Goal: Task Accomplishment & Management: Manage account settings

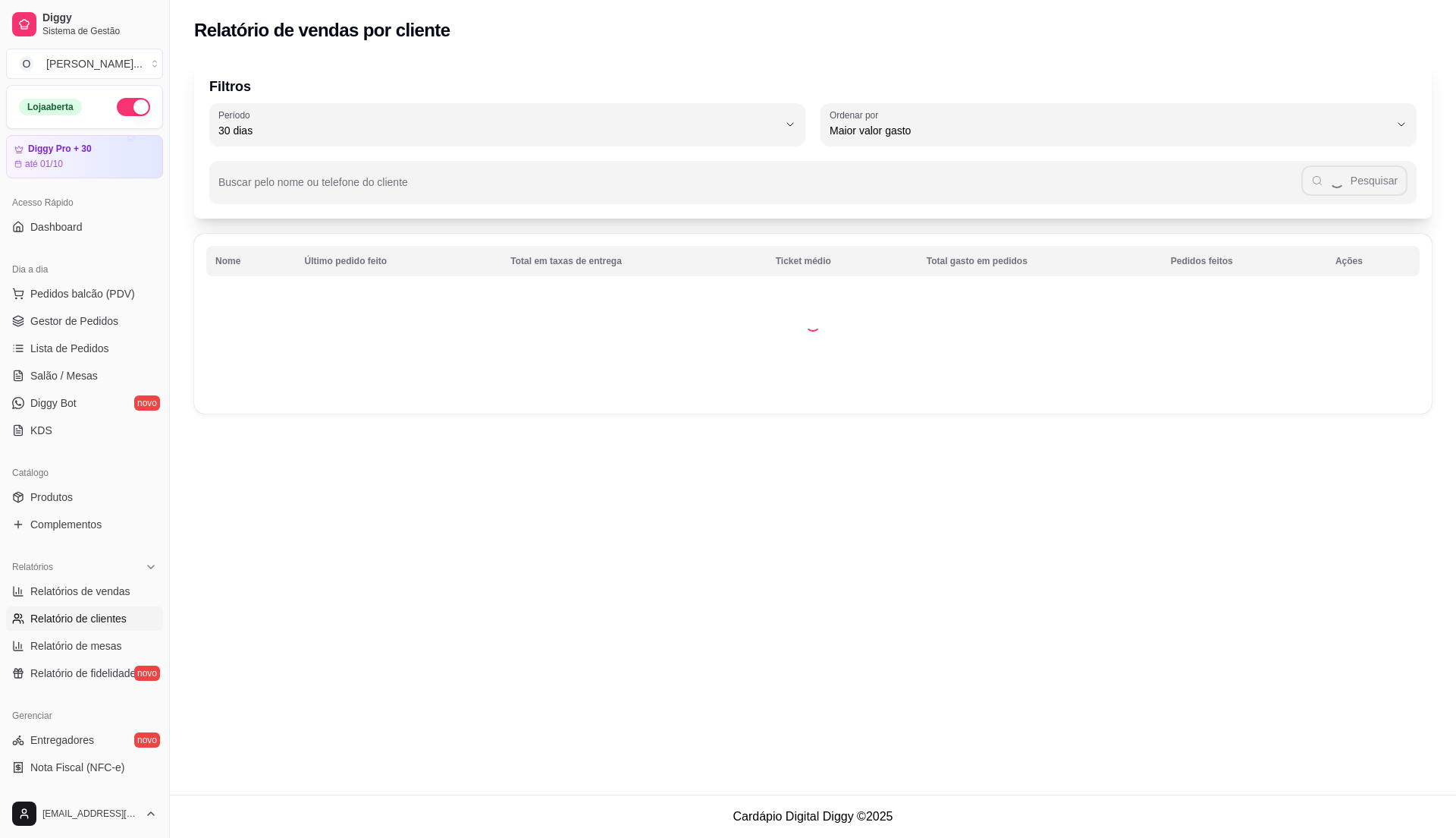
scroll to position [255, 0]
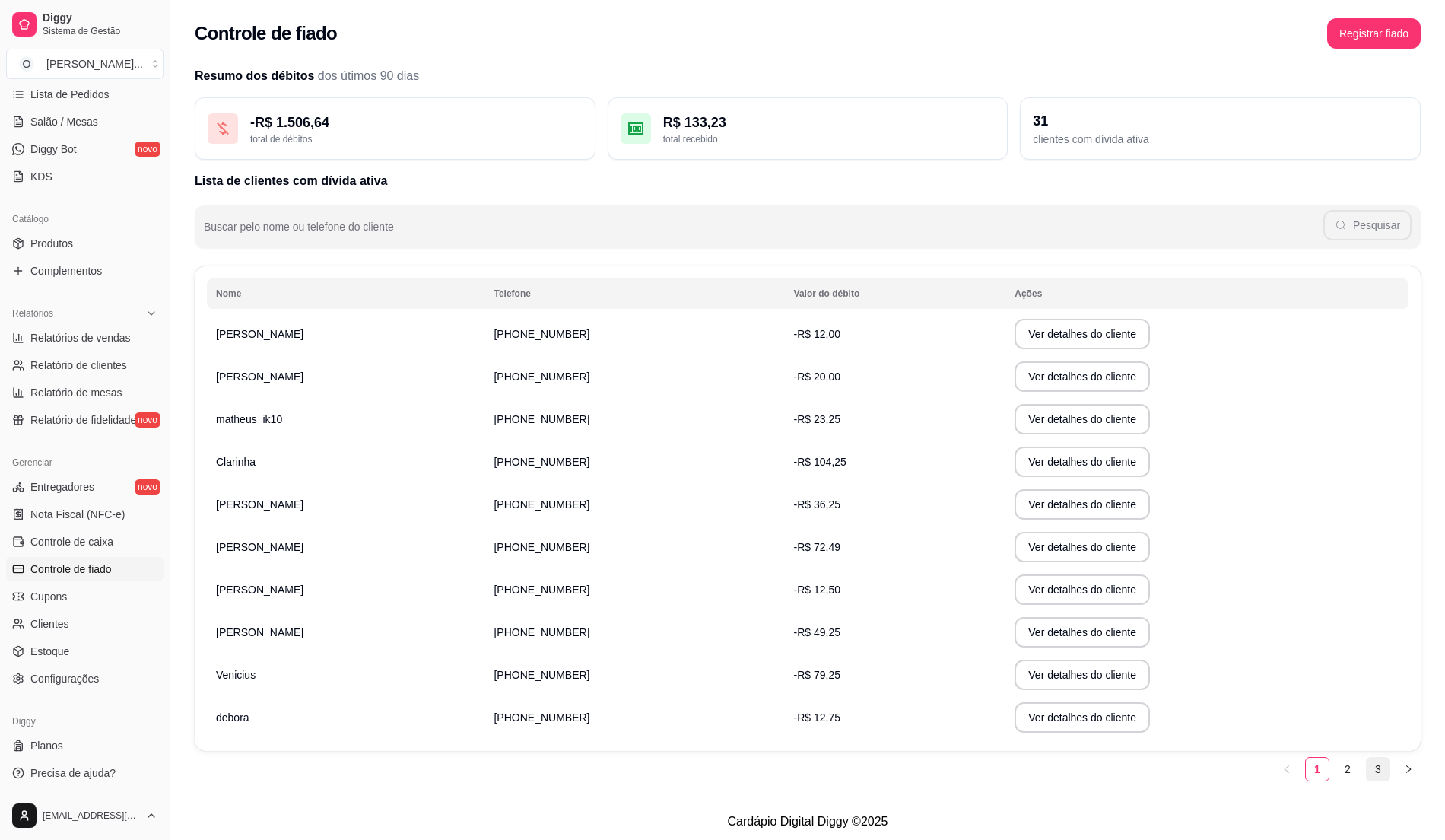
click at [1383, 770] on link "3" at bounding box center [1378, 769] width 23 height 23
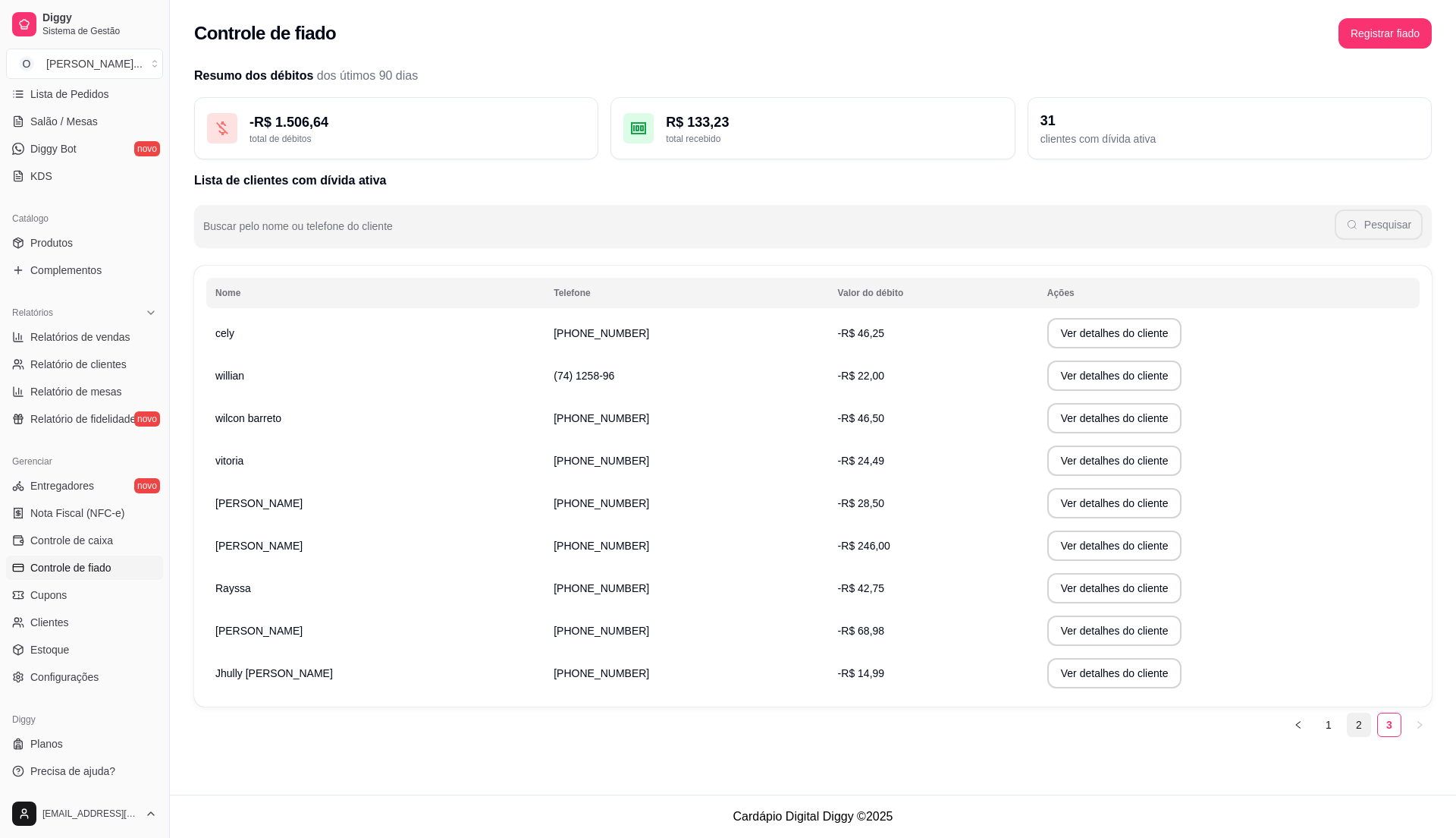
click at [1361, 735] on link "2" at bounding box center [1359, 725] width 23 height 23
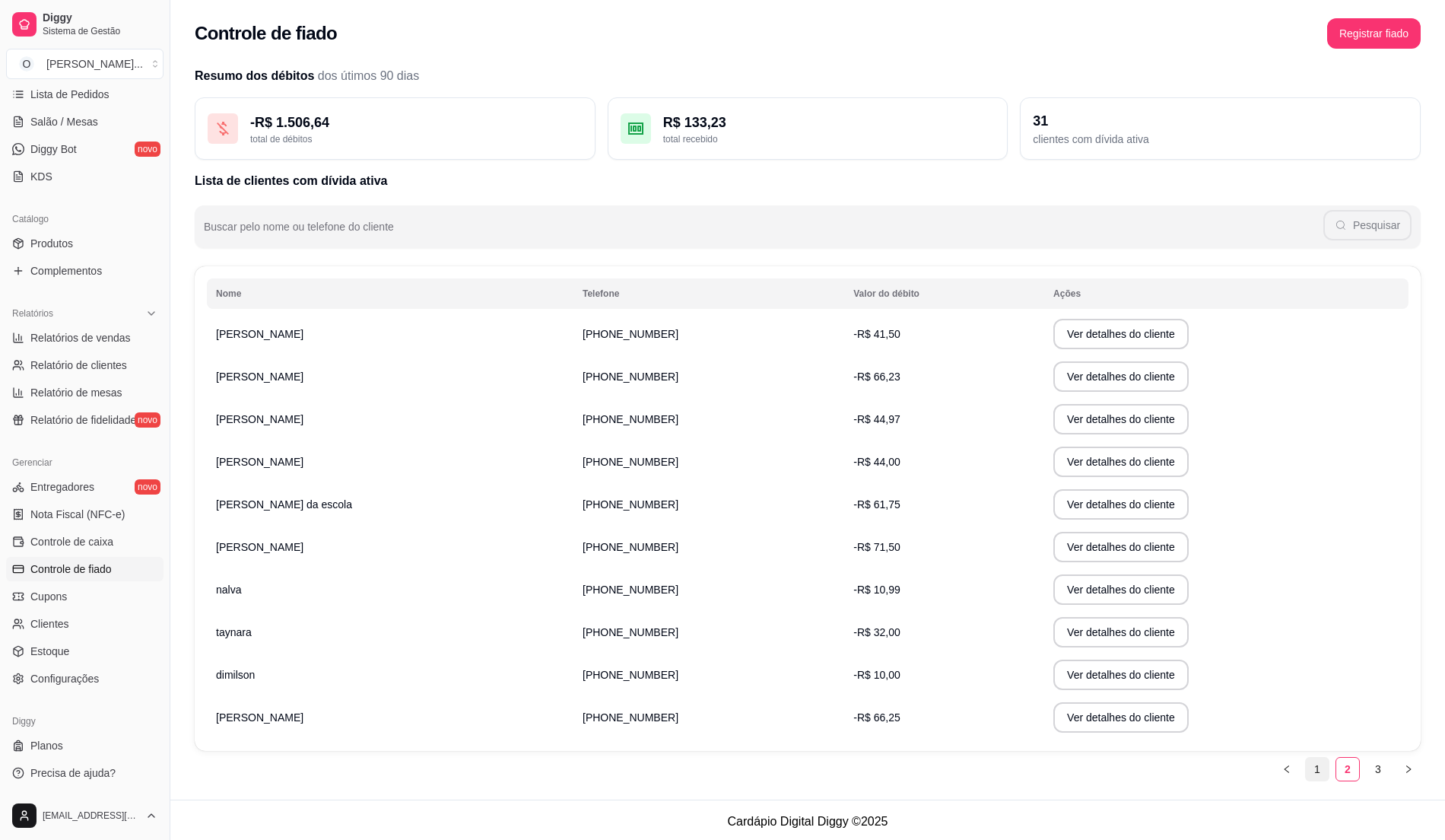
click at [1317, 770] on link "1" at bounding box center [1317, 769] width 23 height 23
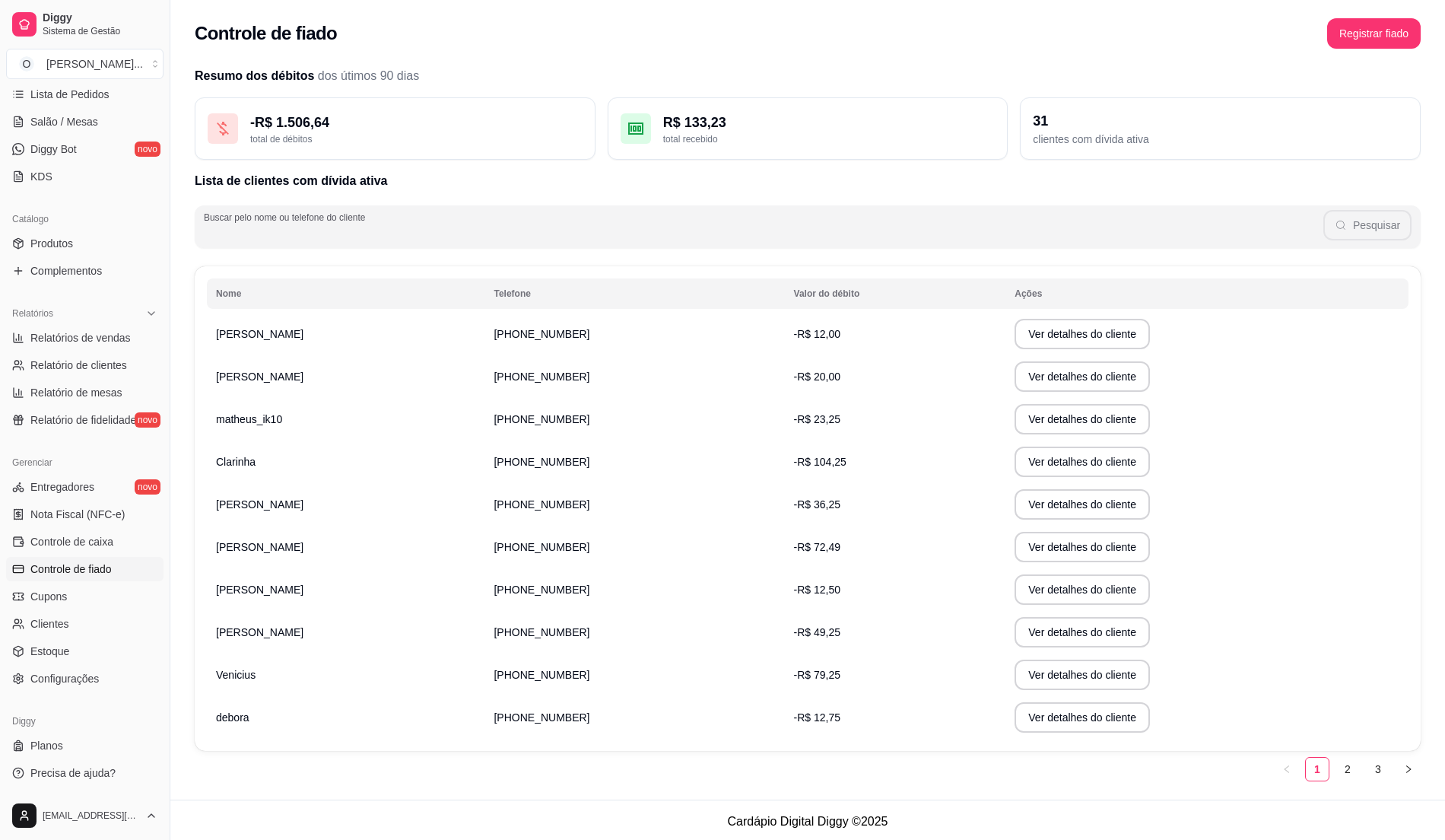
click at [289, 229] on input "Buscar pelo nome ou telefone do cliente" at bounding box center [764, 232] width 1120 height 15
type input "nalva"
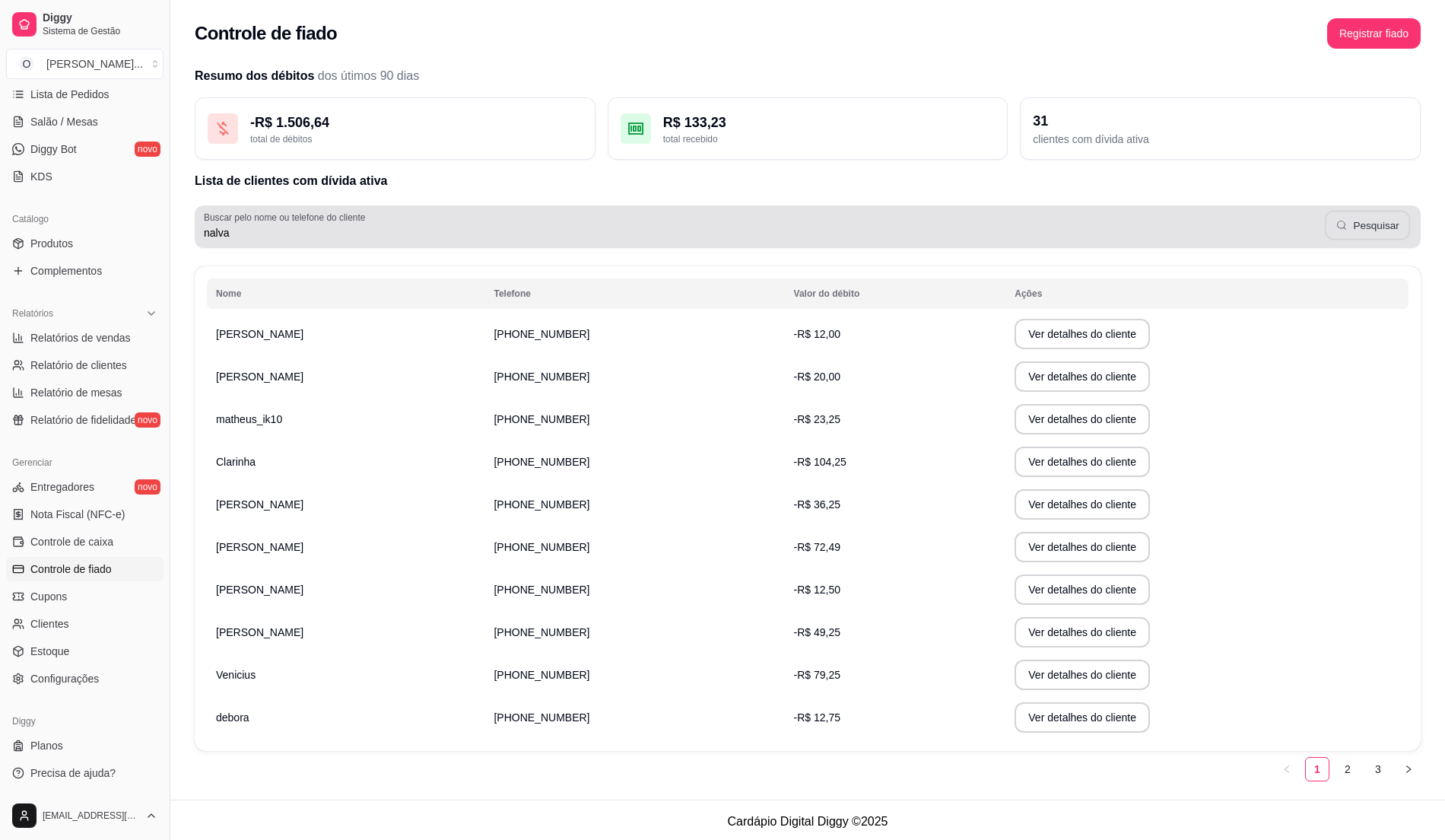
click at [1378, 216] on button "Pesquisar" at bounding box center [1368, 225] width 85 height 29
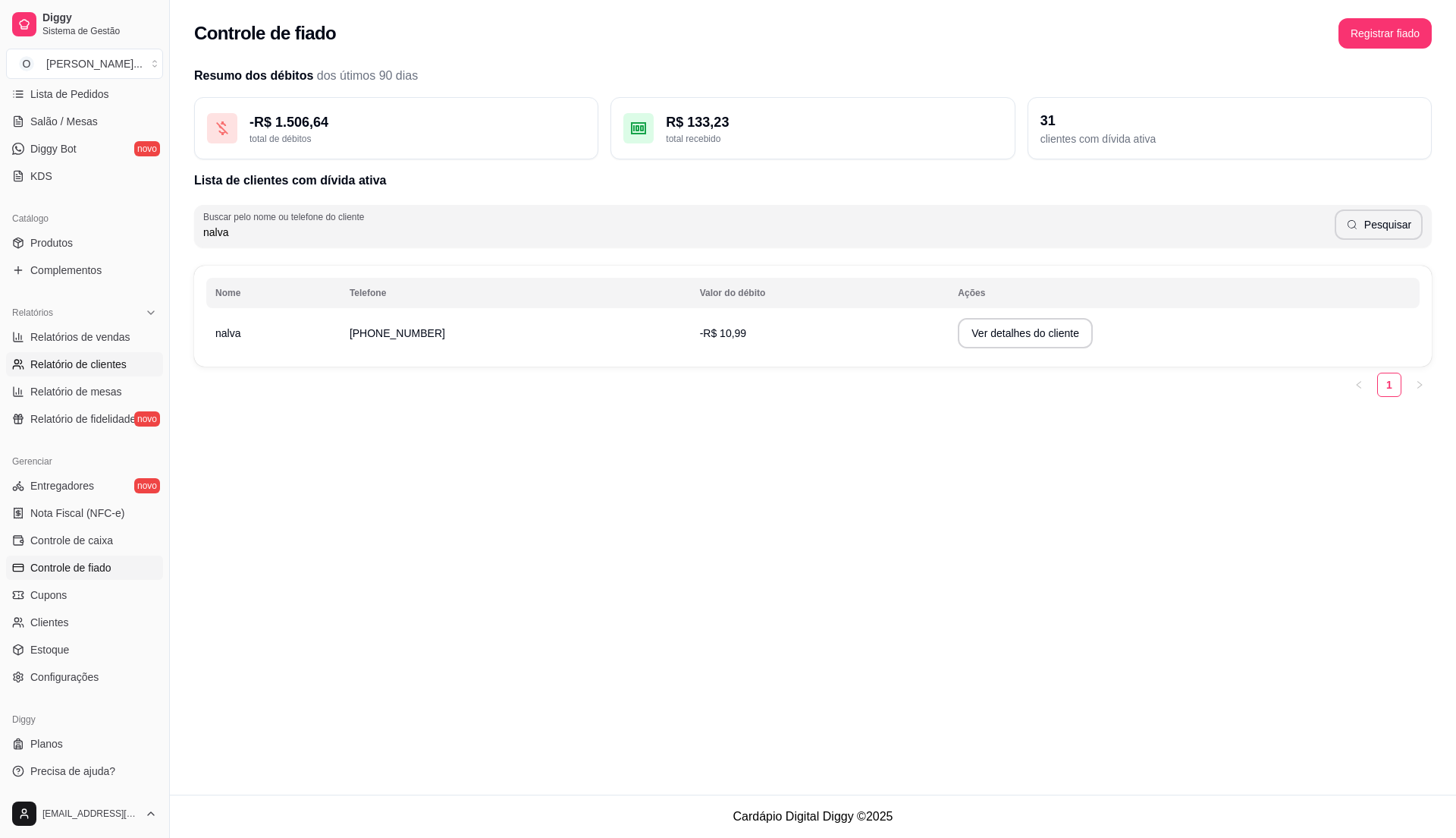
click at [107, 368] on span "Relatório de clientes" at bounding box center [78, 364] width 96 height 15
select select "30"
select select "HIGHEST_TOTAL_SPENT_WITH_ORDERS"
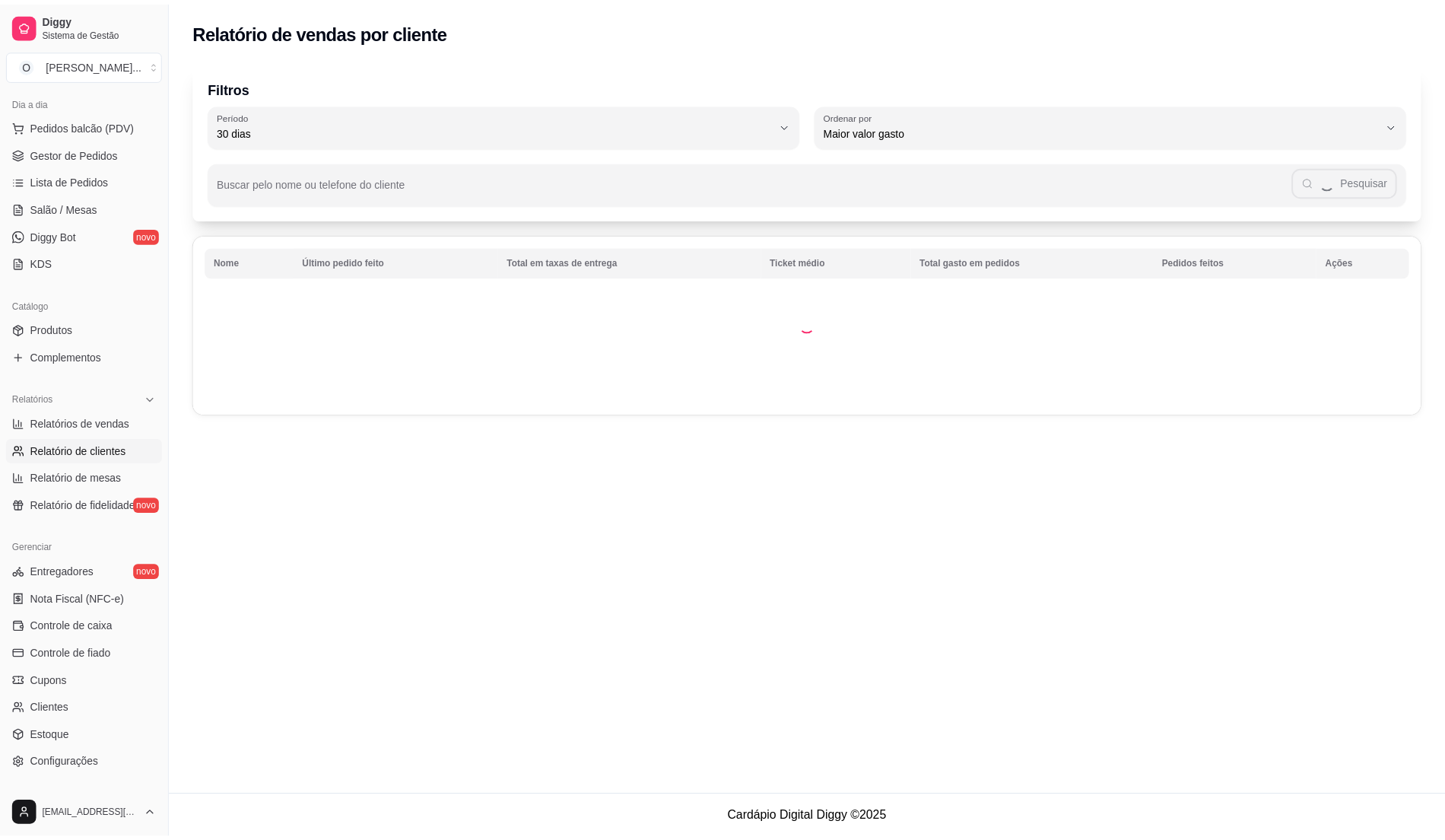
scroll to position [53, 0]
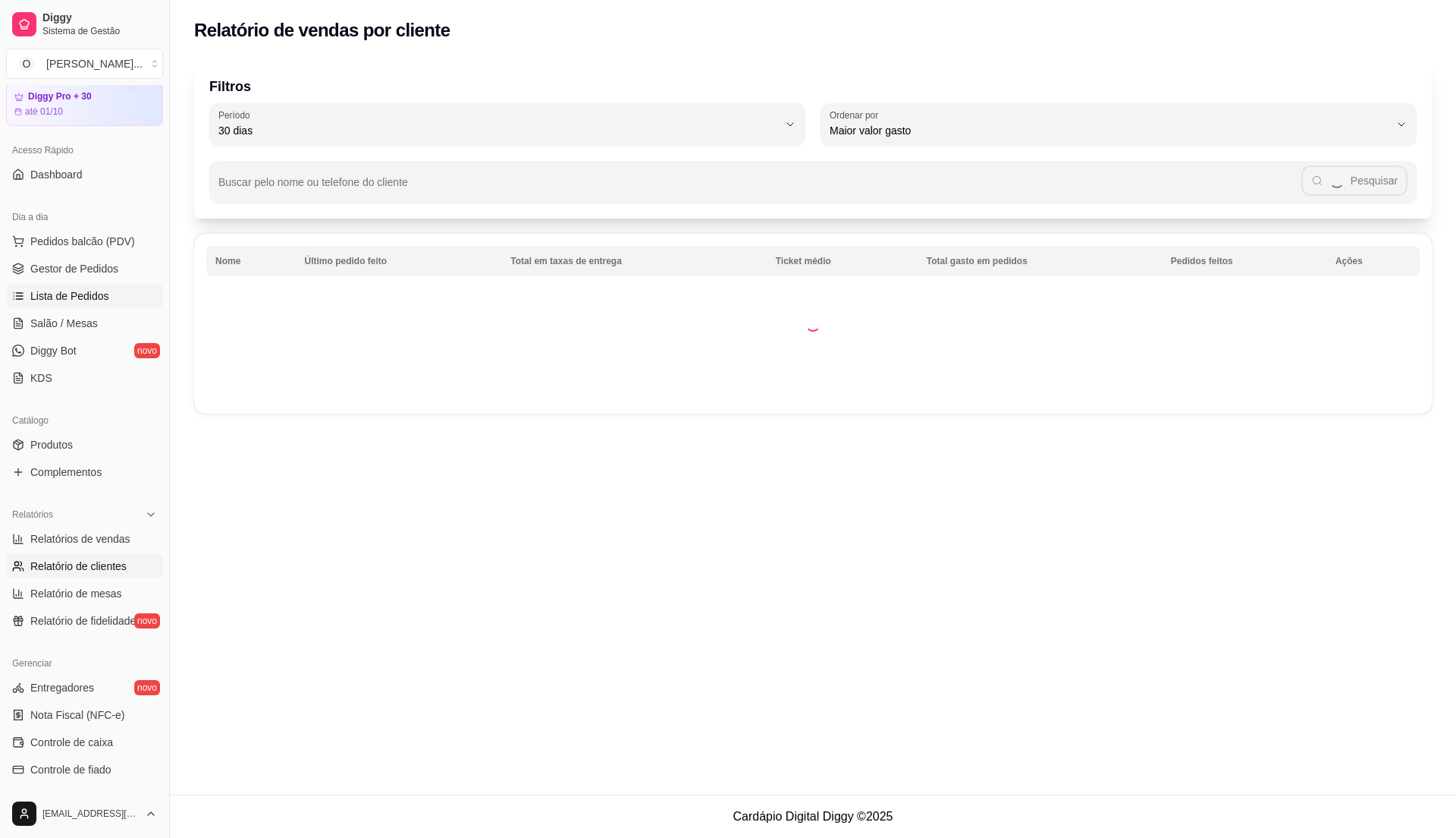
click at [125, 294] on link "Lista de Pedidos" at bounding box center [84, 296] width 157 height 25
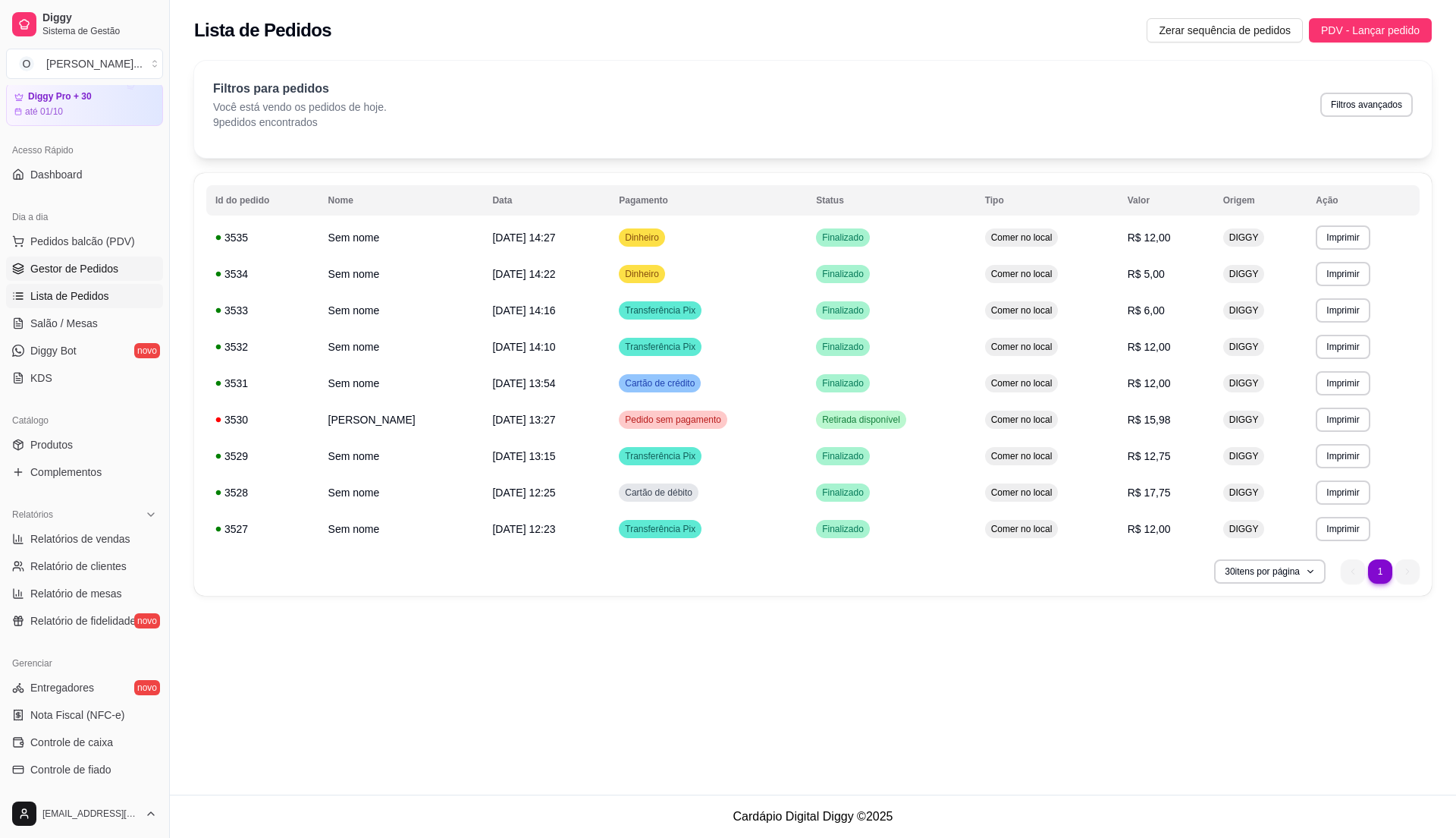
click at [123, 277] on link "Gestor de Pedidos" at bounding box center [84, 269] width 157 height 25
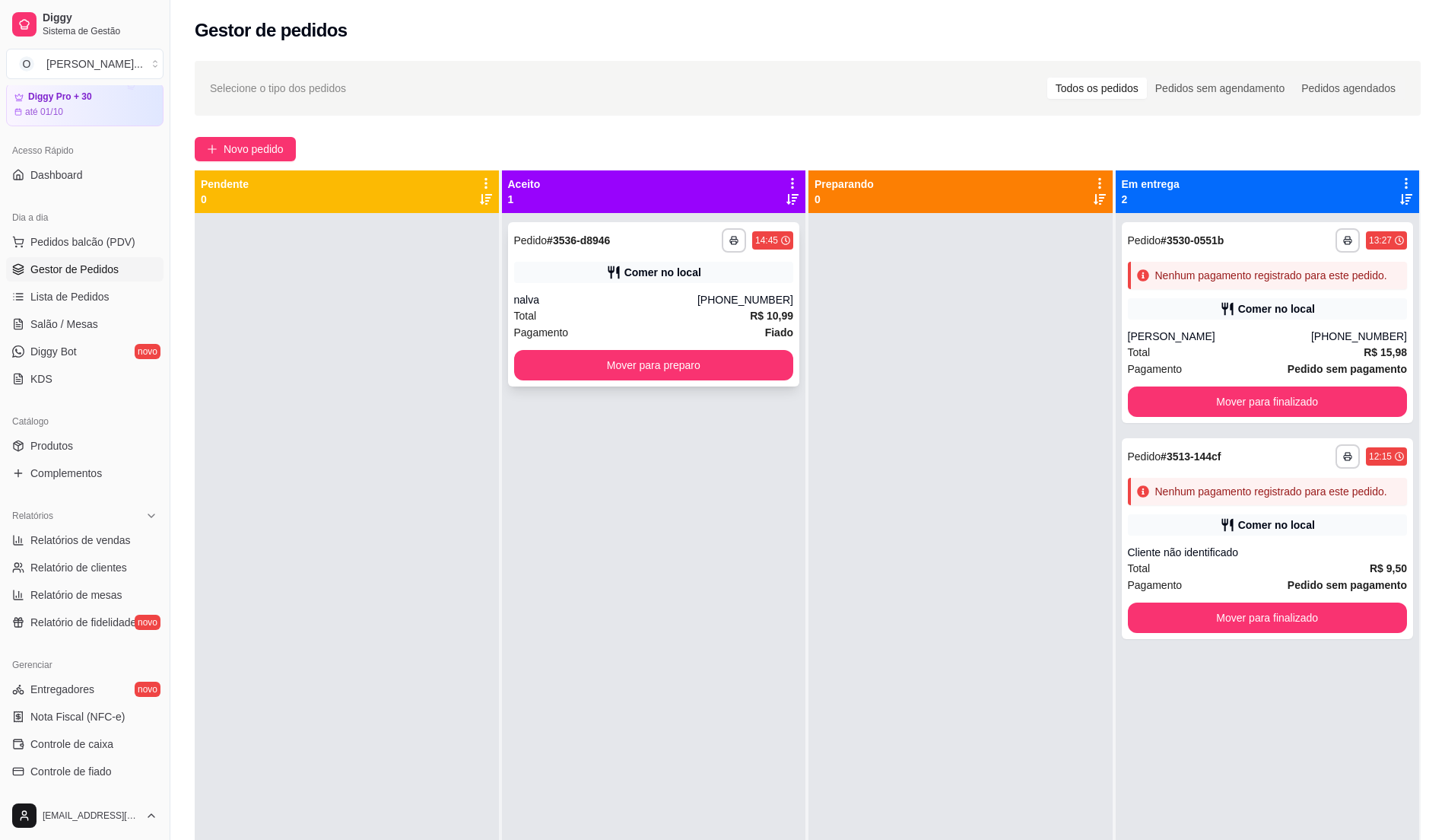
click at [645, 319] on div "Total R$ 10,99" at bounding box center [654, 316] width 280 height 17
click at [698, 307] on div "**********" at bounding box center [654, 304] width 292 height 164
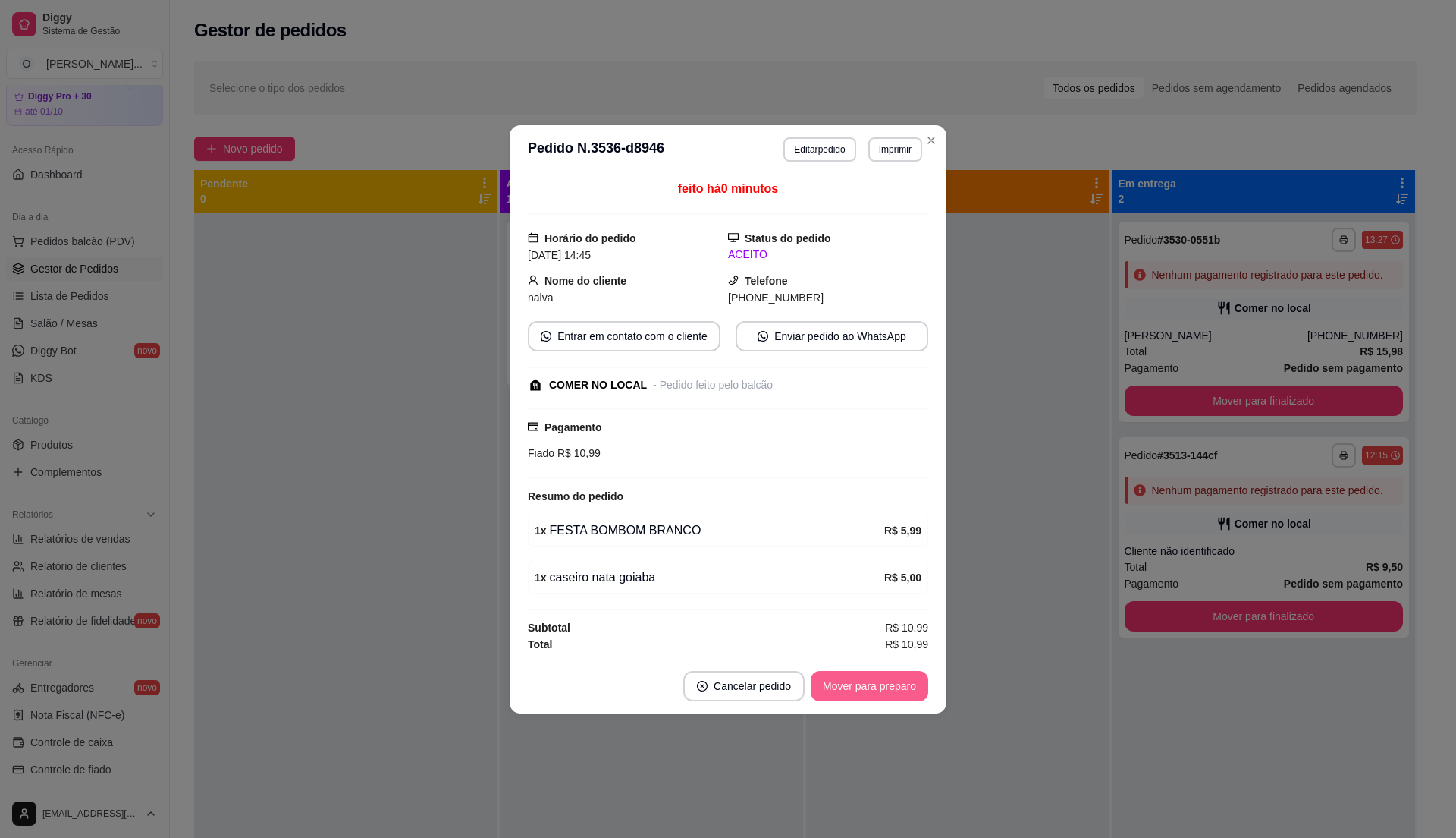
click at [888, 690] on button "Mover para preparo" at bounding box center [869, 685] width 118 height 30
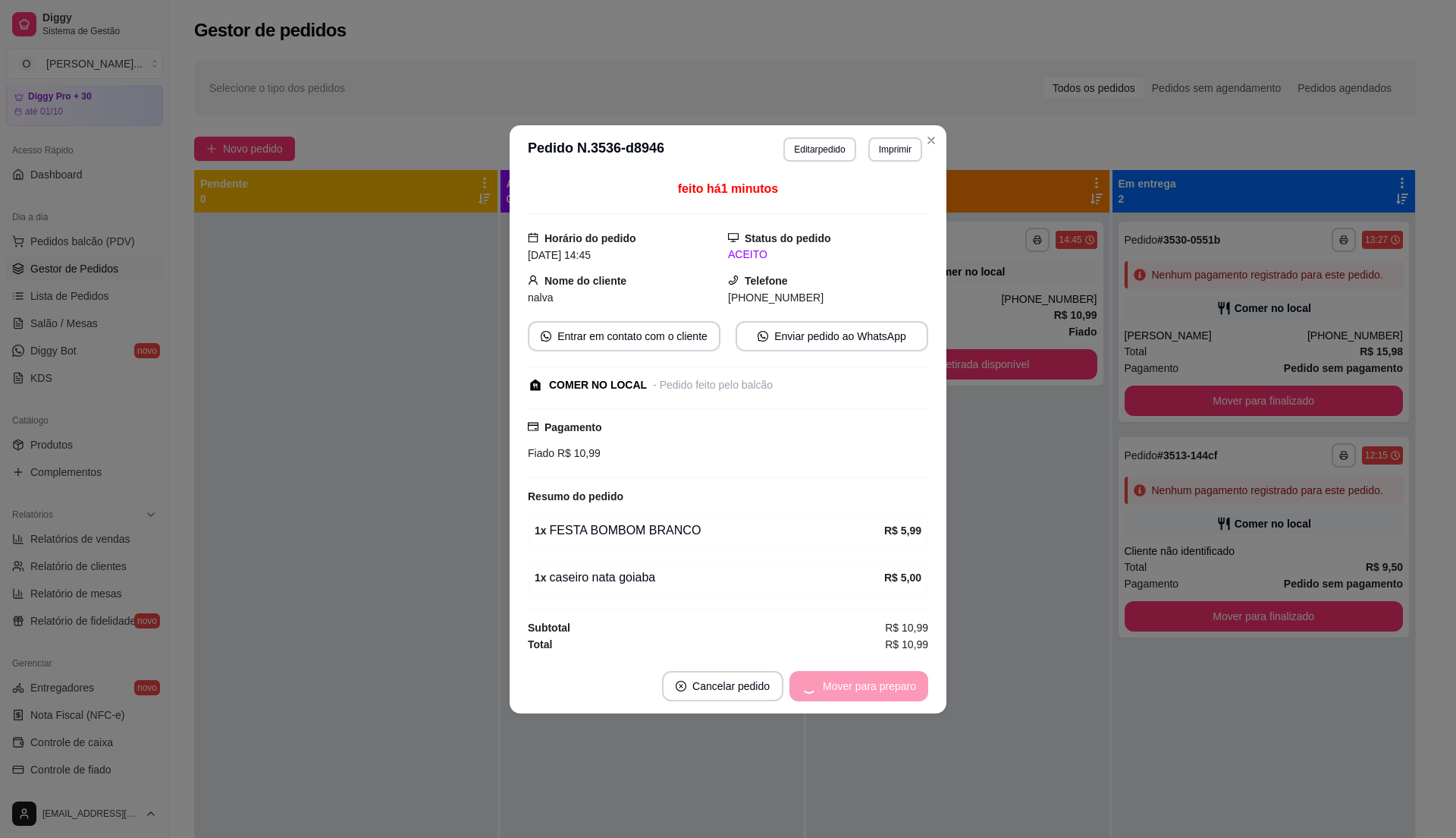
click at [888, 690] on div "Mover para preparo" at bounding box center [859, 685] width 139 height 30
click at [888, 690] on button "Mover para retirada disponível" at bounding box center [844, 684] width 162 height 29
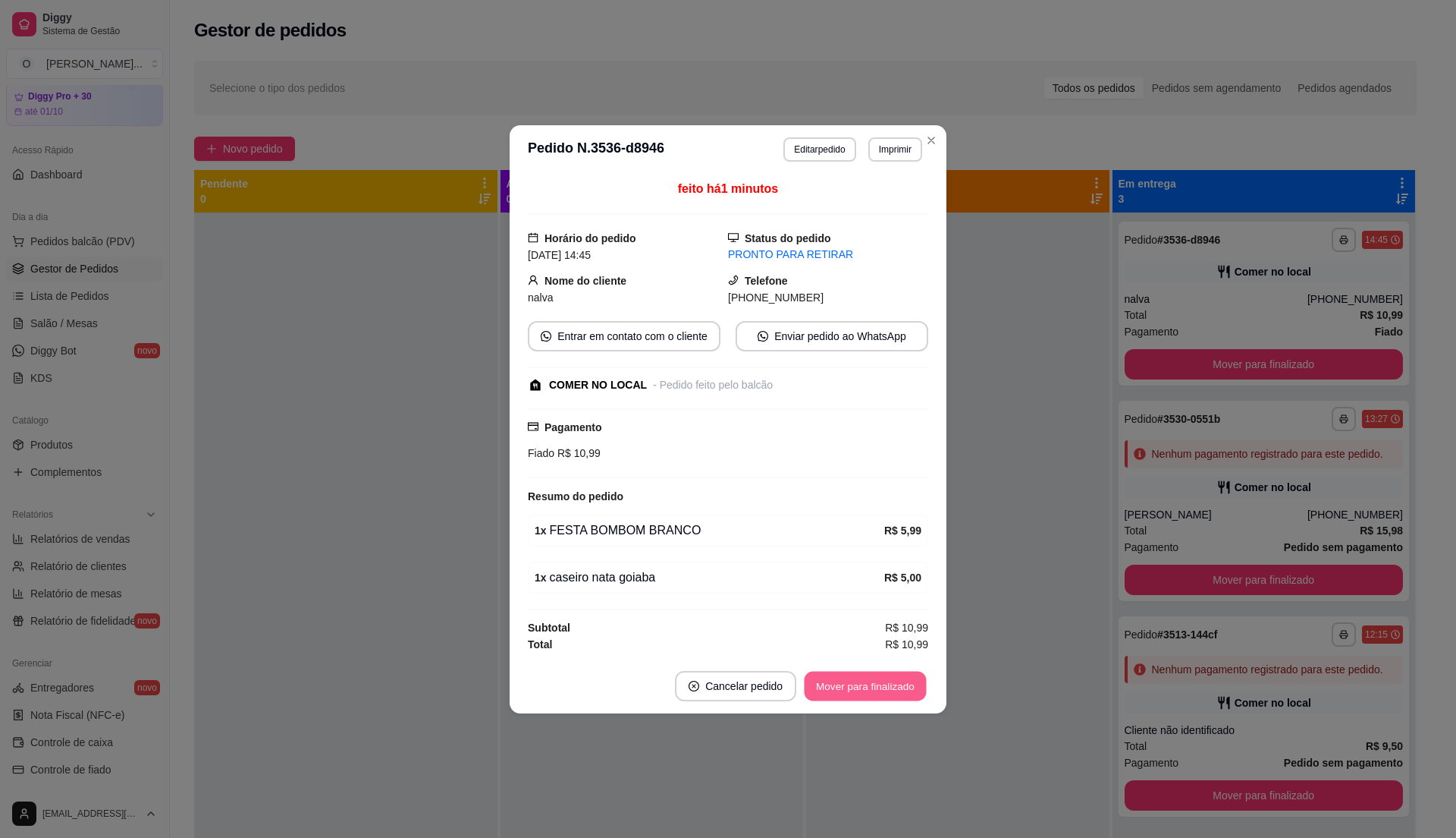
click at [888, 690] on button "Mover para finalizado" at bounding box center [866, 684] width 123 height 29
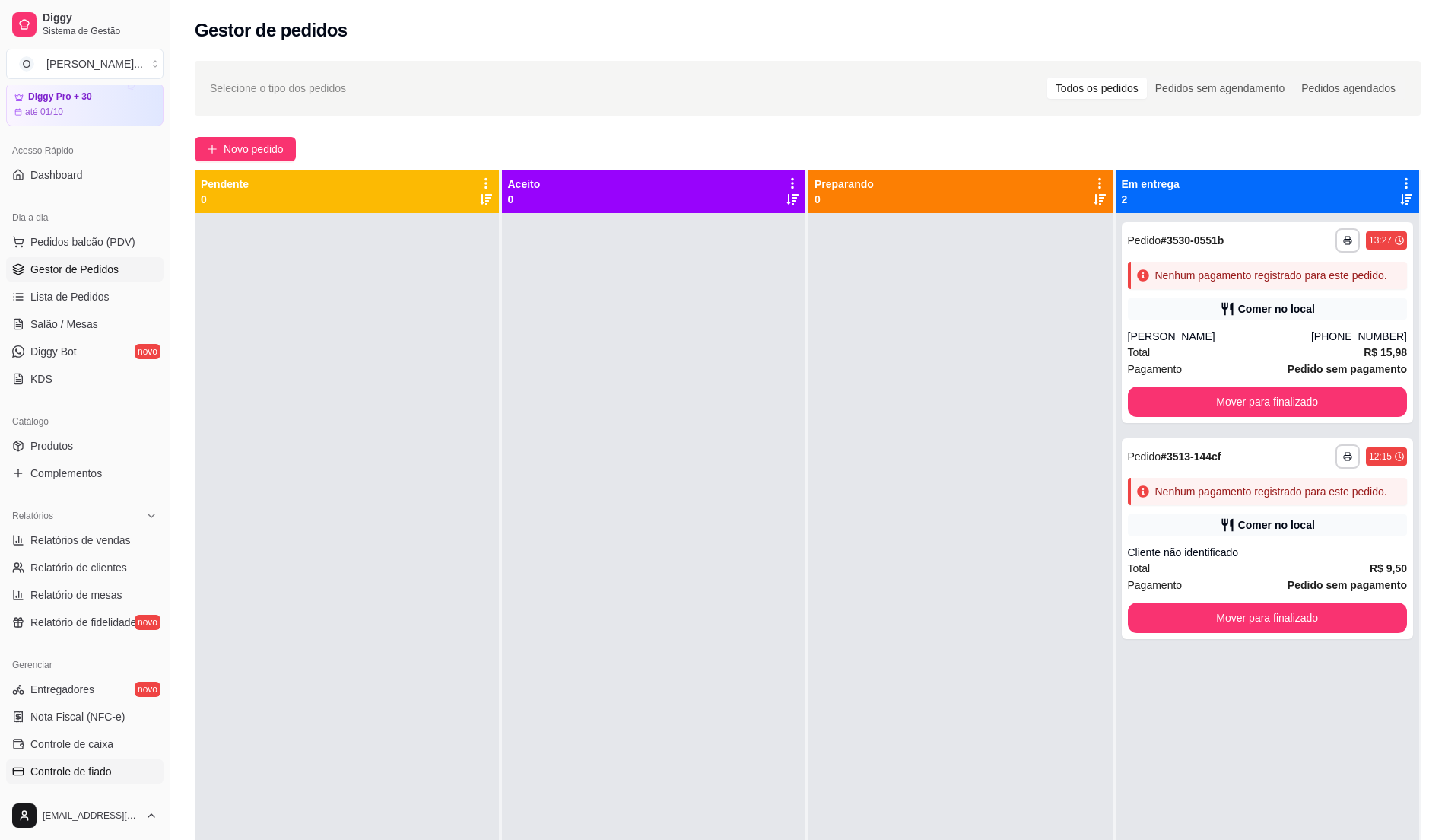
click at [107, 762] on link "Controle de fiado" at bounding box center [84, 771] width 158 height 25
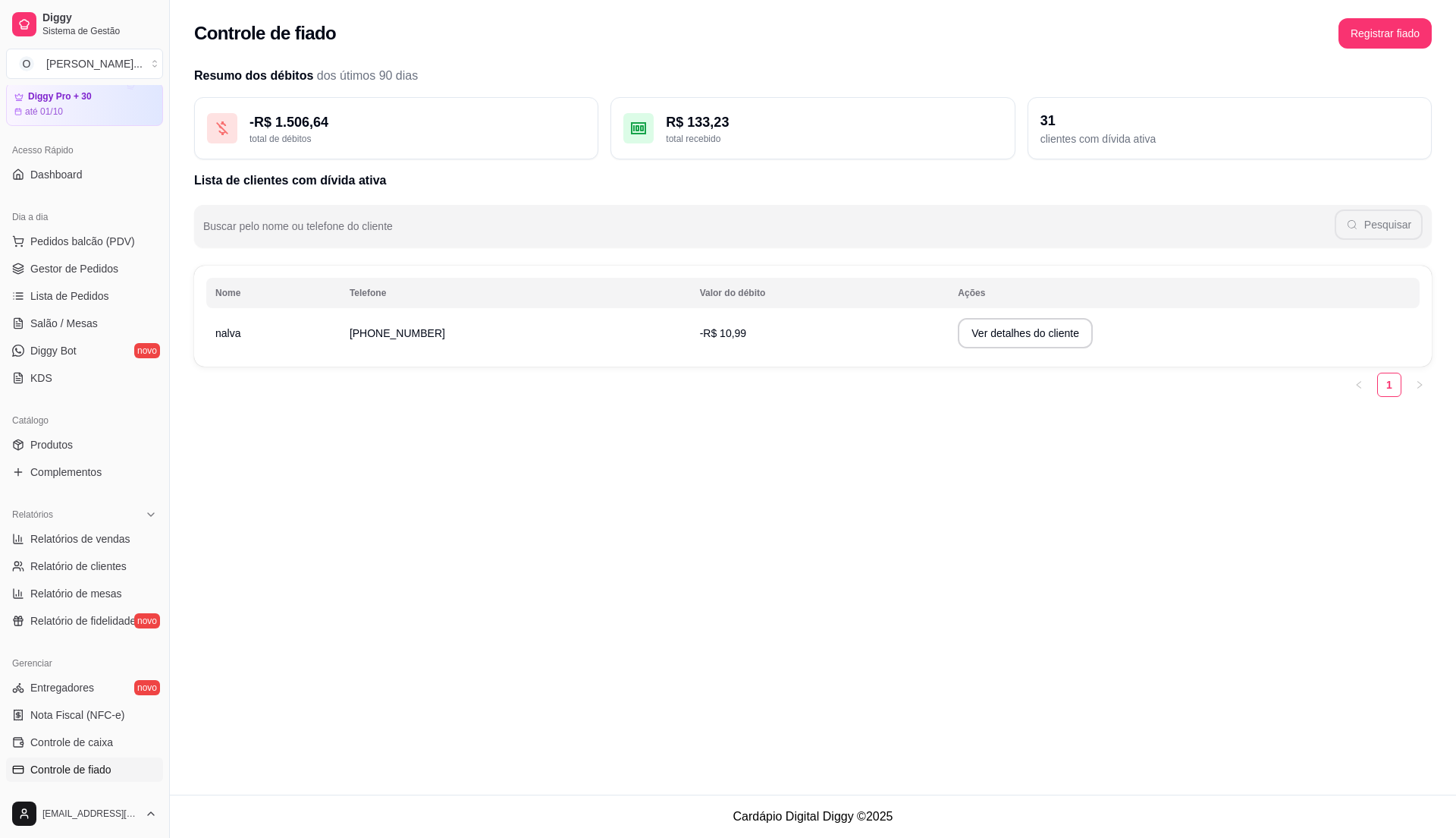
click at [736, 335] on td "-R$ 10,99" at bounding box center [820, 333] width 258 height 42
click at [969, 337] on button "Ver detalhes do cliente" at bounding box center [1025, 333] width 135 height 30
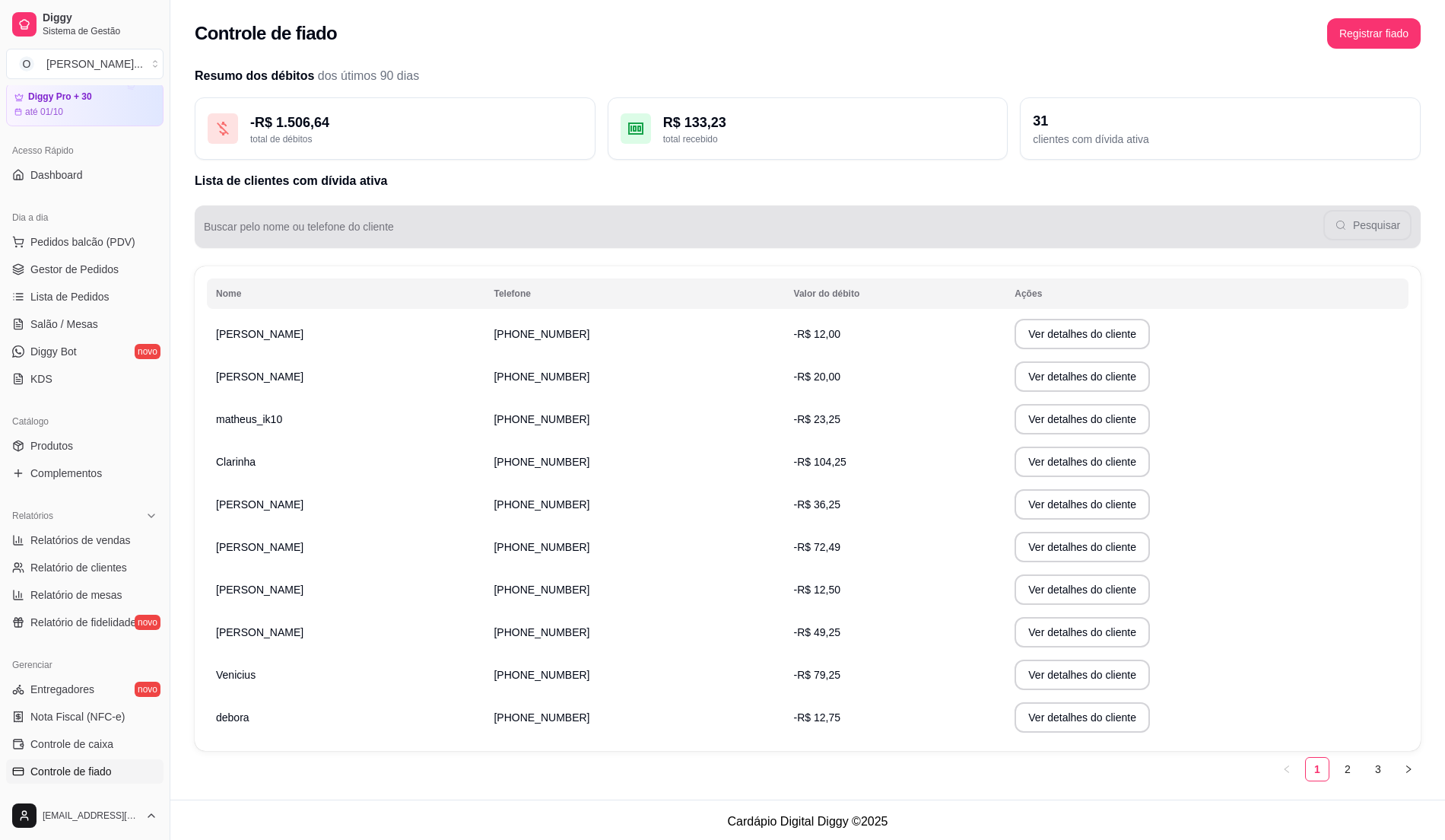
click at [499, 217] on div "Pesquisar" at bounding box center [808, 227] width 1208 height 30
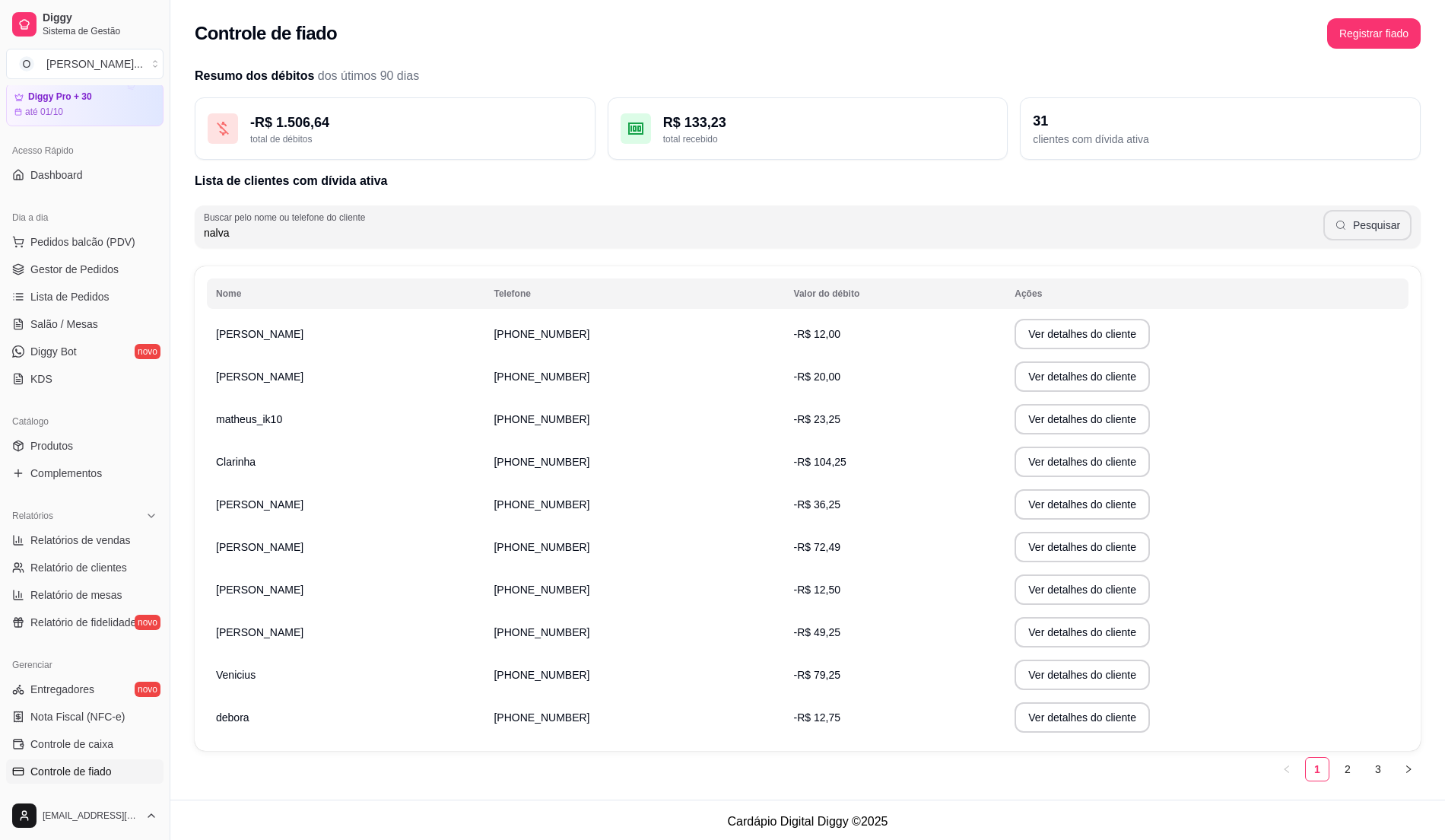
type input "nalva"
click at [1355, 234] on button "Pesquisar" at bounding box center [1367, 225] width 88 height 30
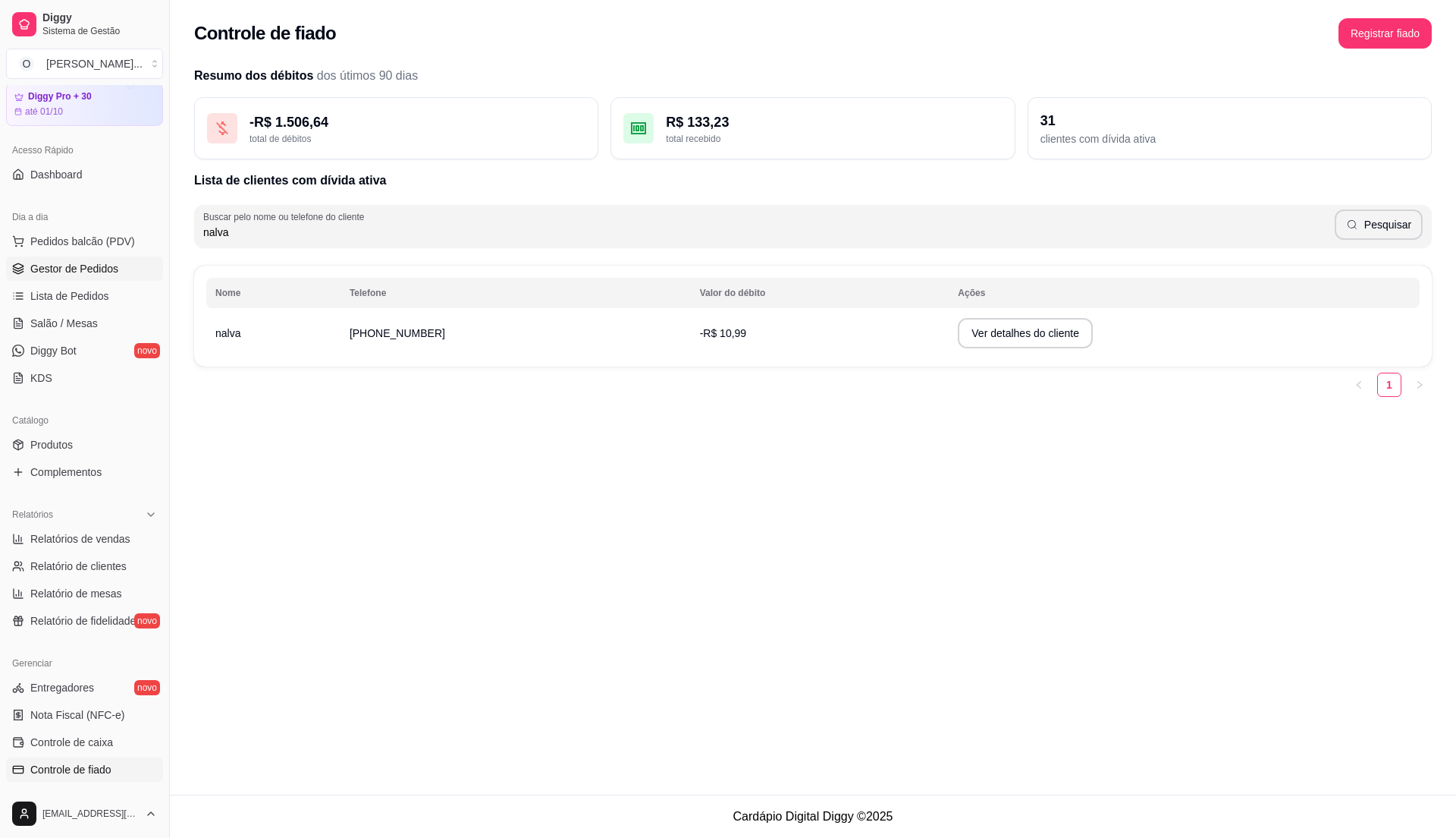
click at [30, 259] on link "Gestor de Pedidos" at bounding box center [84, 269] width 157 height 25
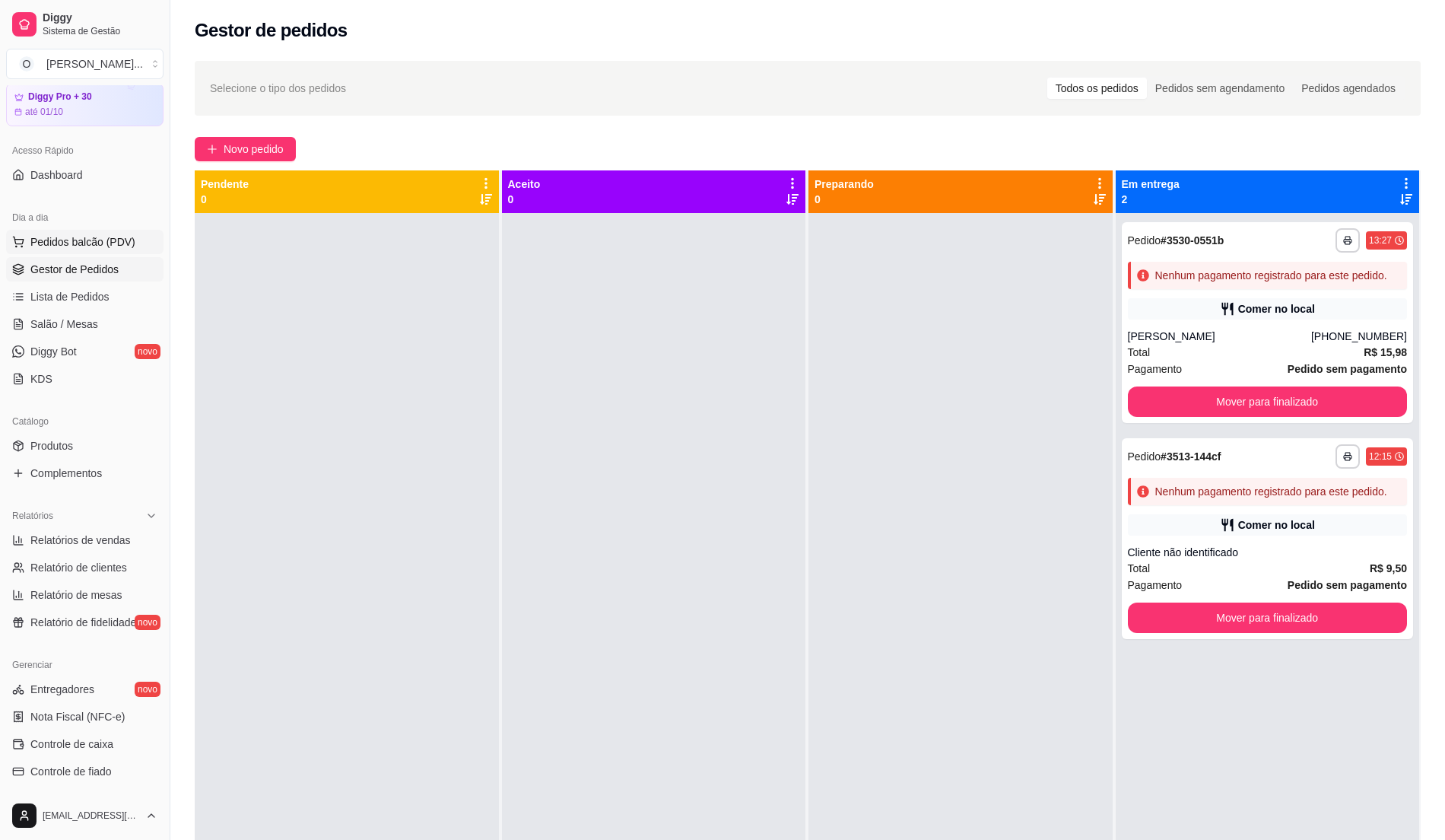
click at [110, 251] on button "Pedidos balcão (PDV)" at bounding box center [84, 242] width 158 height 25
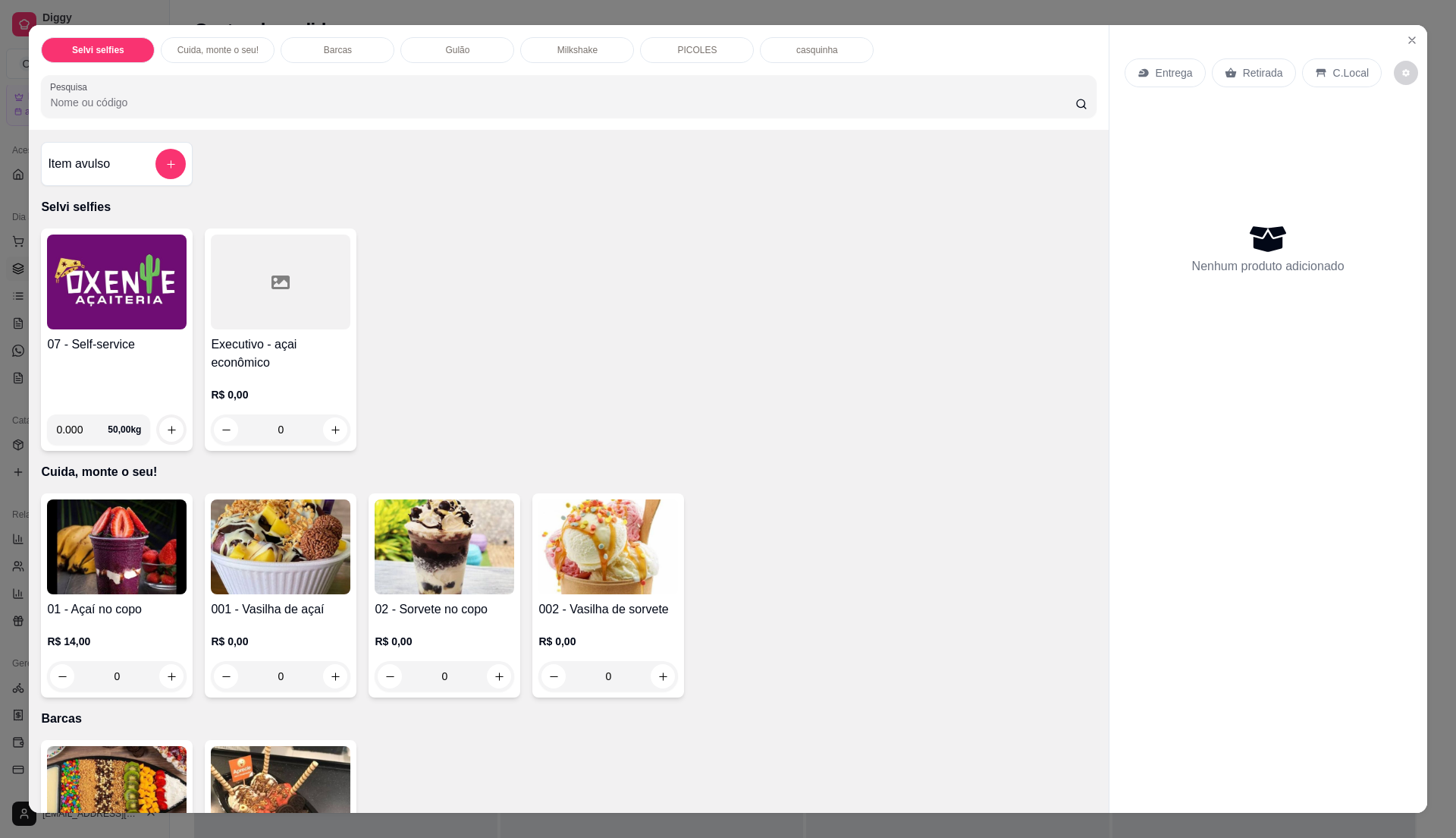
click at [80, 311] on img at bounding box center [117, 282] width 139 height 95
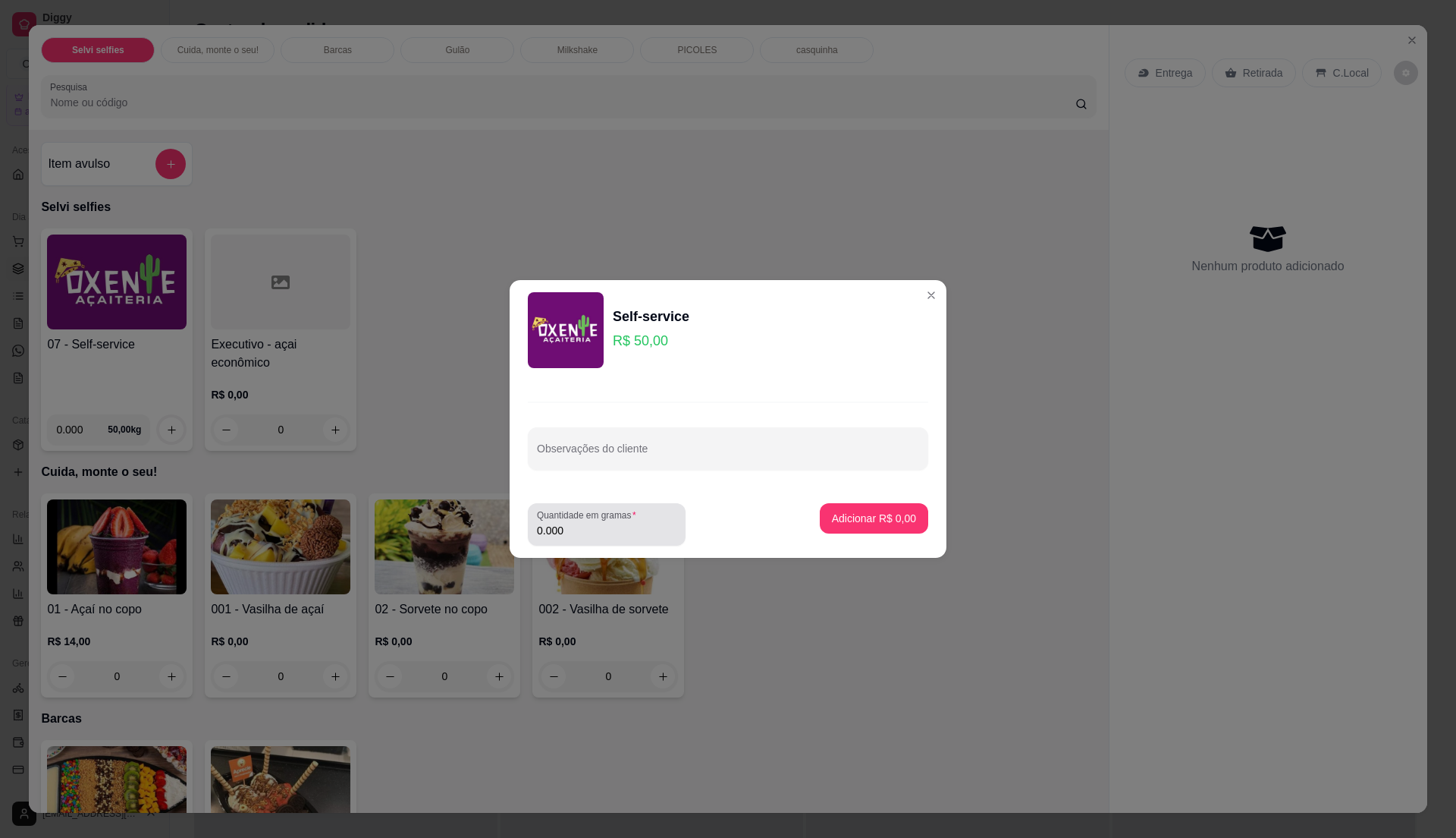
click at [580, 514] on label "Quantidade em gramas" at bounding box center [589, 515] width 105 height 13
click at [580, 523] on input "0.000" at bounding box center [607, 531] width 139 height 15
click at [608, 531] on input "0" at bounding box center [607, 531] width 139 height 15
click at [616, 525] on input "0" at bounding box center [607, 531] width 139 height 15
type input "0.51"
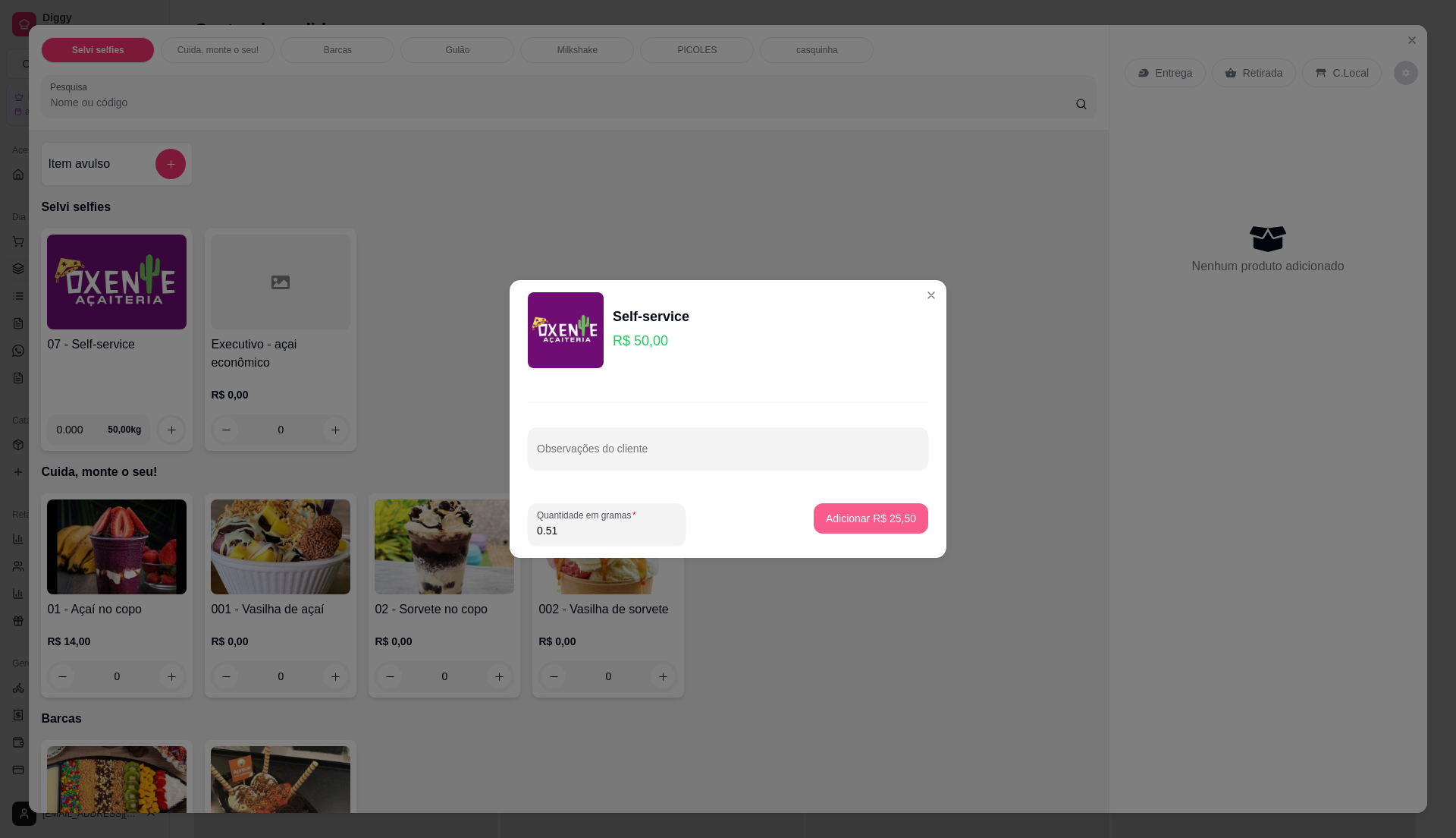
click at [873, 520] on p "Adicionar R$ 25,50" at bounding box center [871, 518] width 90 height 15
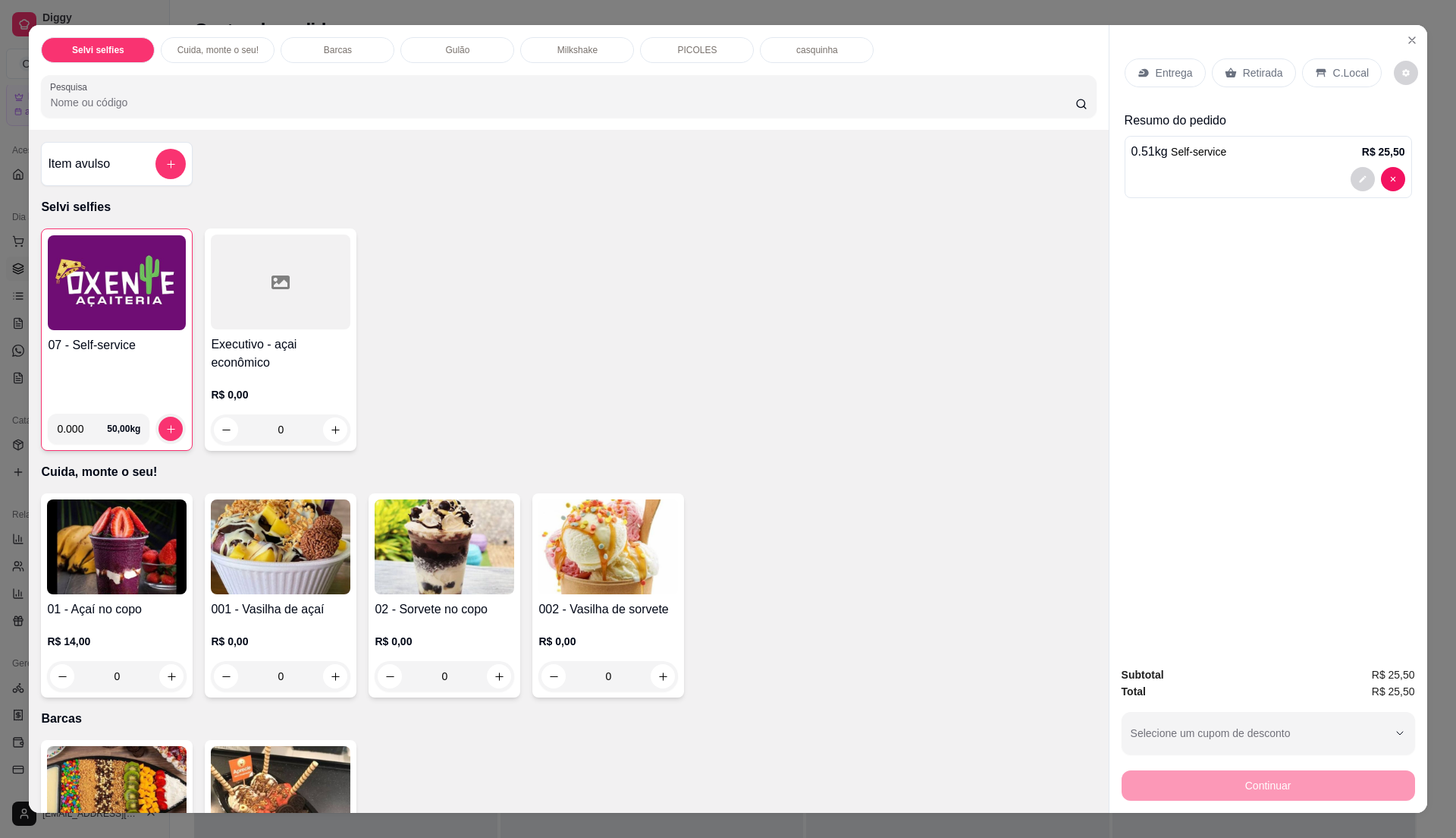
click at [1338, 68] on p "C.Local" at bounding box center [1351, 73] width 36 height 15
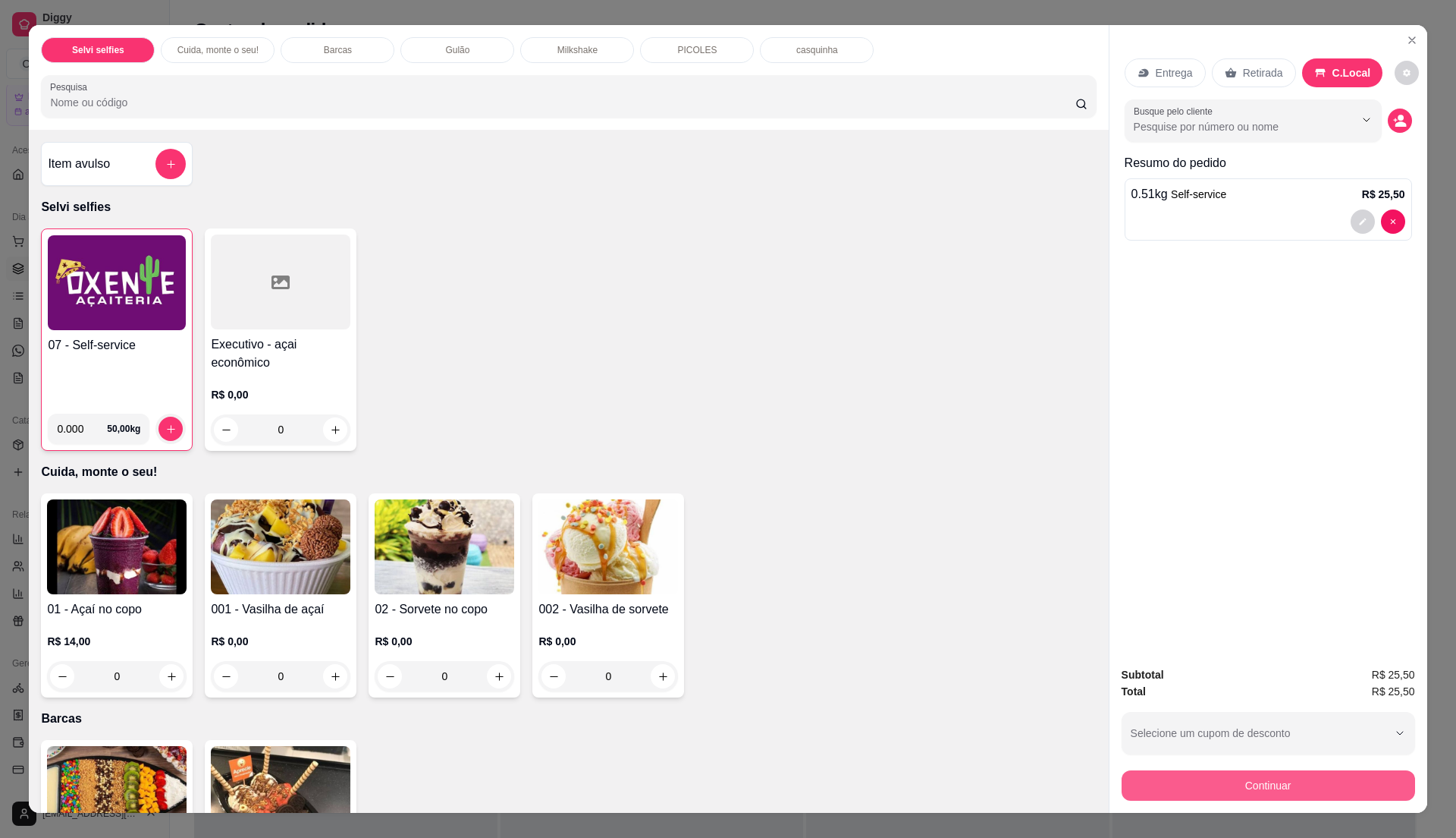
click at [1208, 787] on button "Continuar" at bounding box center [1268, 785] width 293 height 30
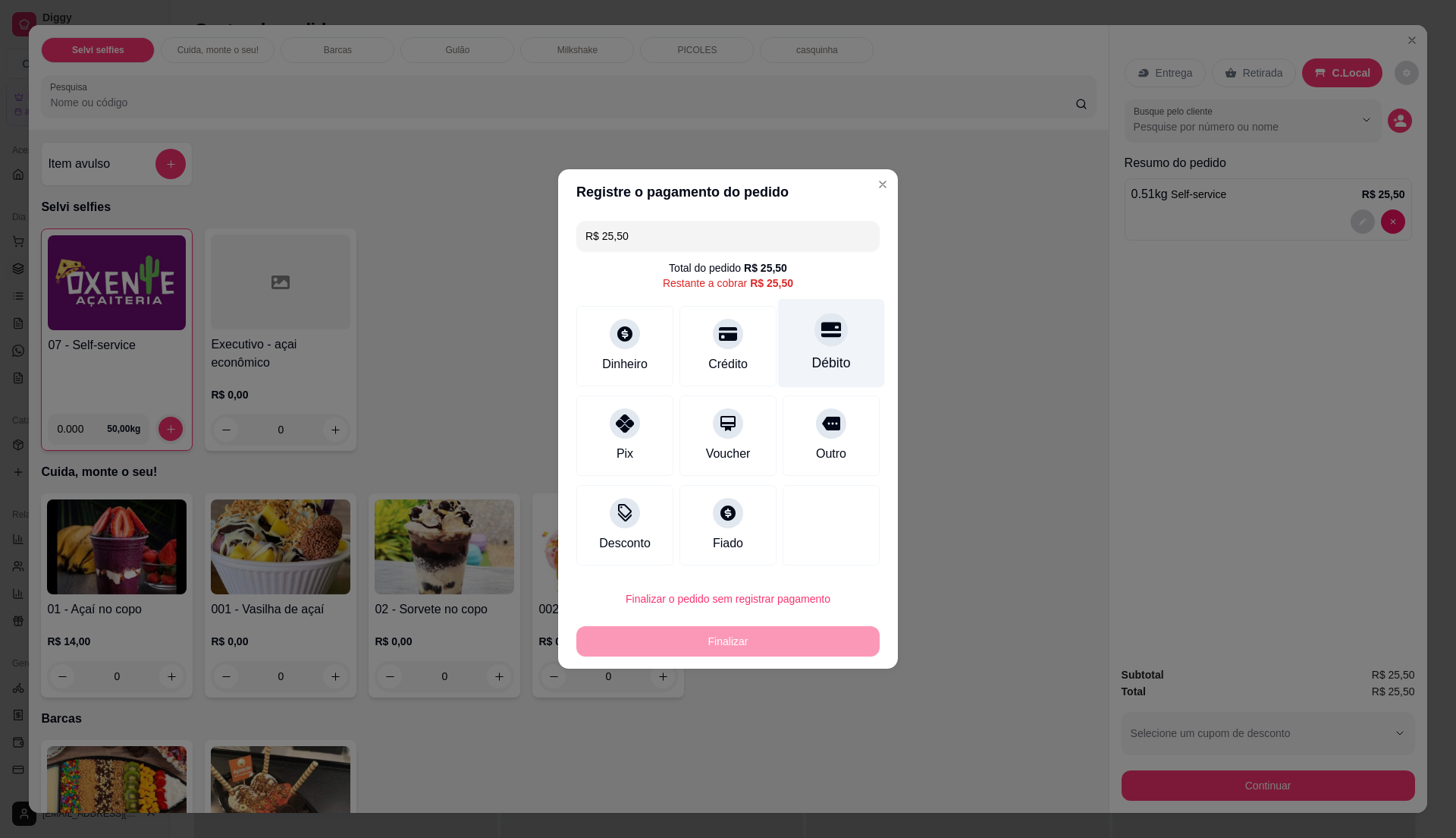
click at [812, 369] on div "Débito" at bounding box center [831, 362] width 39 height 20
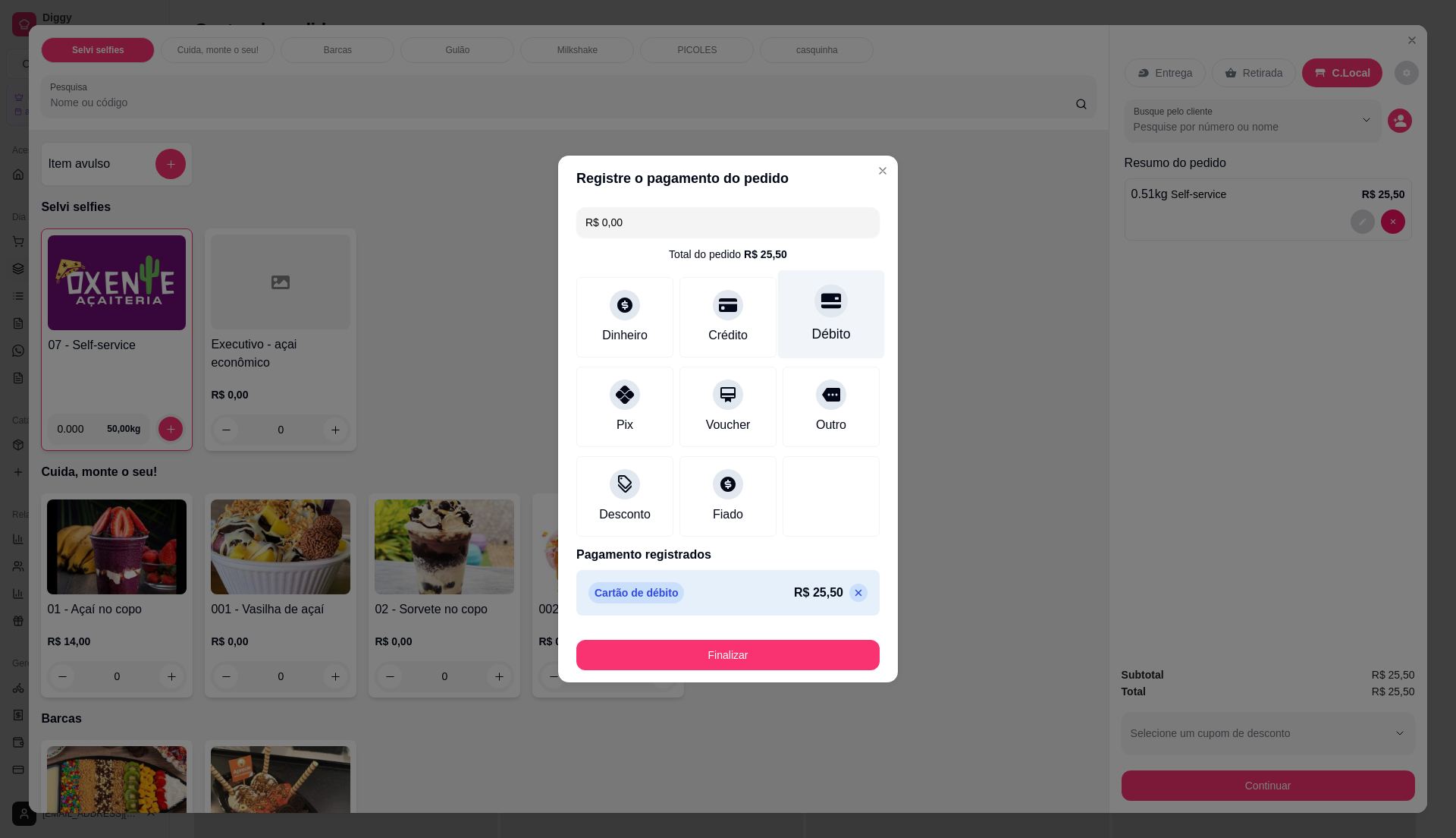
click at [812, 340] on div "Débito" at bounding box center [831, 334] width 39 height 20
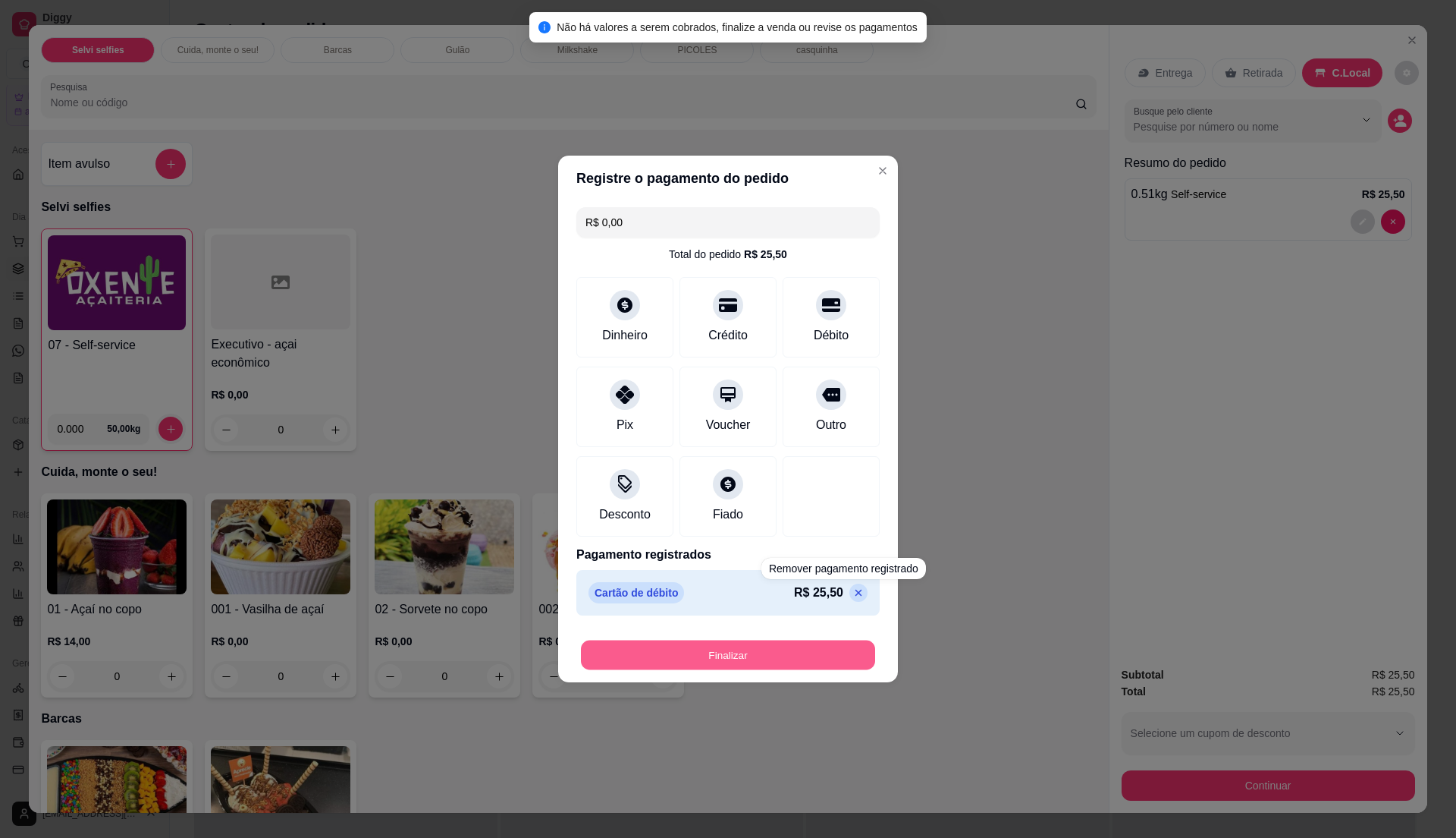
click at [793, 660] on button "Finalizar" at bounding box center [728, 654] width 294 height 29
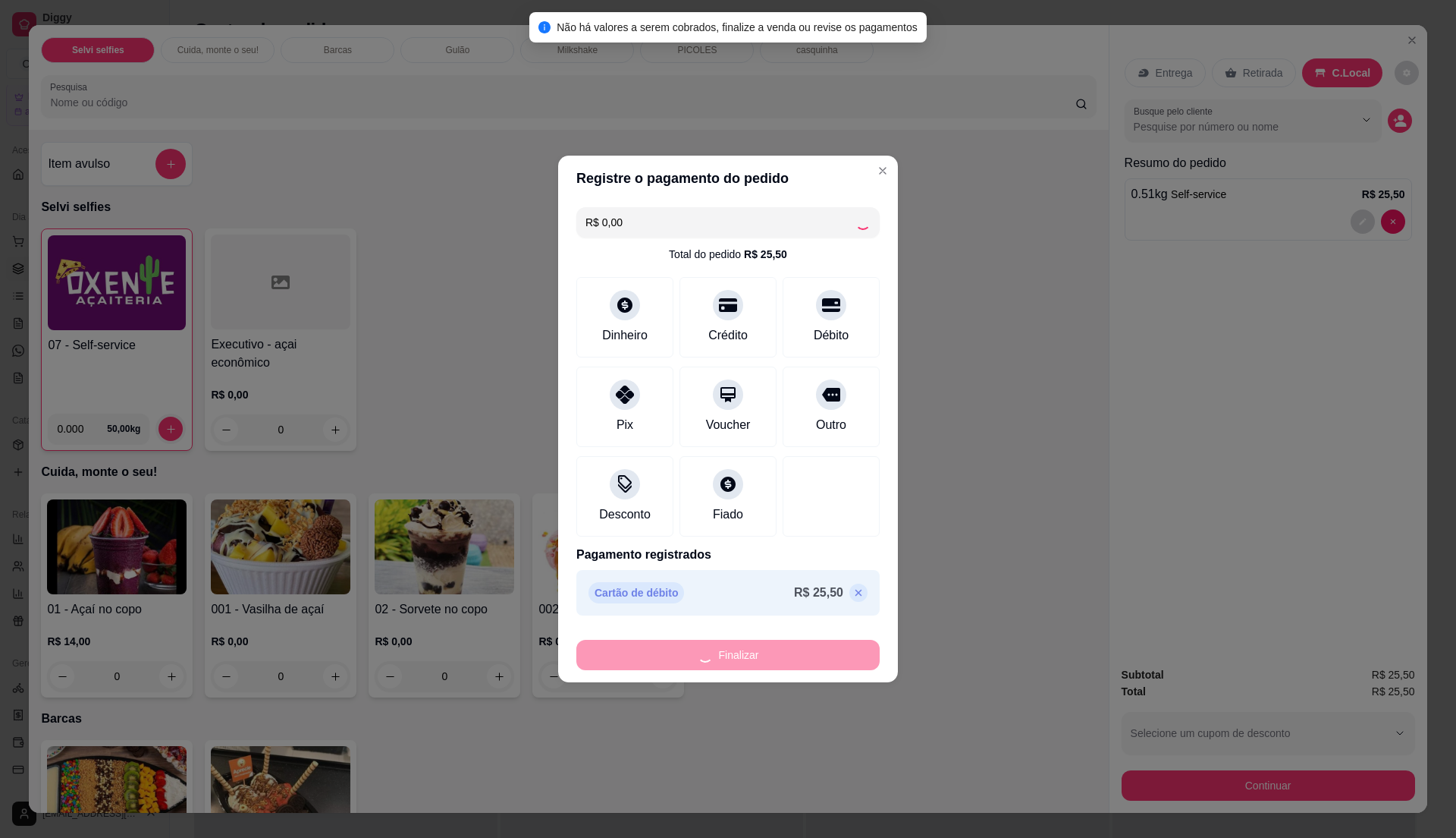
type input "-R$ 25,50"
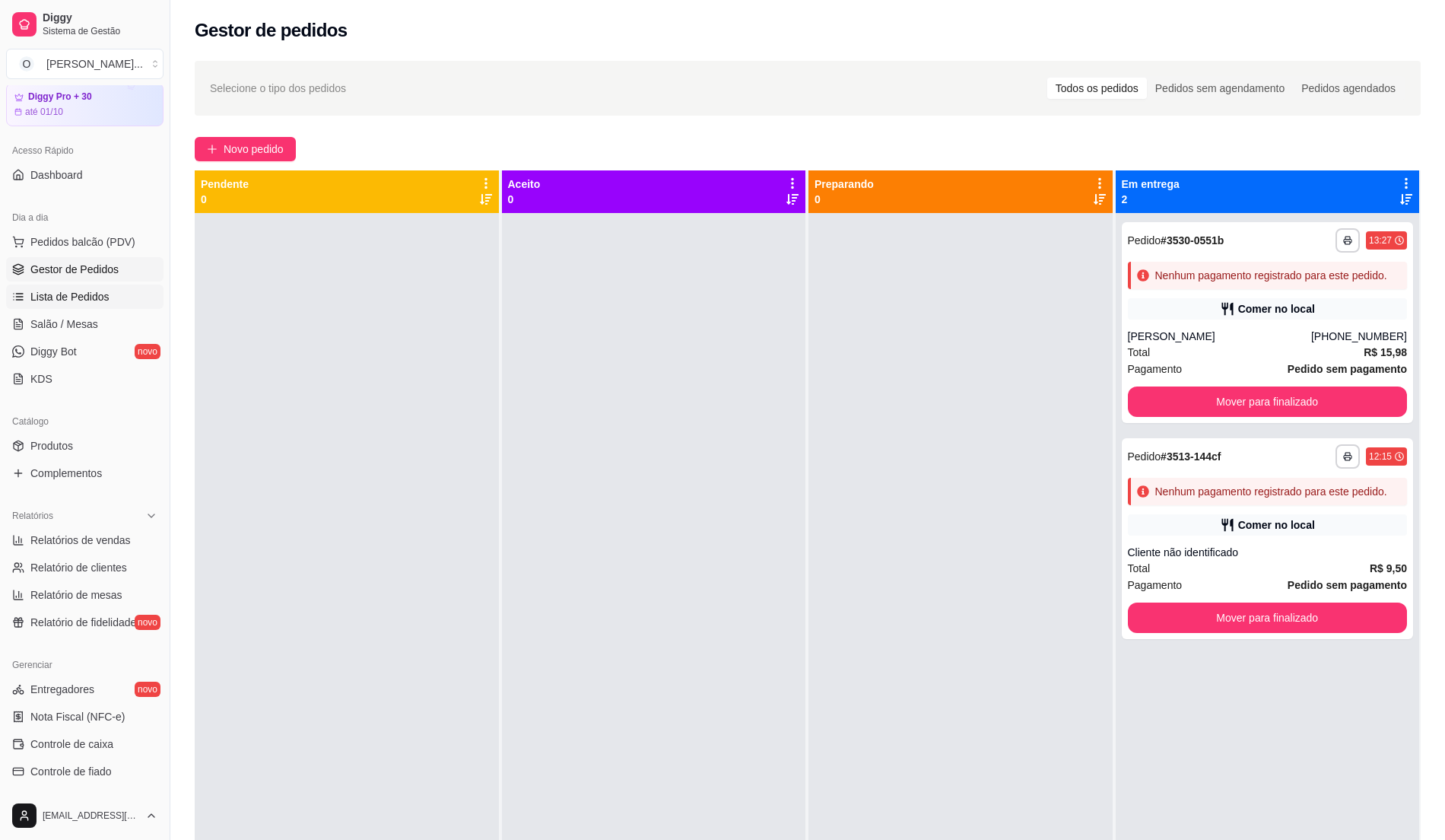
click at [95, 307] on link "Lista de Pedidos" at bounding box center [84, 297] width 158 height 25
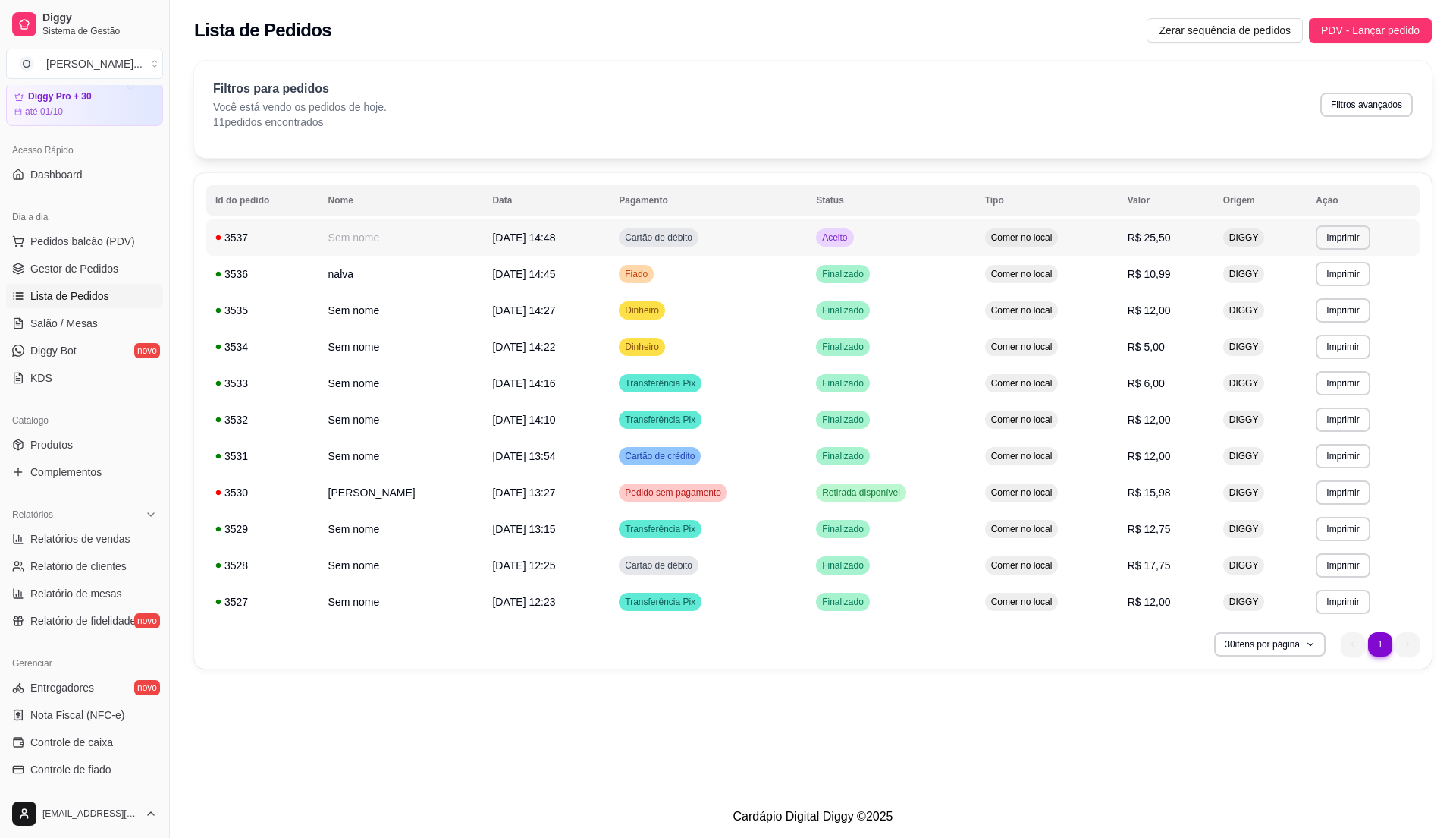
click at [702, 250] on td "Cartão de débito" at bounding box center [708, 238] width 197 height 37
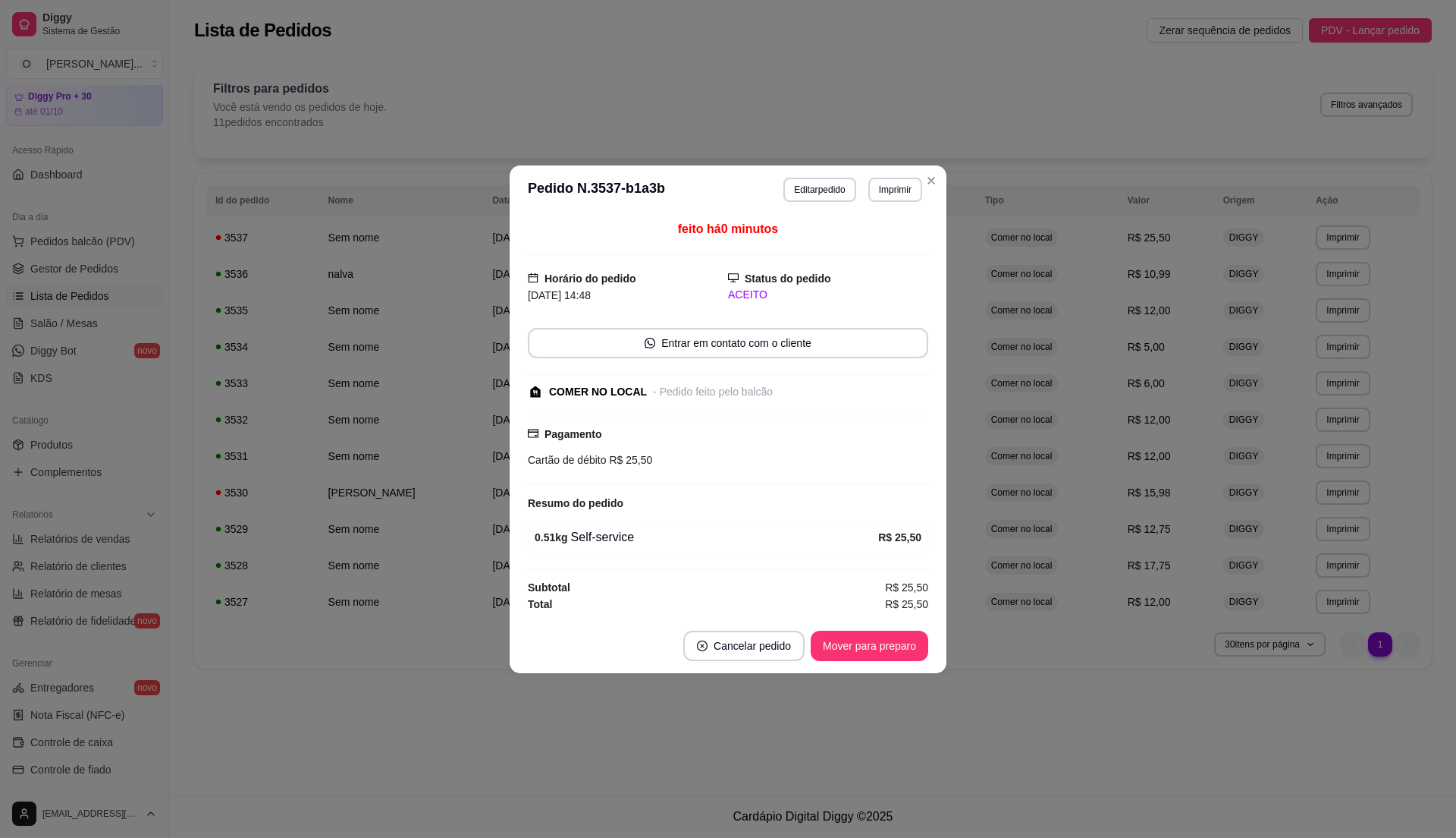
click at [883, 632] on footer "Cancelar pedido Mover para preparo" at bounding box center [728, 646] width 437 height 55
click at [883, 635] on button "Mover para preparo" at bounding box center [869, 645] width 114 height 29
click at [883, 635] on button "Mover para retirada disponível" at bounding box center [844, 645] width 162 height 29
click at [883, 635] on button "Mover para finalizado" at bounding box center [866, 645] width 123 height 29
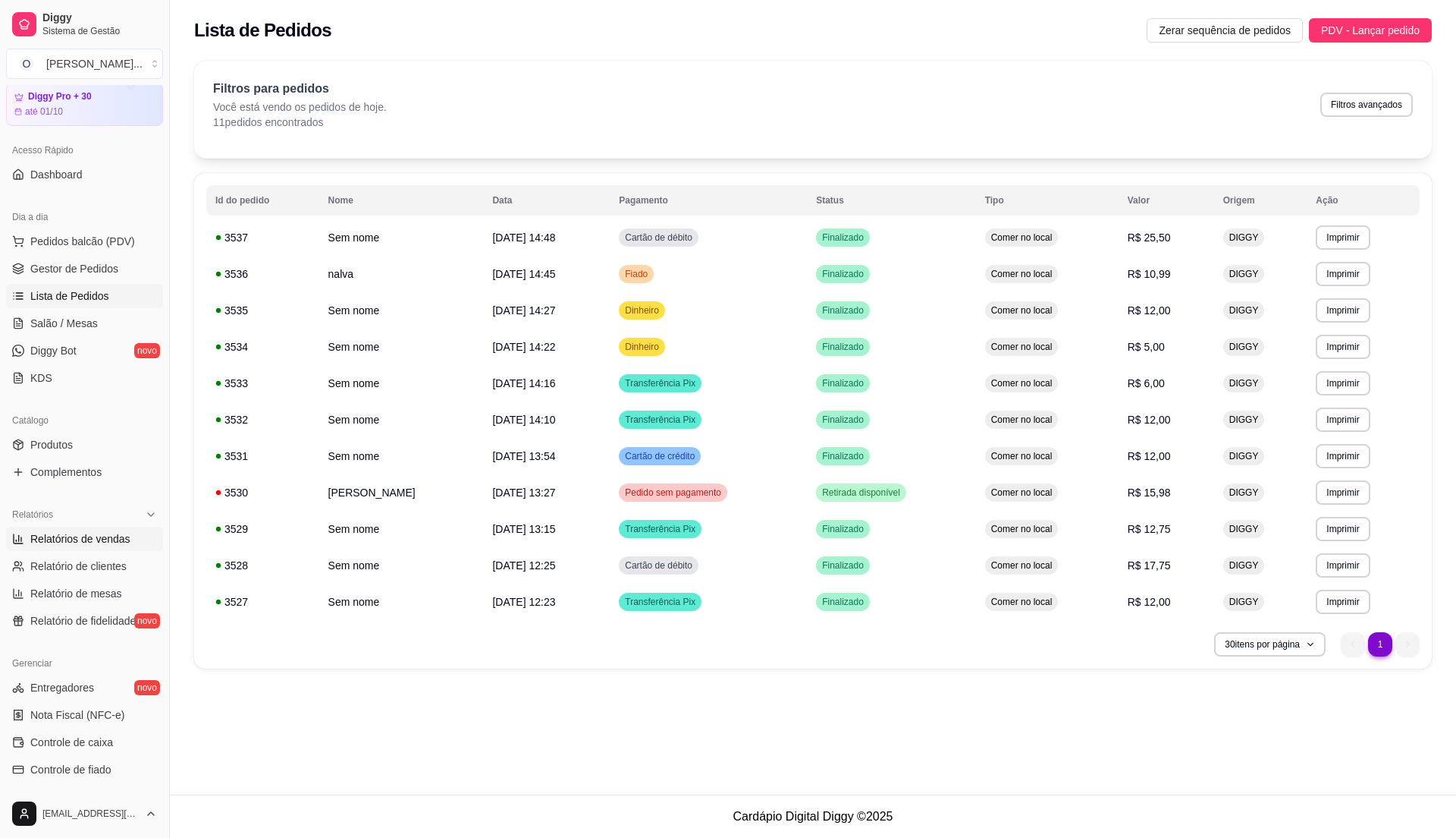
click at [87, 541] on span "Relatórios de vendas" at bounding box center [80, 538] width 100 height 15
select select "ALL"
select select "0"
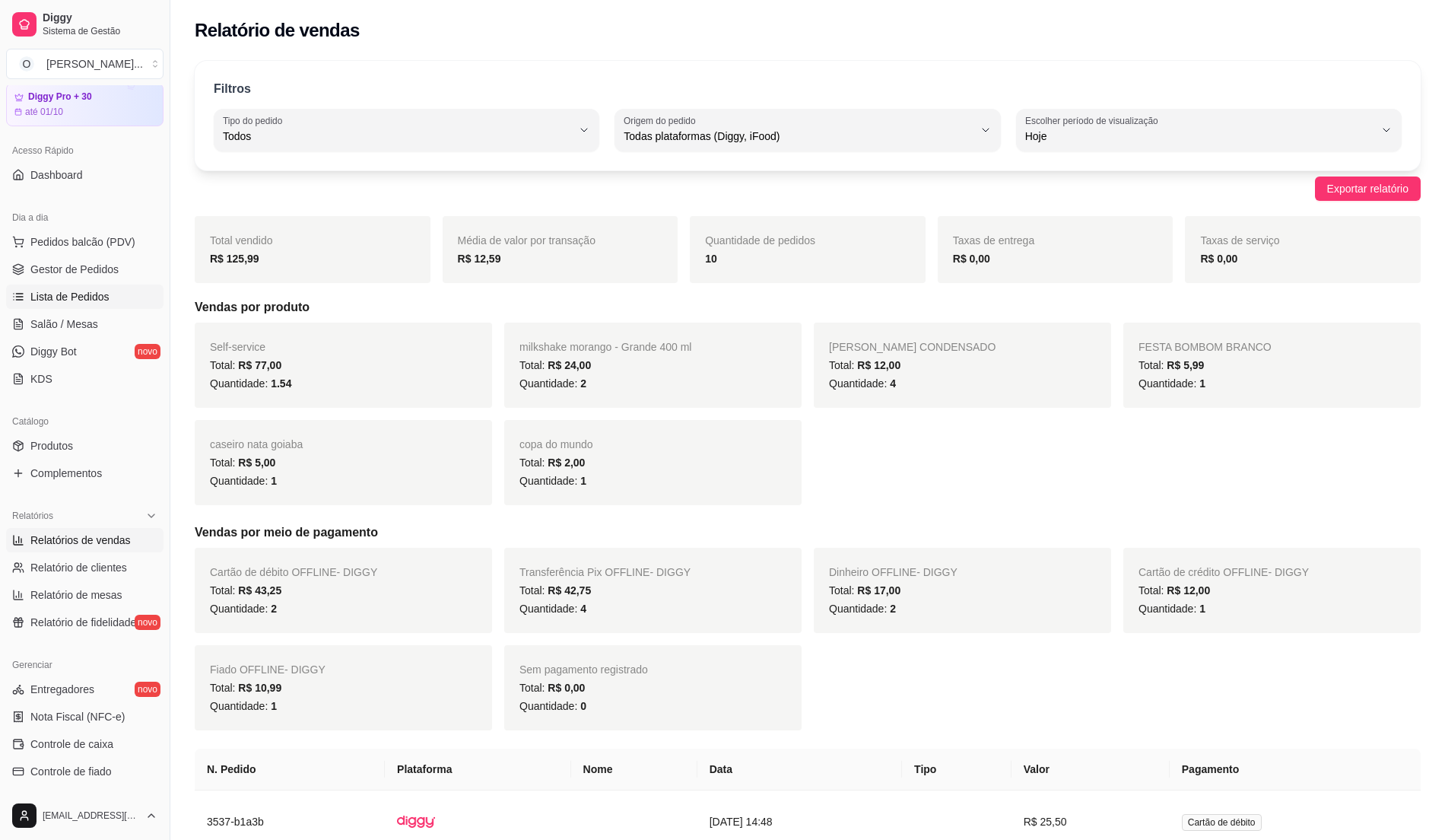
click at [68, 296] on span "Lista de Pedidos" at bounding box center [70, 297] width 79 height 15
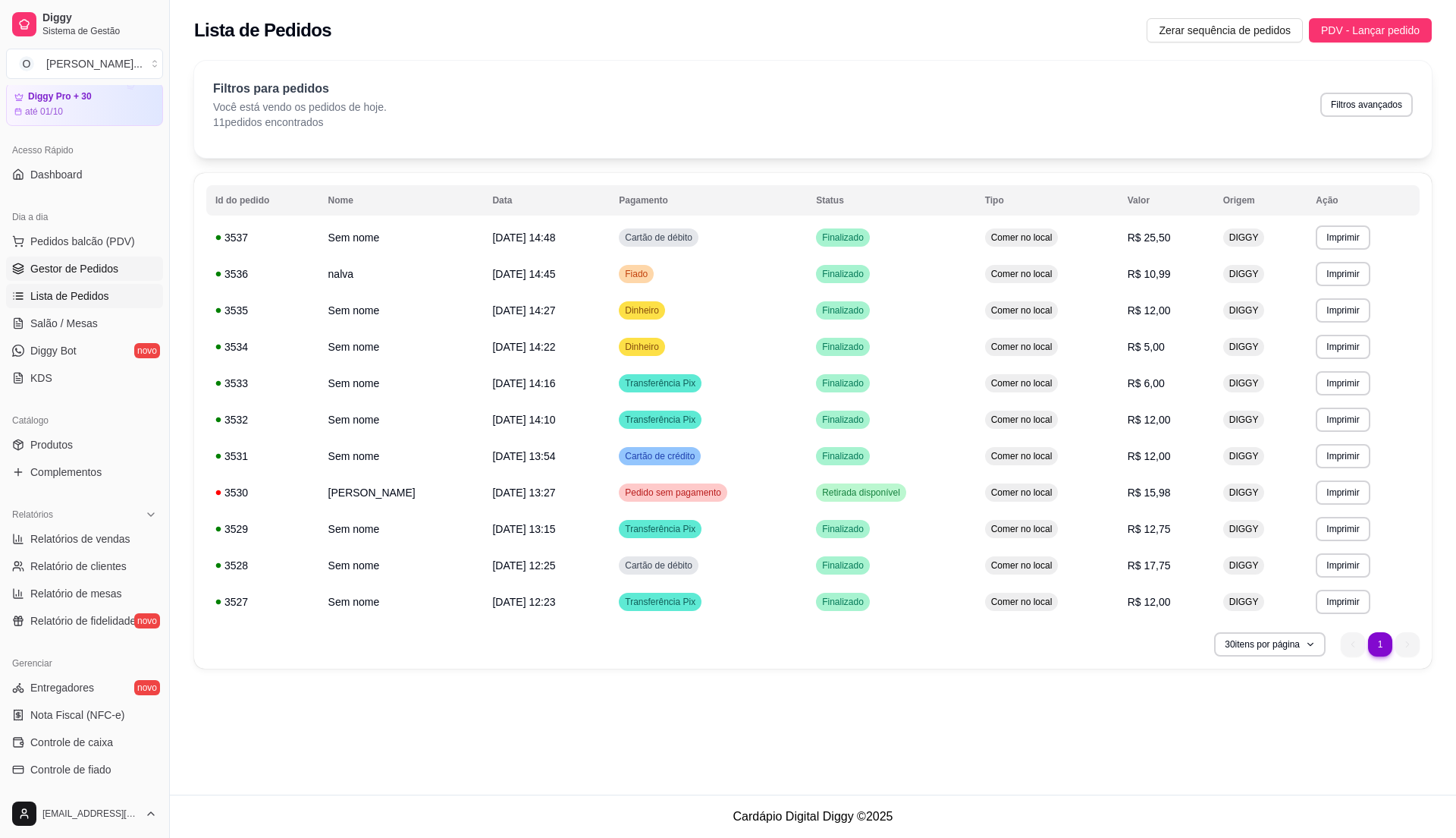
click at [84, 271] on span "Gestor de Pedidos" at bounding box center [74, 269] width 88 height 15
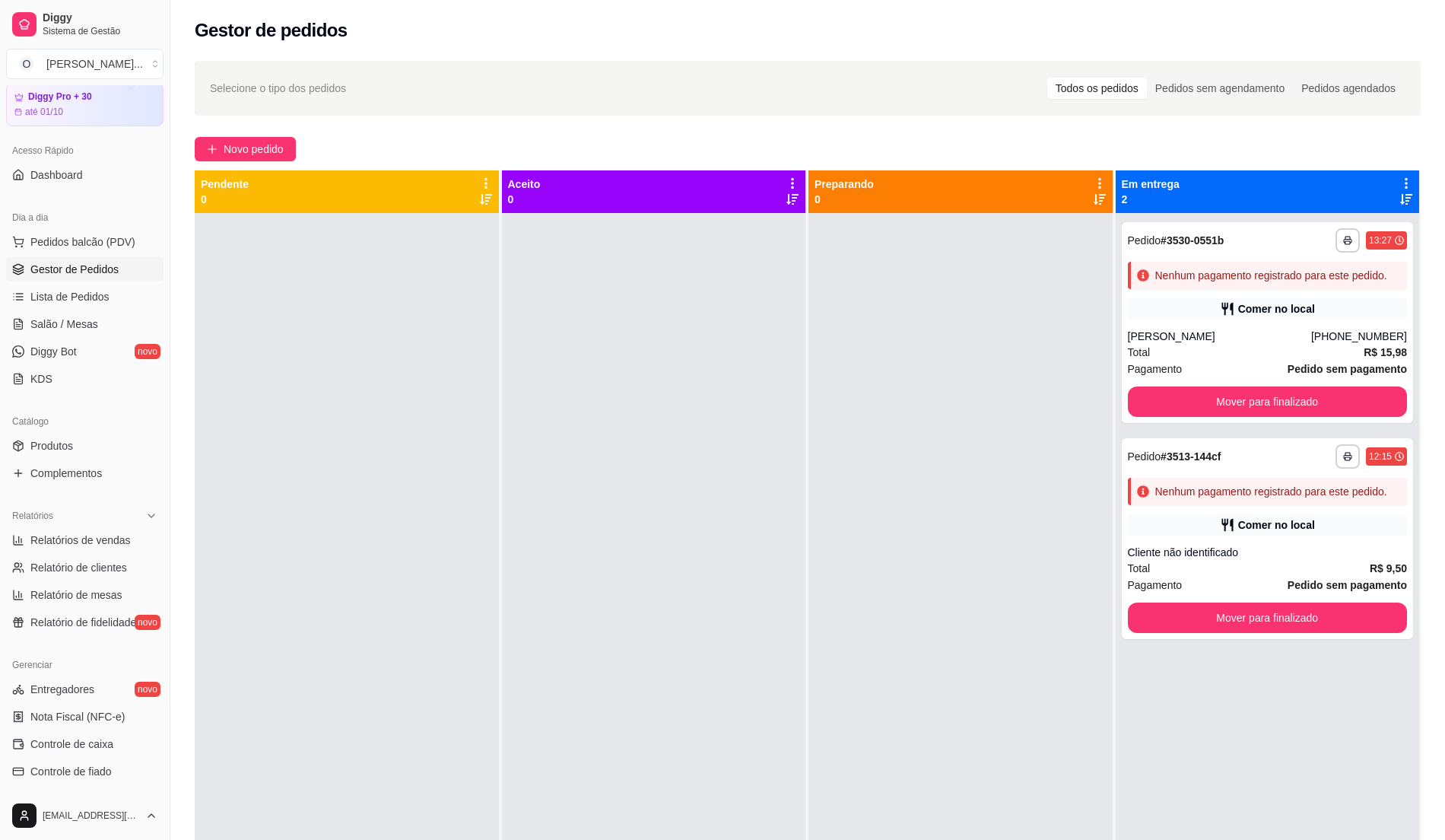
click at [596, 463] on div at bounding box center [654, 632] width 304 height 840
click at [817, 576] on div at bounding box center [961, 632] width 304 height 840
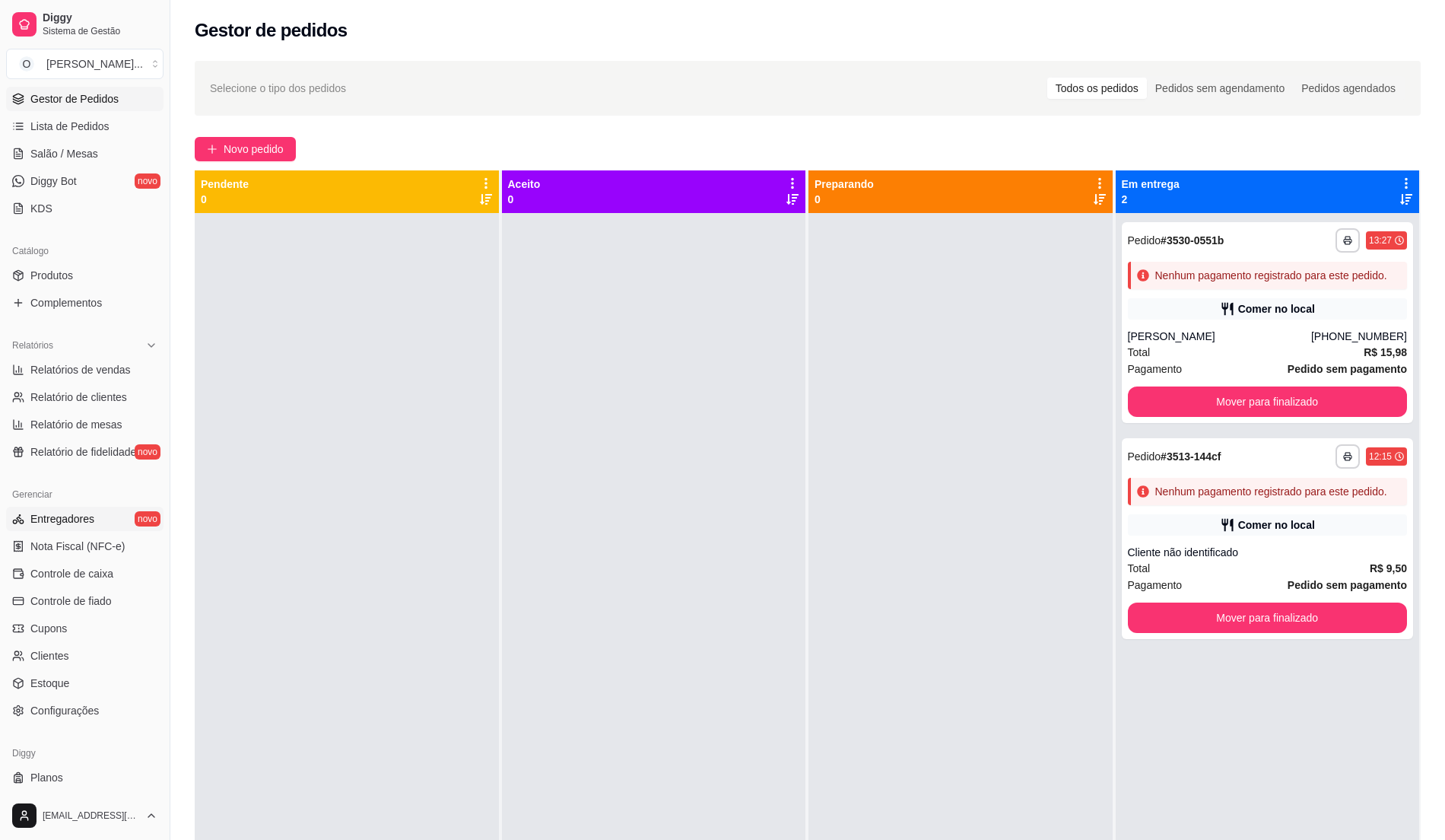
scroll to position [255, 0]
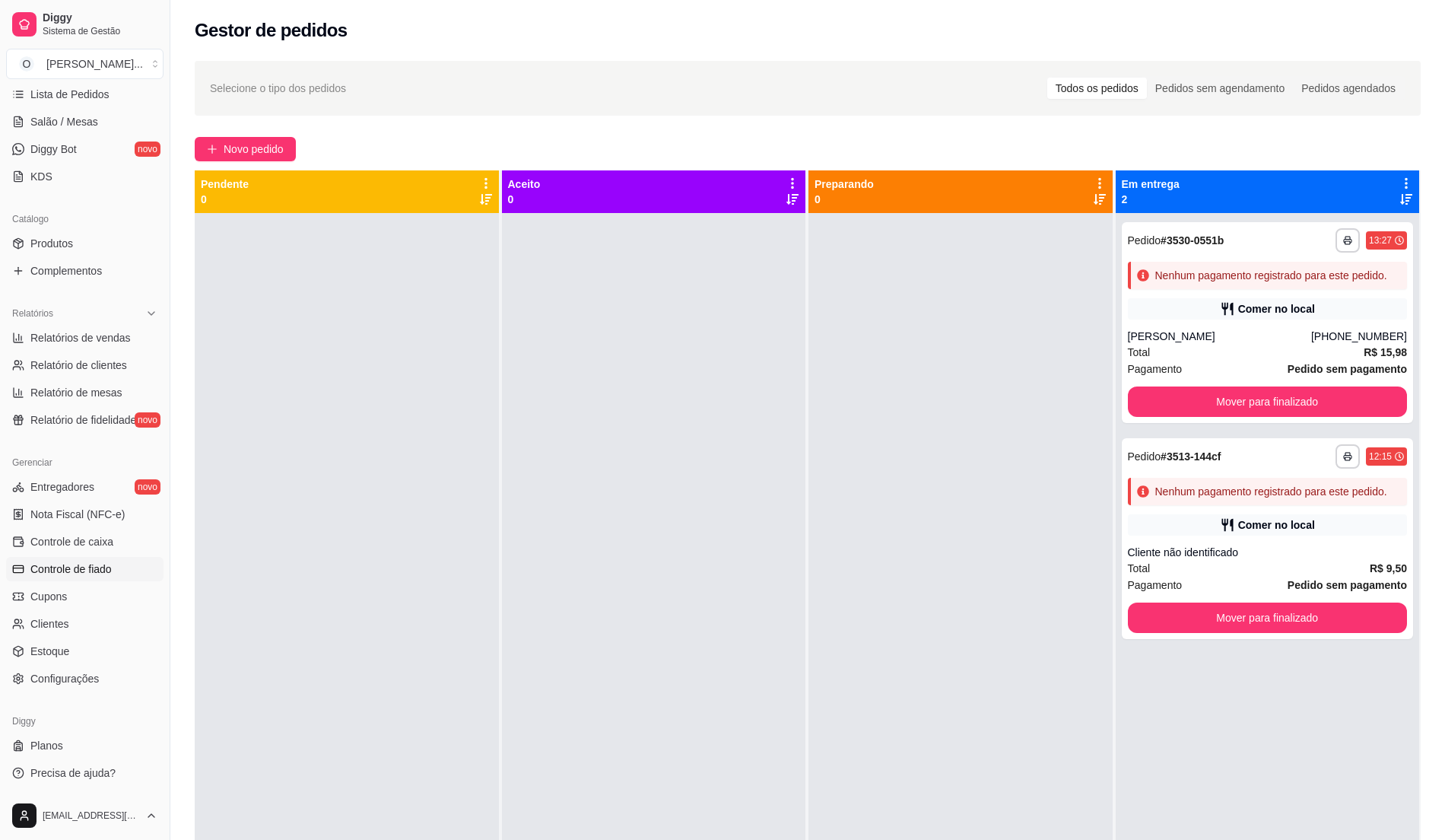
click at [127, 564] on link "Controle de fiado" at bounding box center [84, 569] width 158 height 25
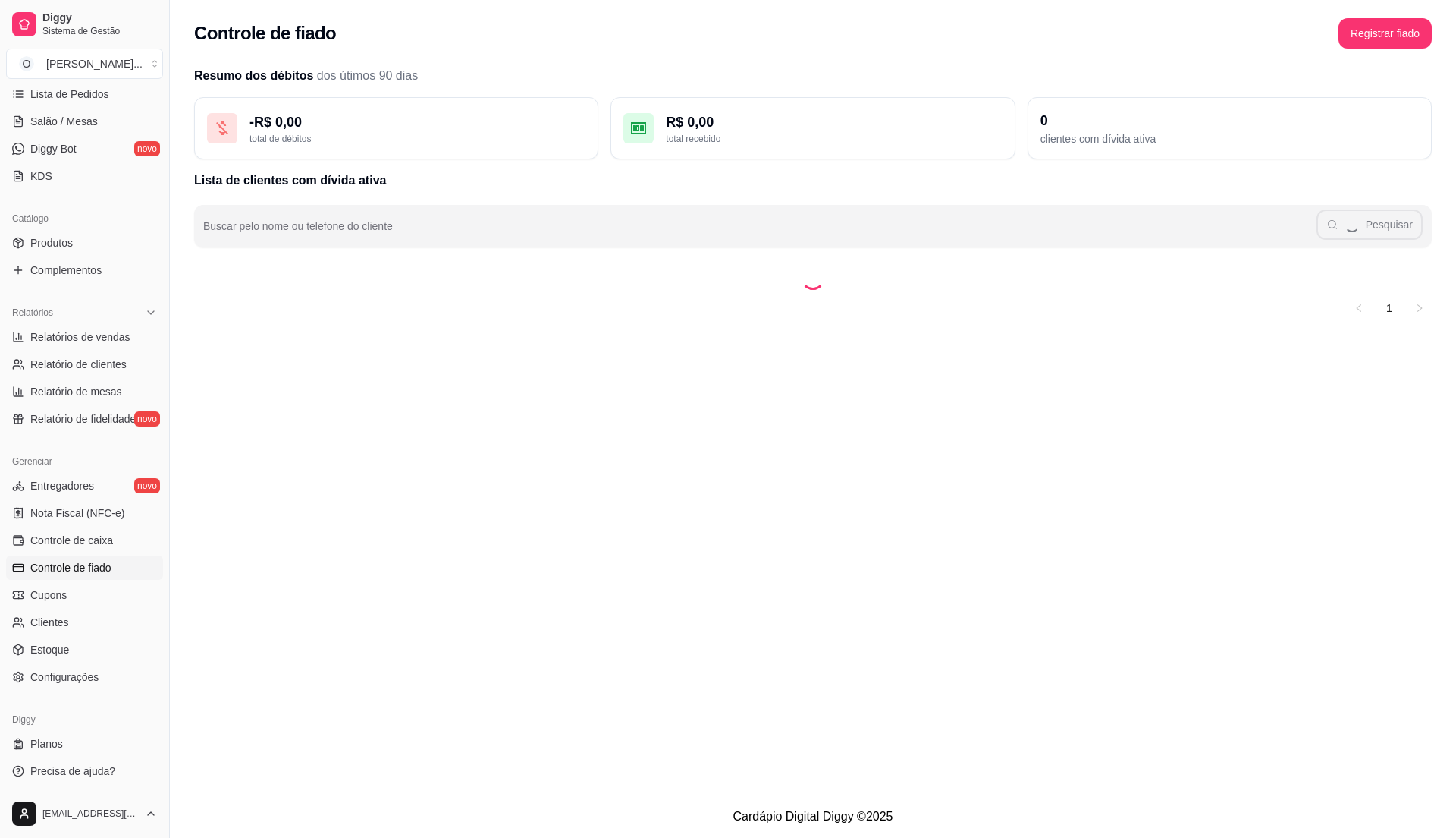
click at [764, 471] on div "Controle de fiado Registrar fiado Resumo dos débitos dos útimos 90 dias - R$ 0,…" at bounding box center [812, 397] width 1286 height 795
click at [103, 365] on span "Relatório de clientes" at bounding box center [78, 364] width 96 height 15
select select "30"
select select "HIGHEST_TOTAL_SPENT_WITH_ORDERS"
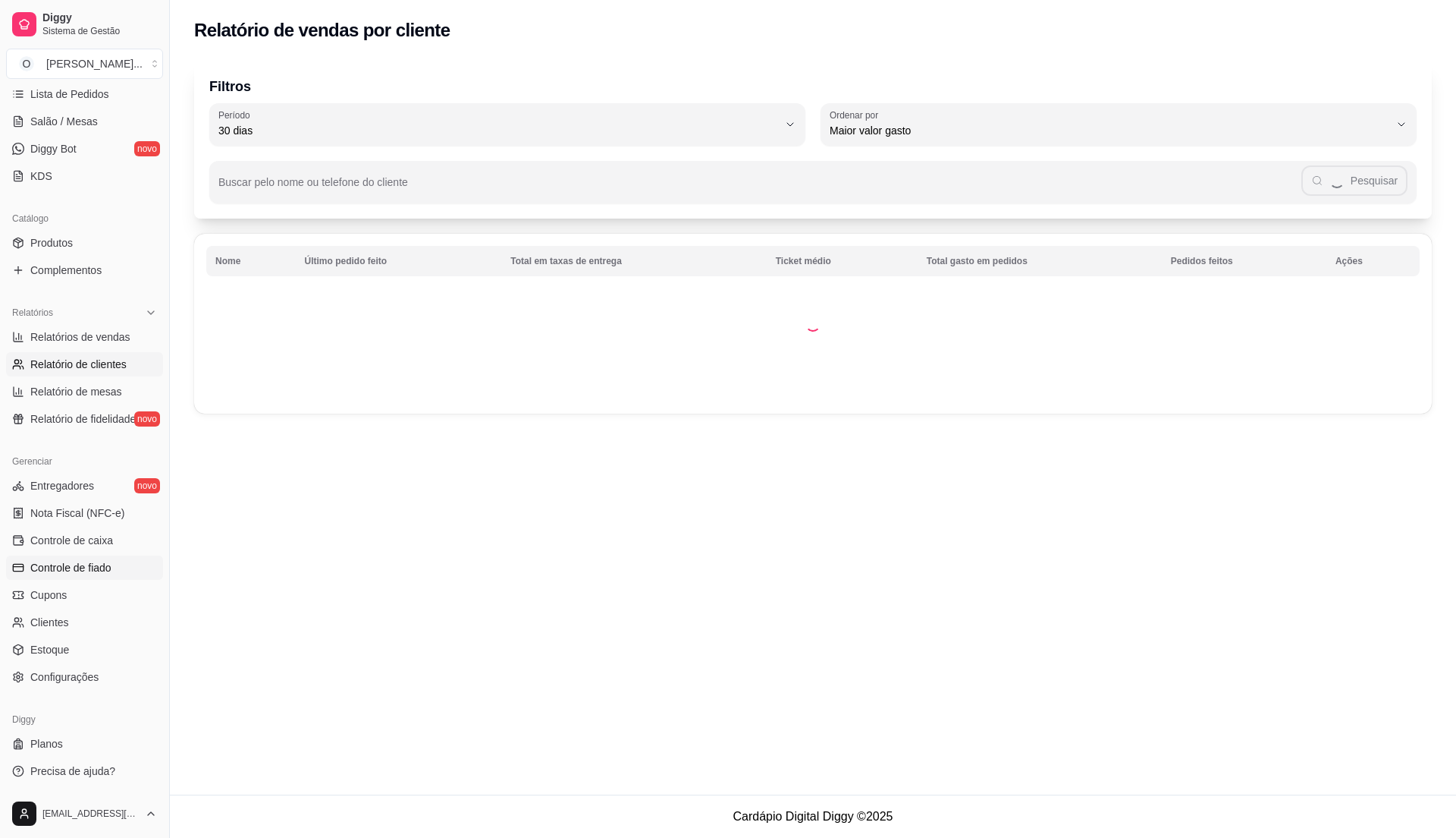
click at [106, 562] on span "Controle de fiado" at bounding box center [71, 567] width 81 height 15
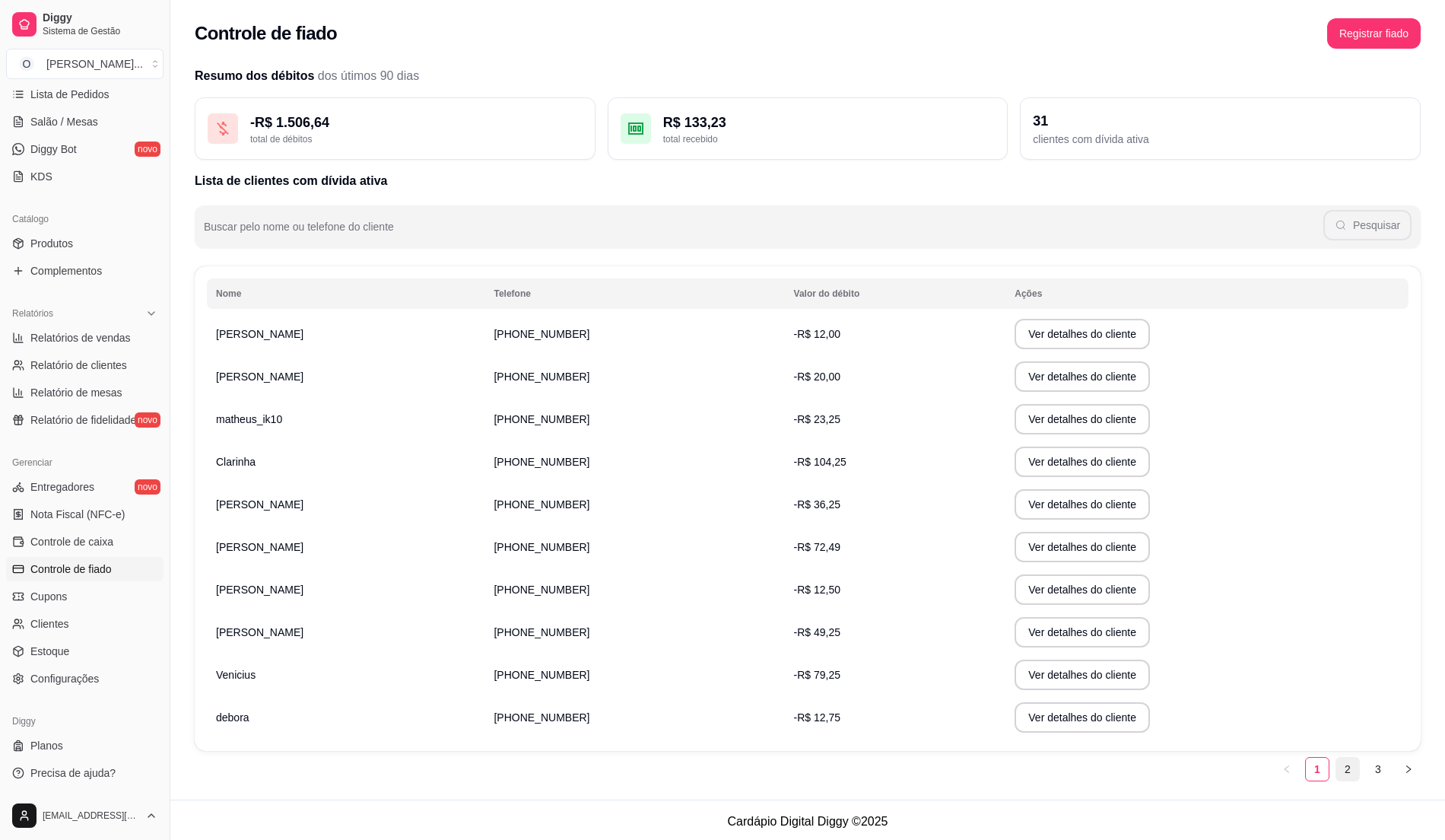
click at [1354, 774] on link "2" at bounding box center [1348, 769] width 23 height 23
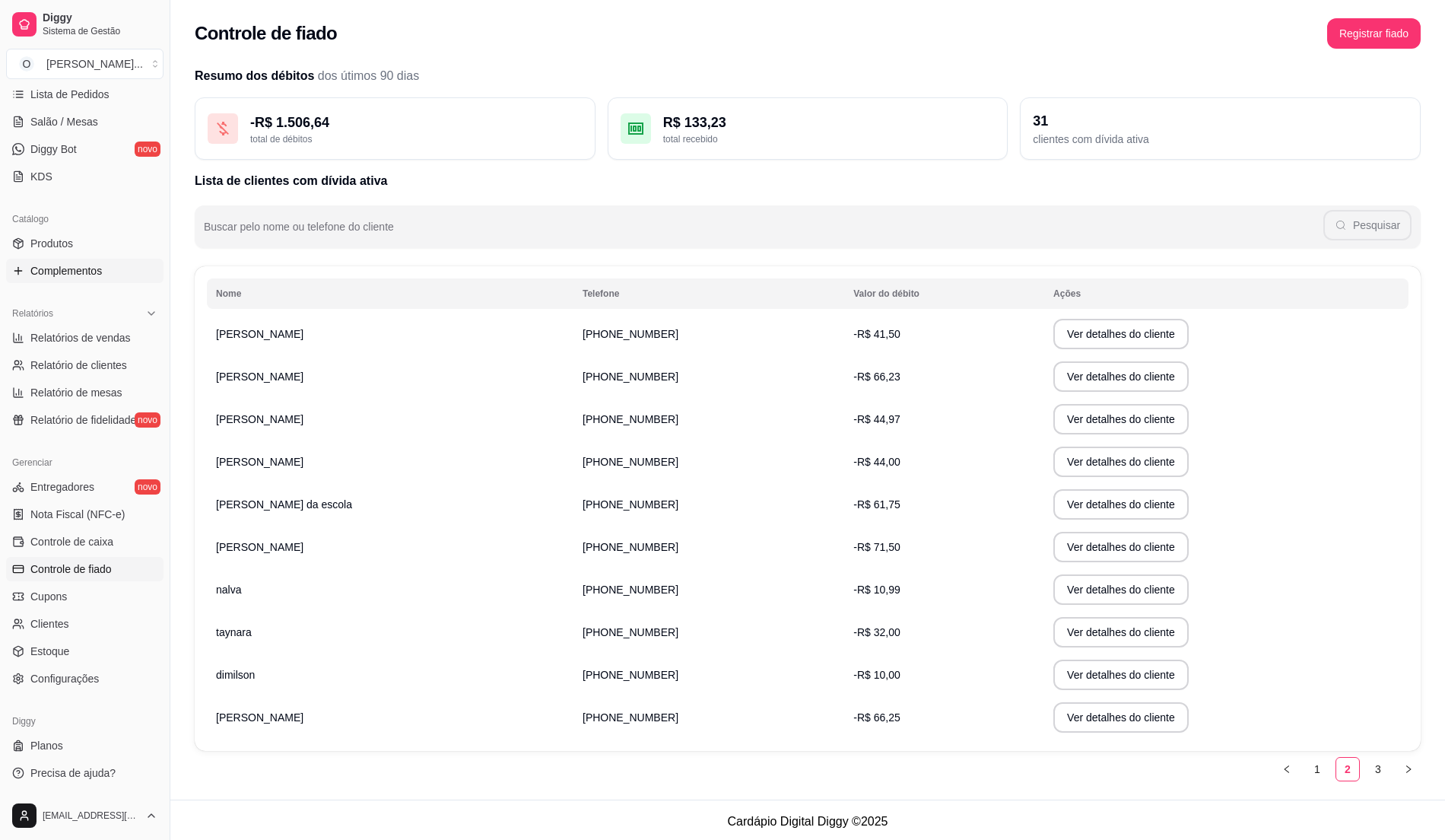
click at [92, 277] on span "Complementos" at bounding box center [66, 270] width 72 height 15
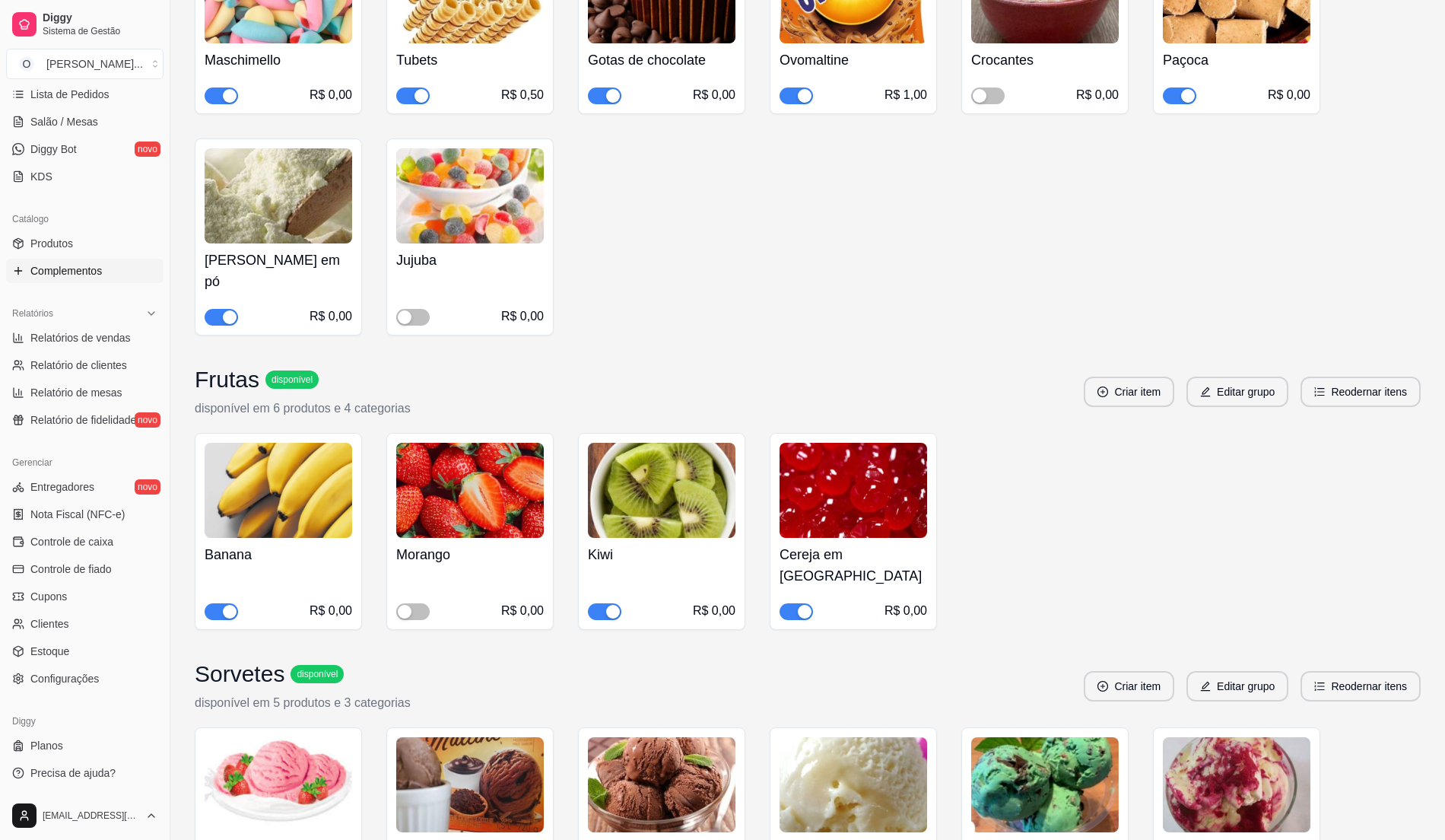
scroll to position [1217, 0]
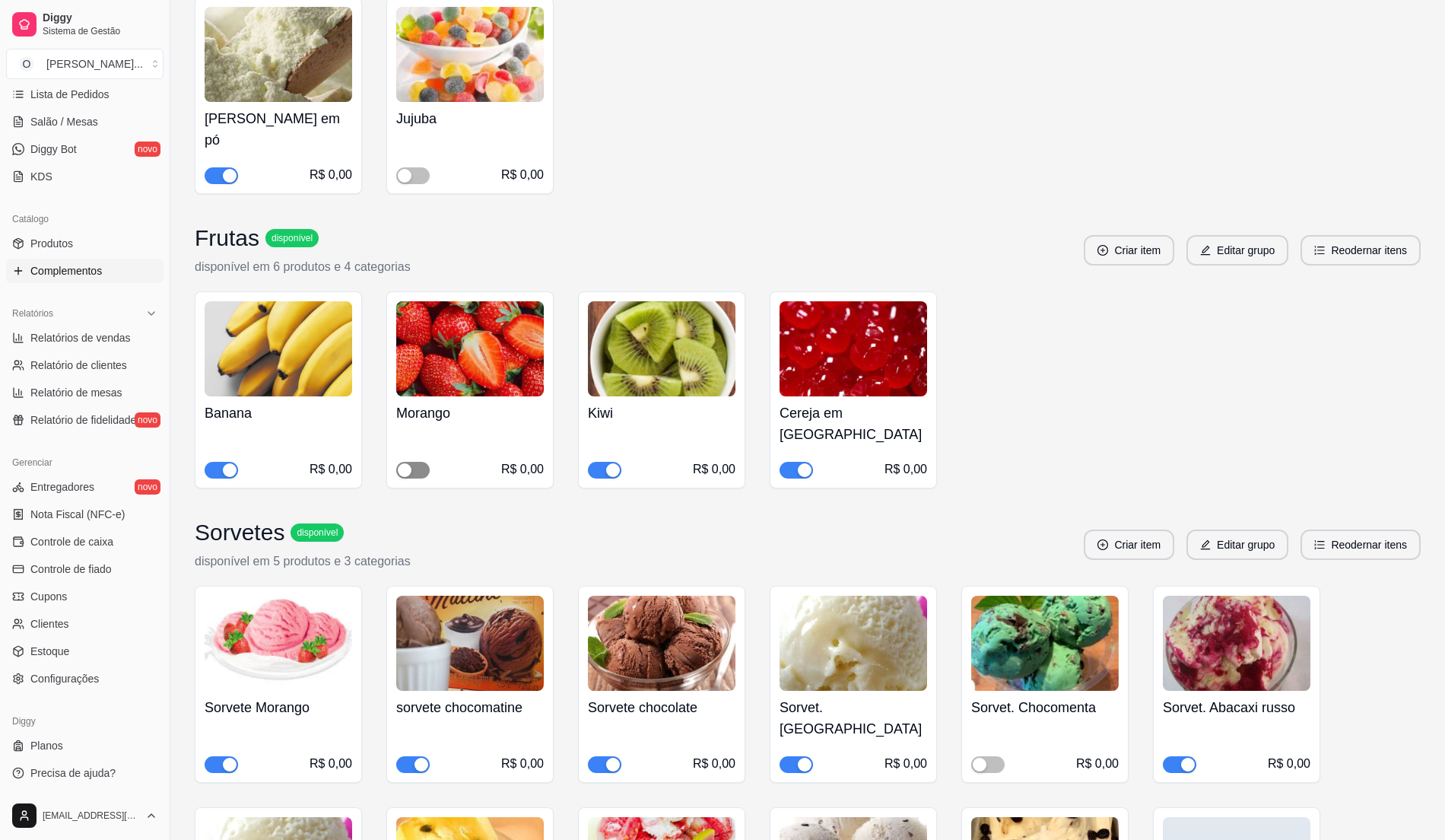
click at [414, 462] on button "button" at bounding box center [412, 471] width 33 height 17
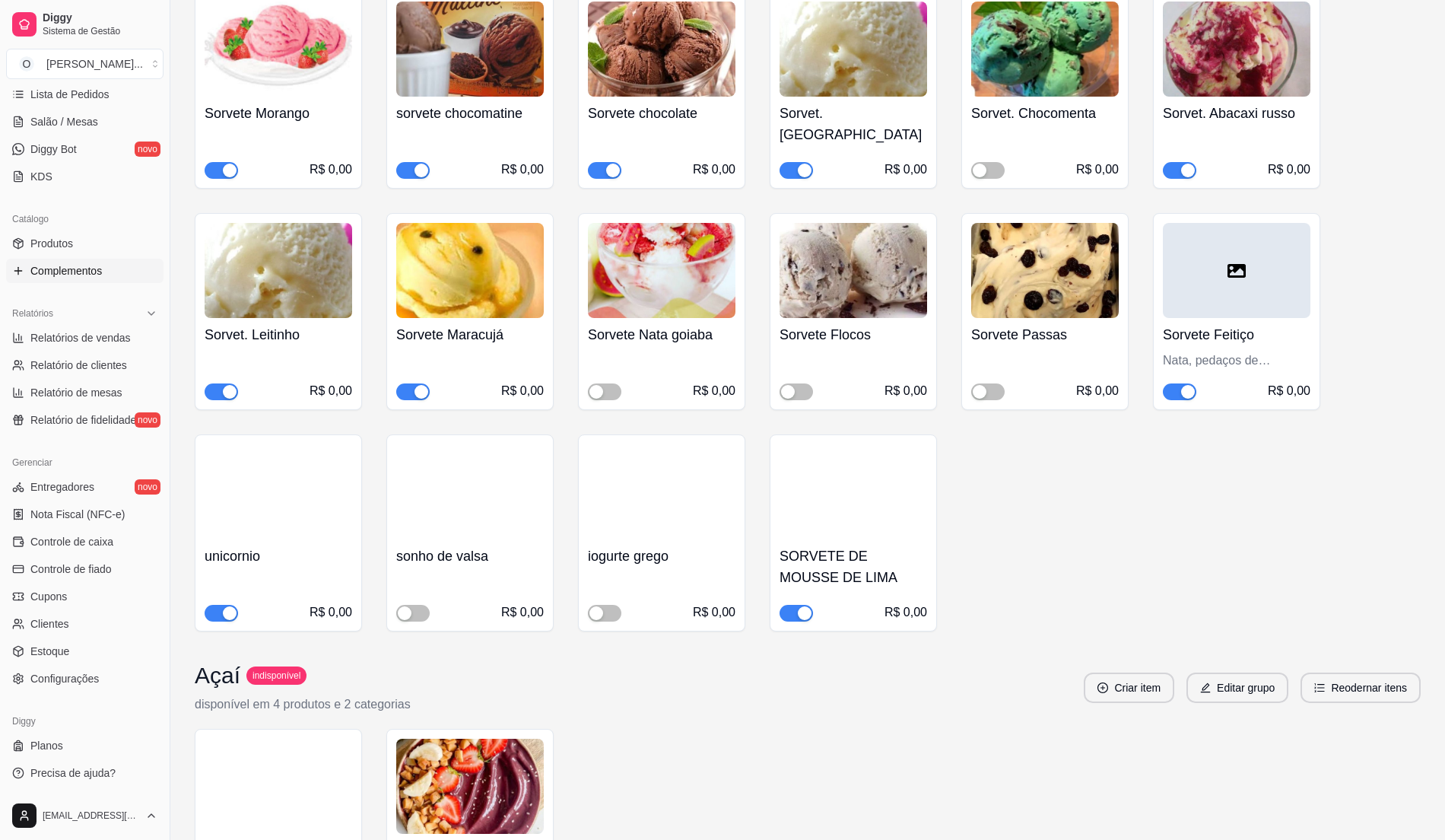
scroll to position [1826, 0]
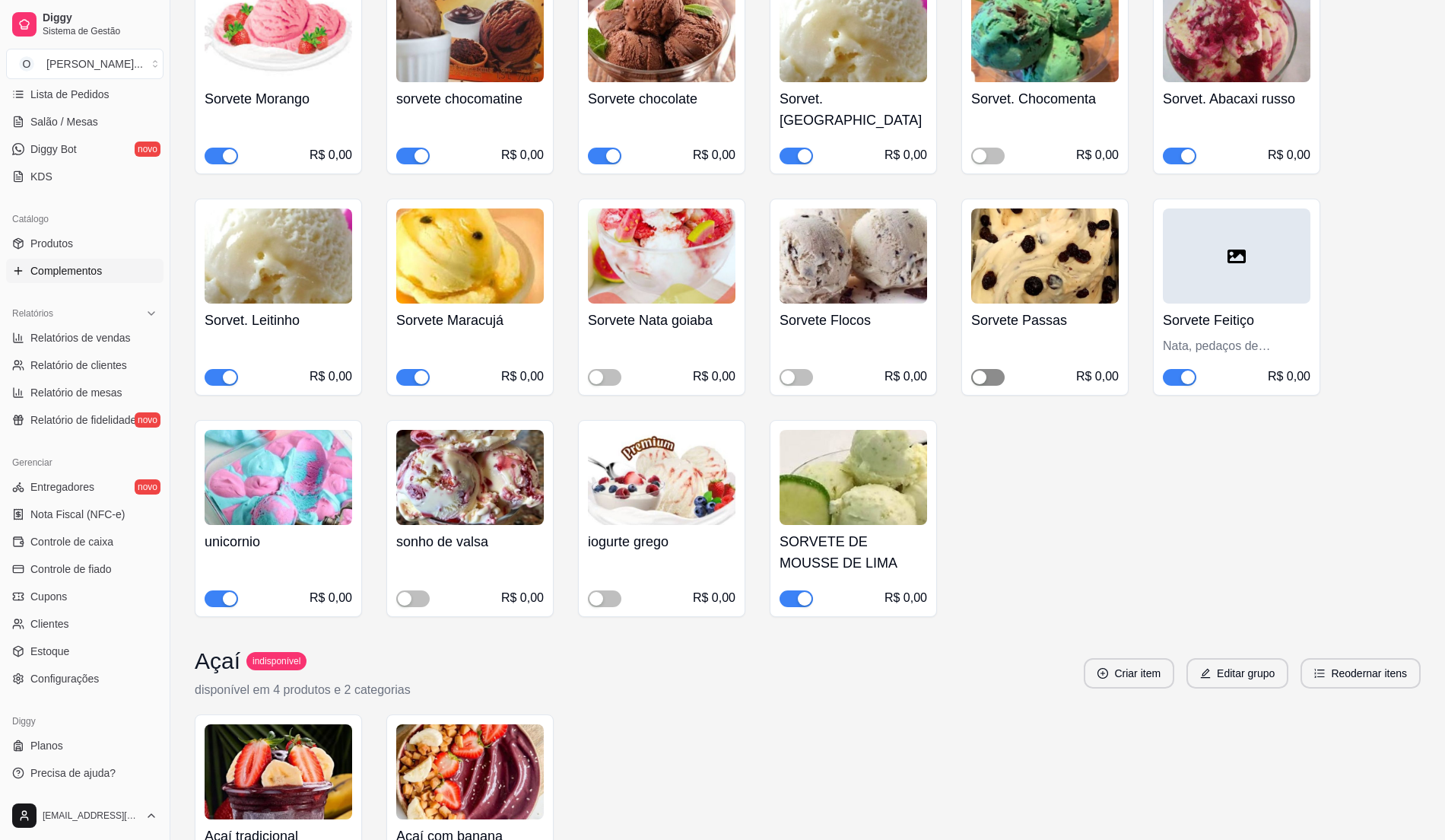
click at [998, 369] on span "button" at bounding box center [988, 377] width 33 height 17
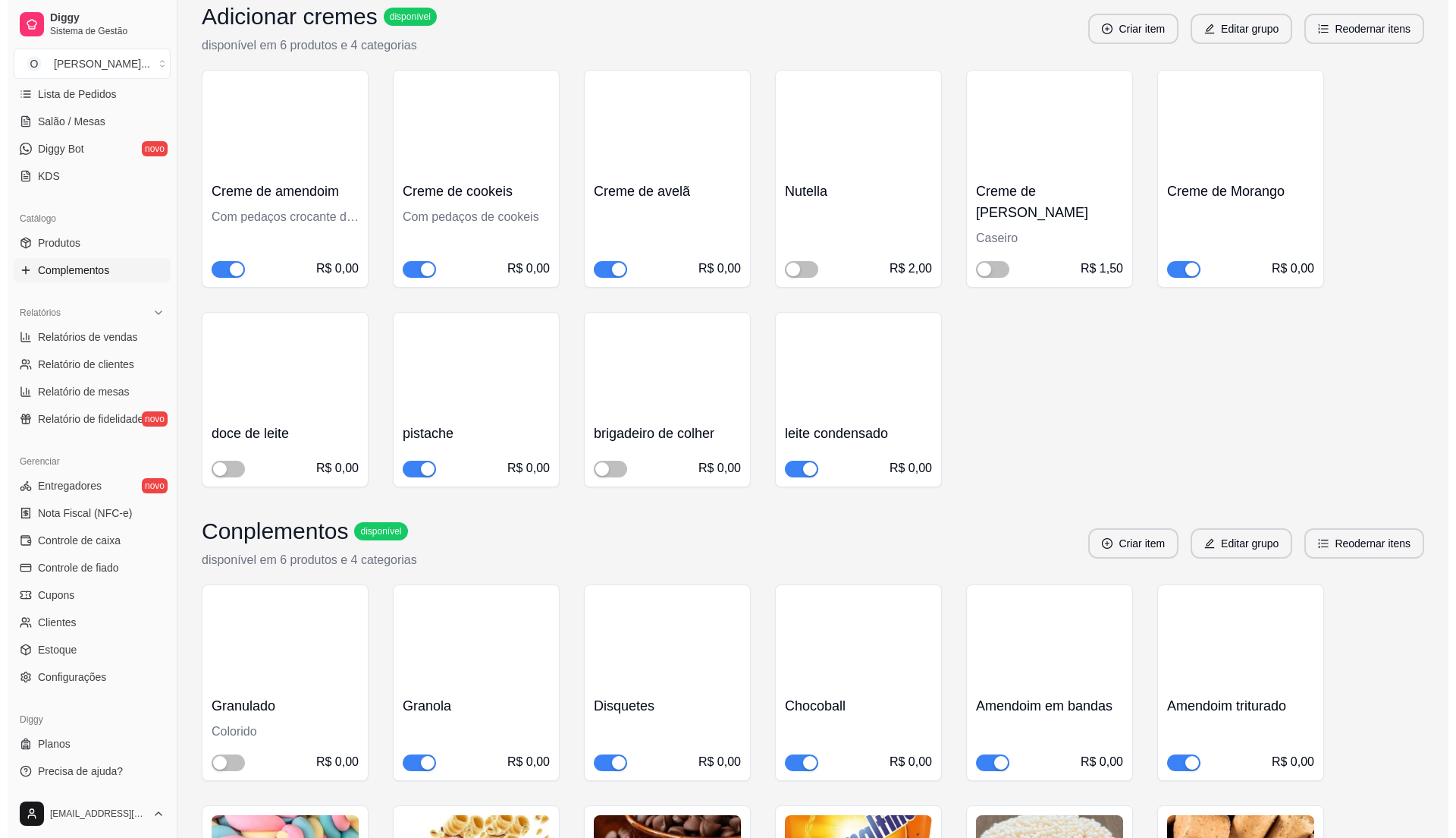
scroll to position [0, 0]
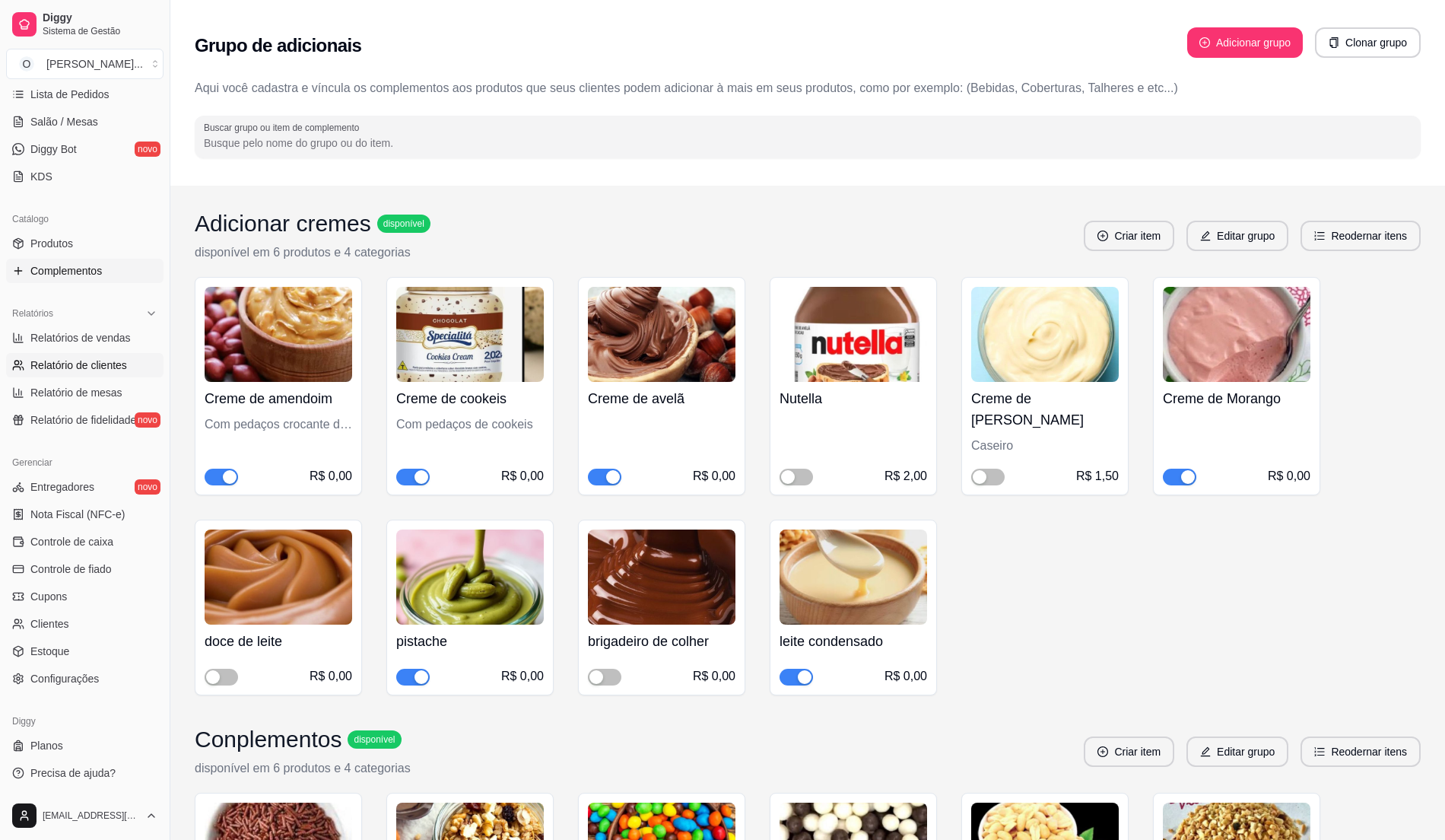
click at [82, 369] on span "Relatório de clientes" at bounding box center [78, 365] width 96 height 15
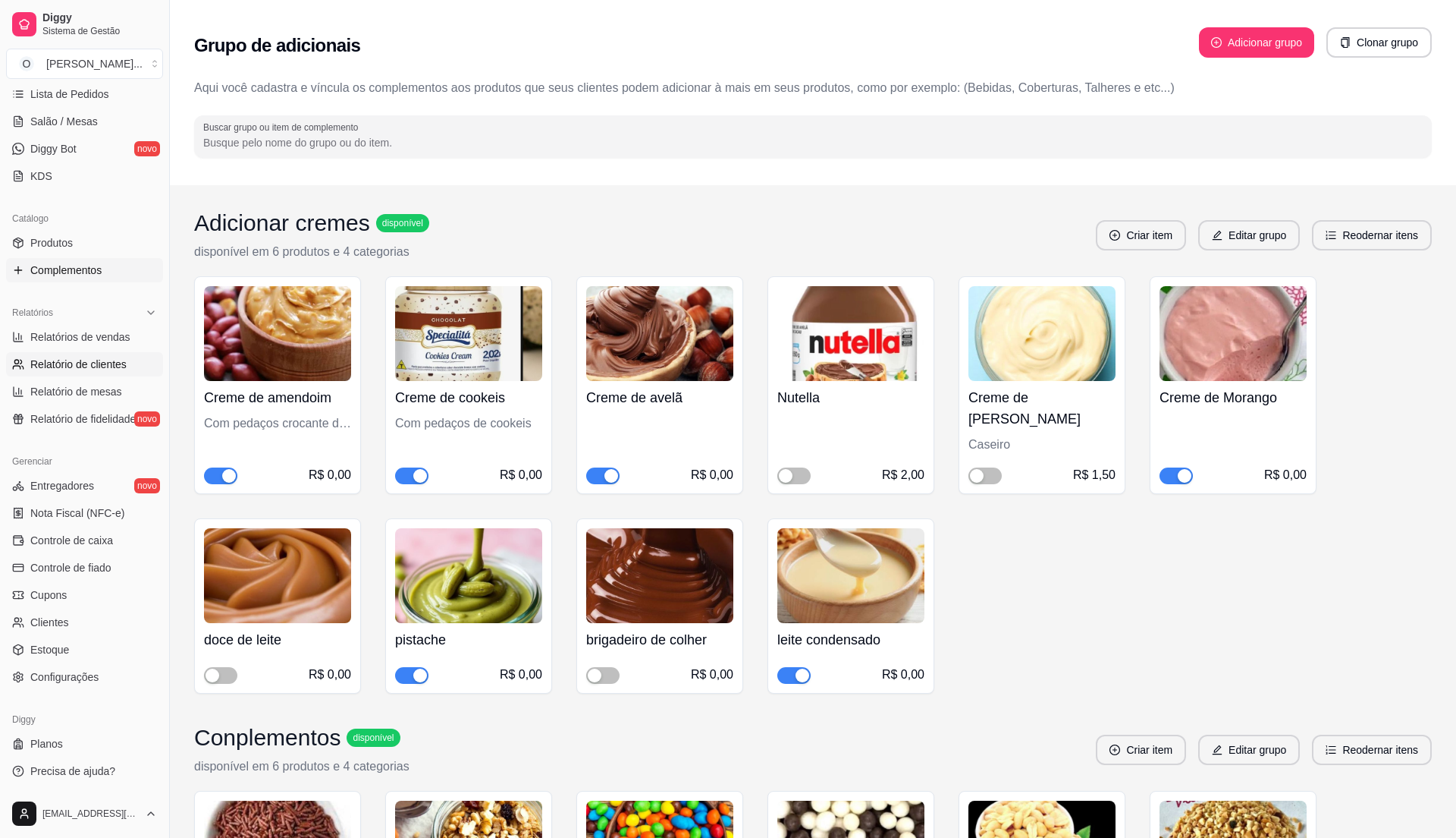
select select "30"
select select "HIGHEST_TOTAL_SPENT_WITH_ORDERS"
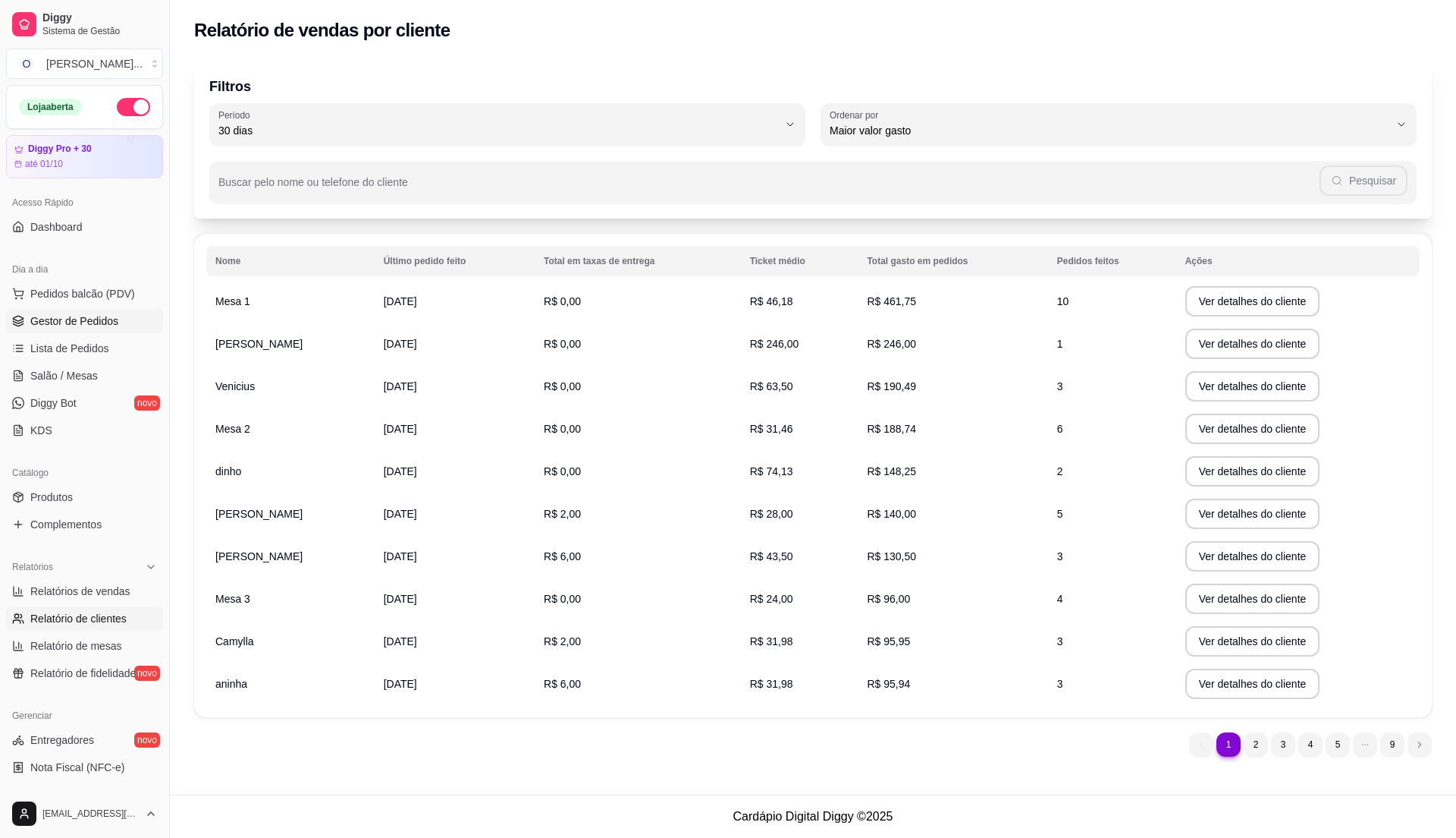
click at [87, 321] on span "Gestor de Pedidos" at bounding box center [74, 320] width 88 height 15
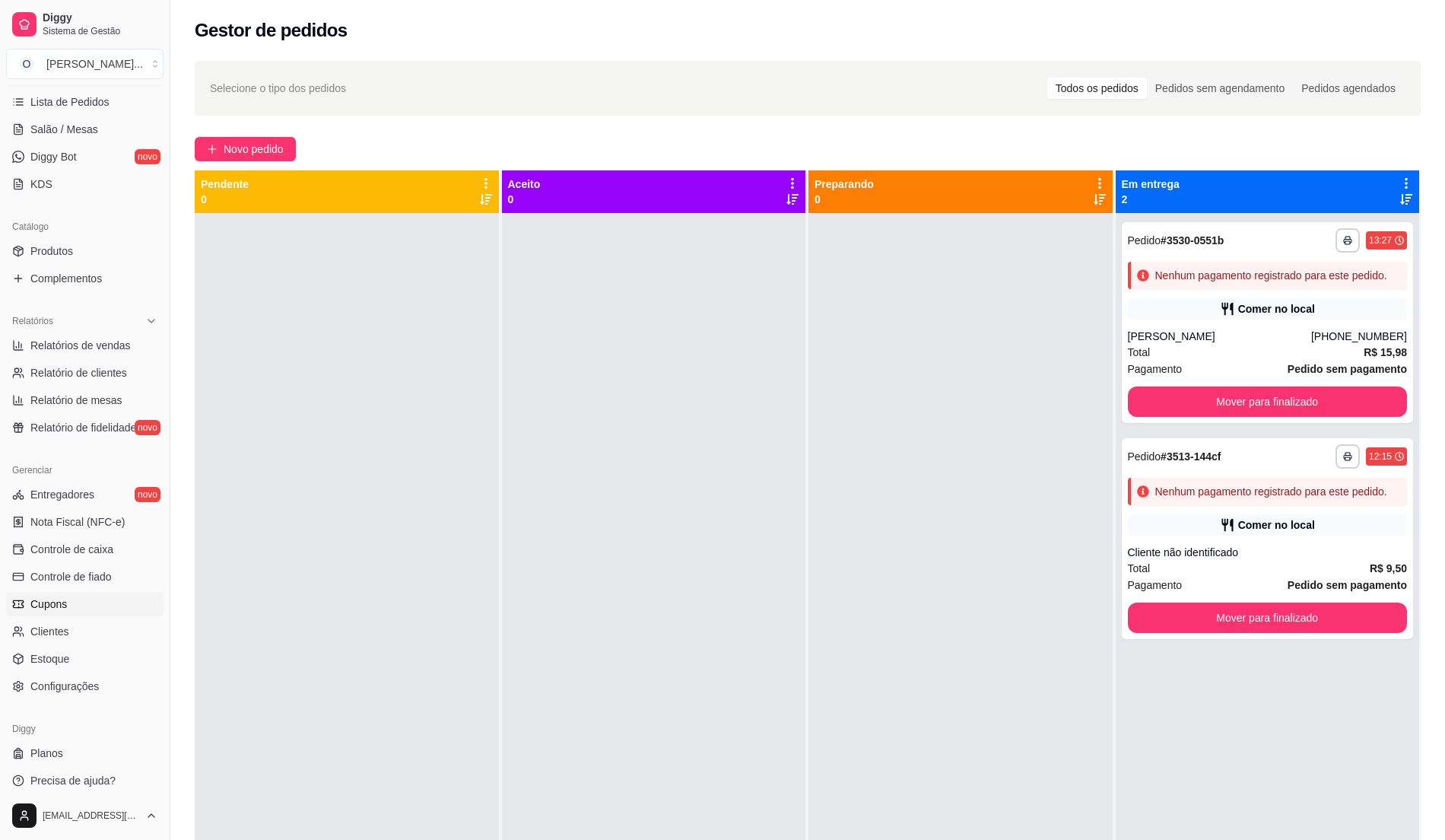
scroll to position [255, 0]
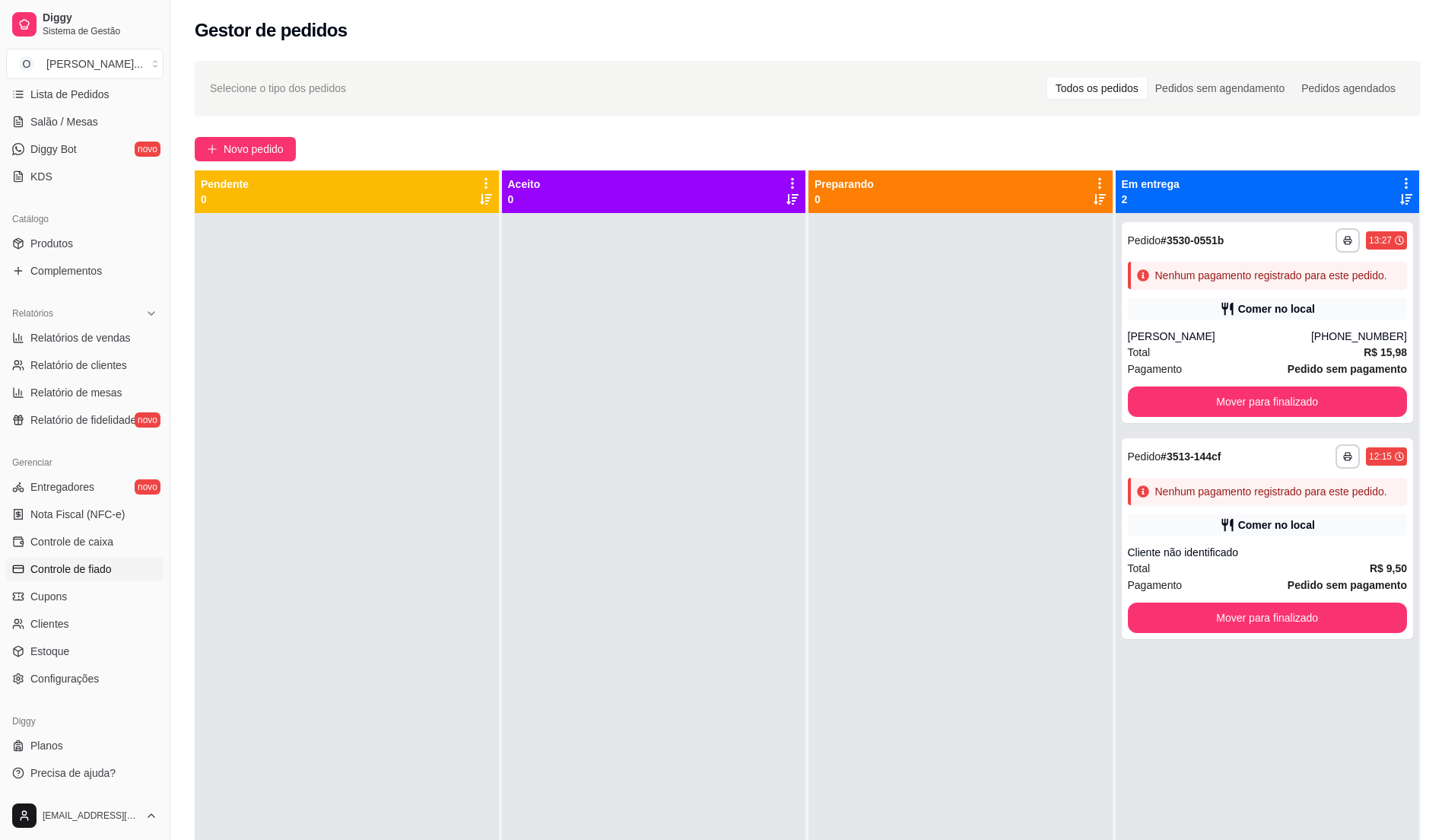
click at [97, 575] on span "Controle de fiado" at bounding box center [71, 569] width 81 height 15
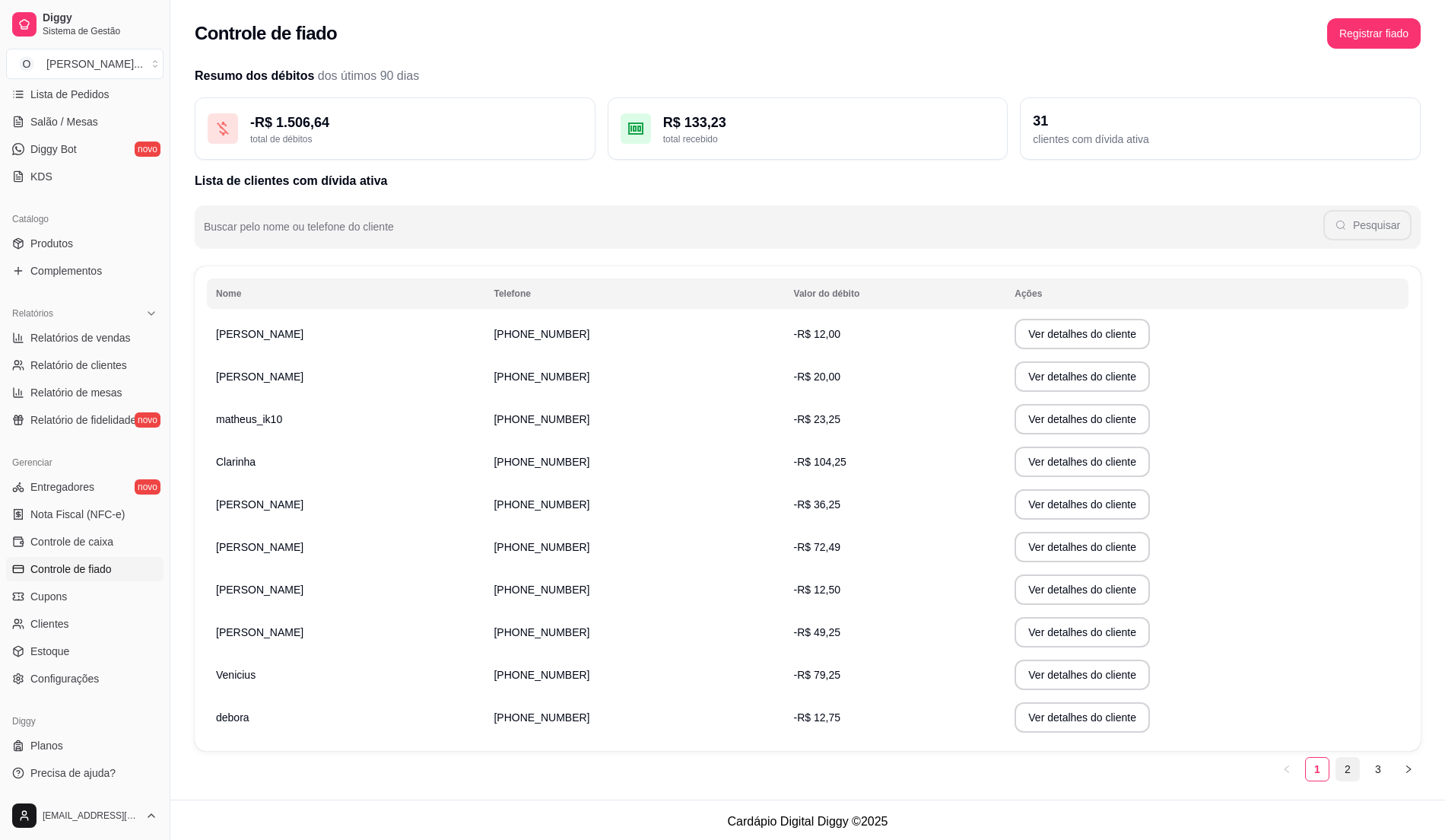
click at [1354, 780] on link "2" at bounding box center [1348, 769] width 23 height 23
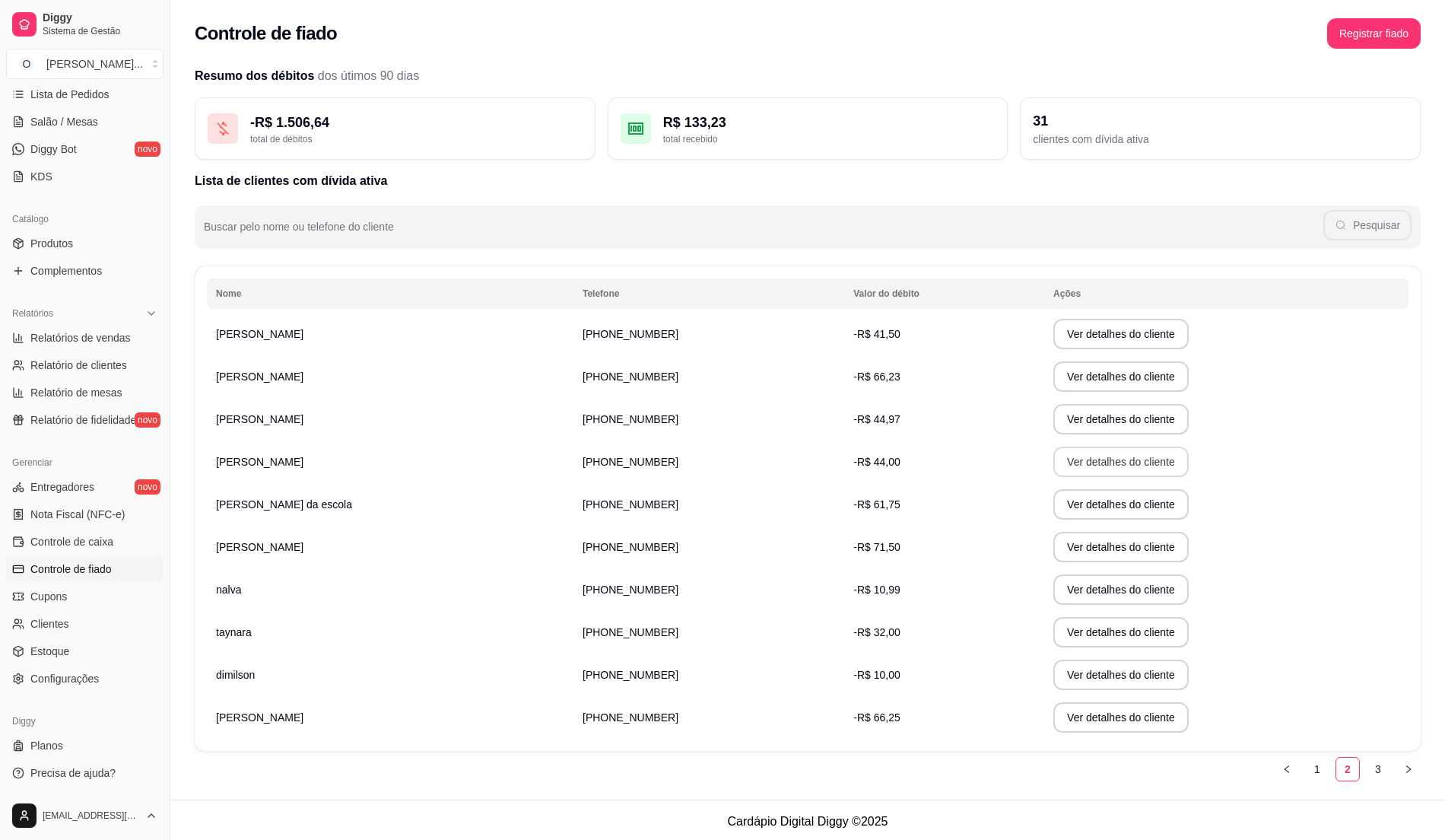
click at [1054, 463] on button "Ver detalhes do cliente" at bounding box center [1121, 461] width 135 height 30
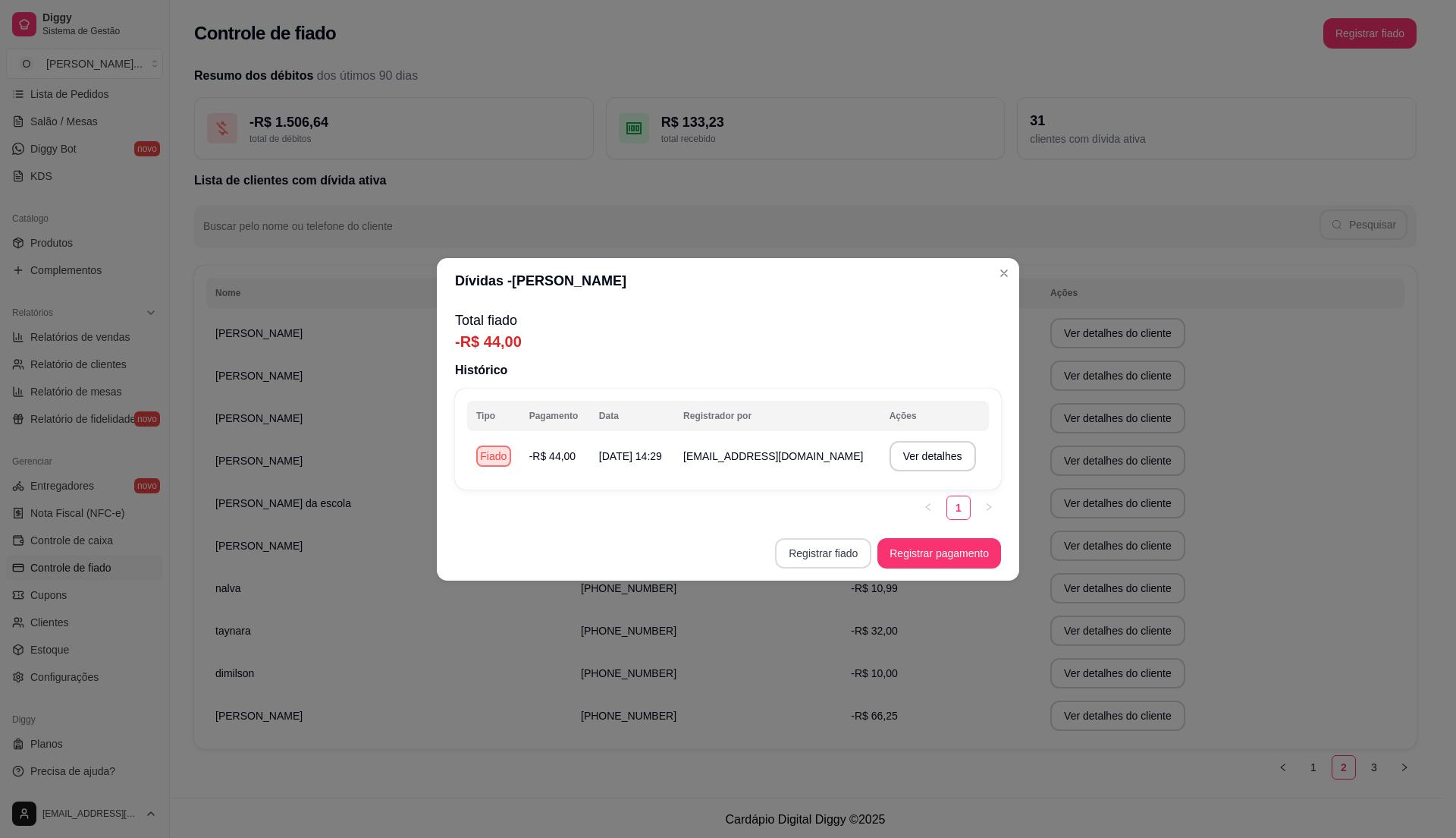
click at [809, 550] on button "Registrar fiado" at bounding box center [824, 553] width 96 height 30
click at [814, 544] on button "Registrar fiado" at bounding box center [823, 552] width 93 height 29
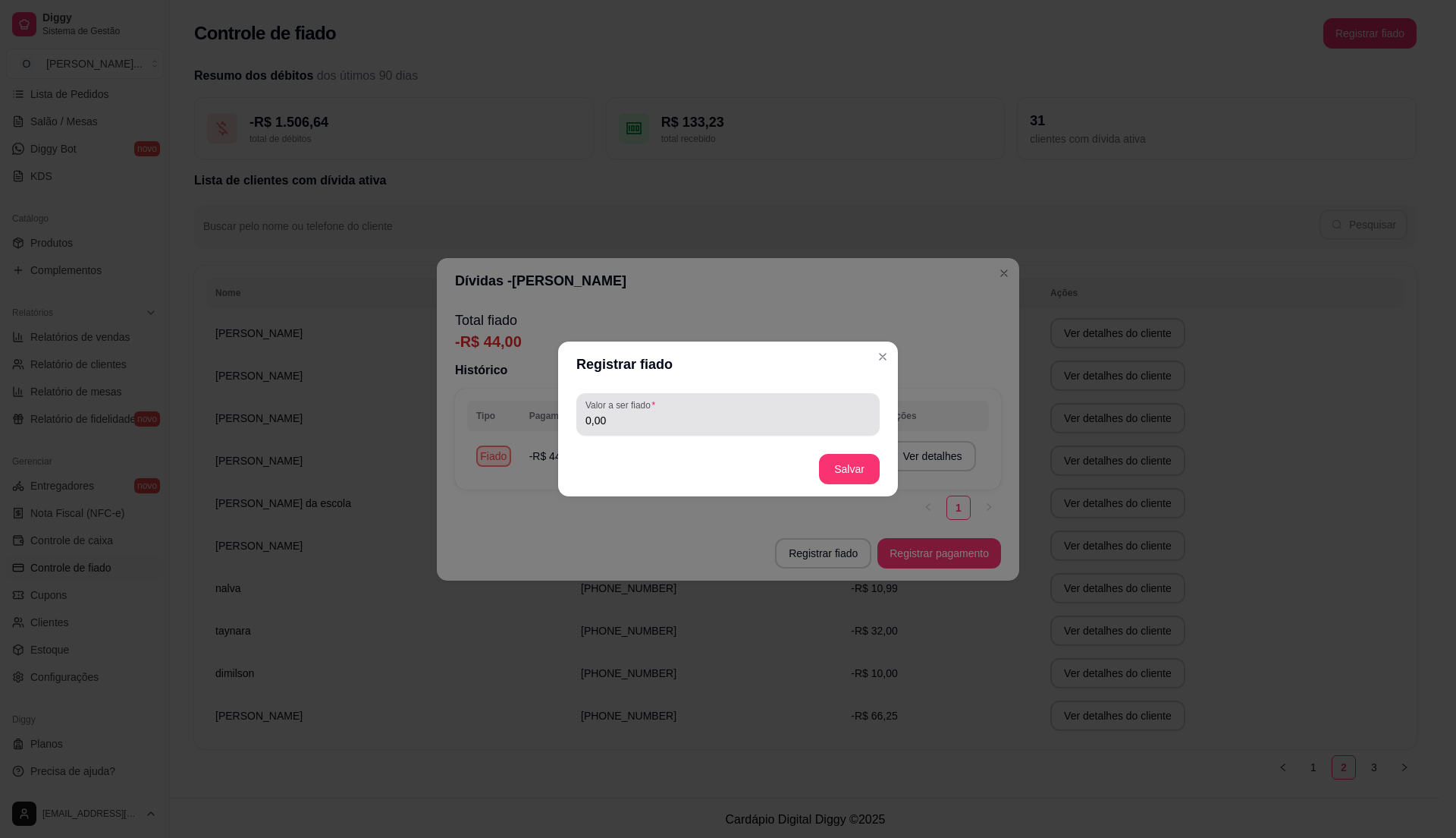
click at [668, 429] on div "0,00" at bounding box center [728, 414] width 286 height 30
type input "51,50"
click at [842, 471] on button "Salvar" at bounding box center [849, 468] width 59 height 29
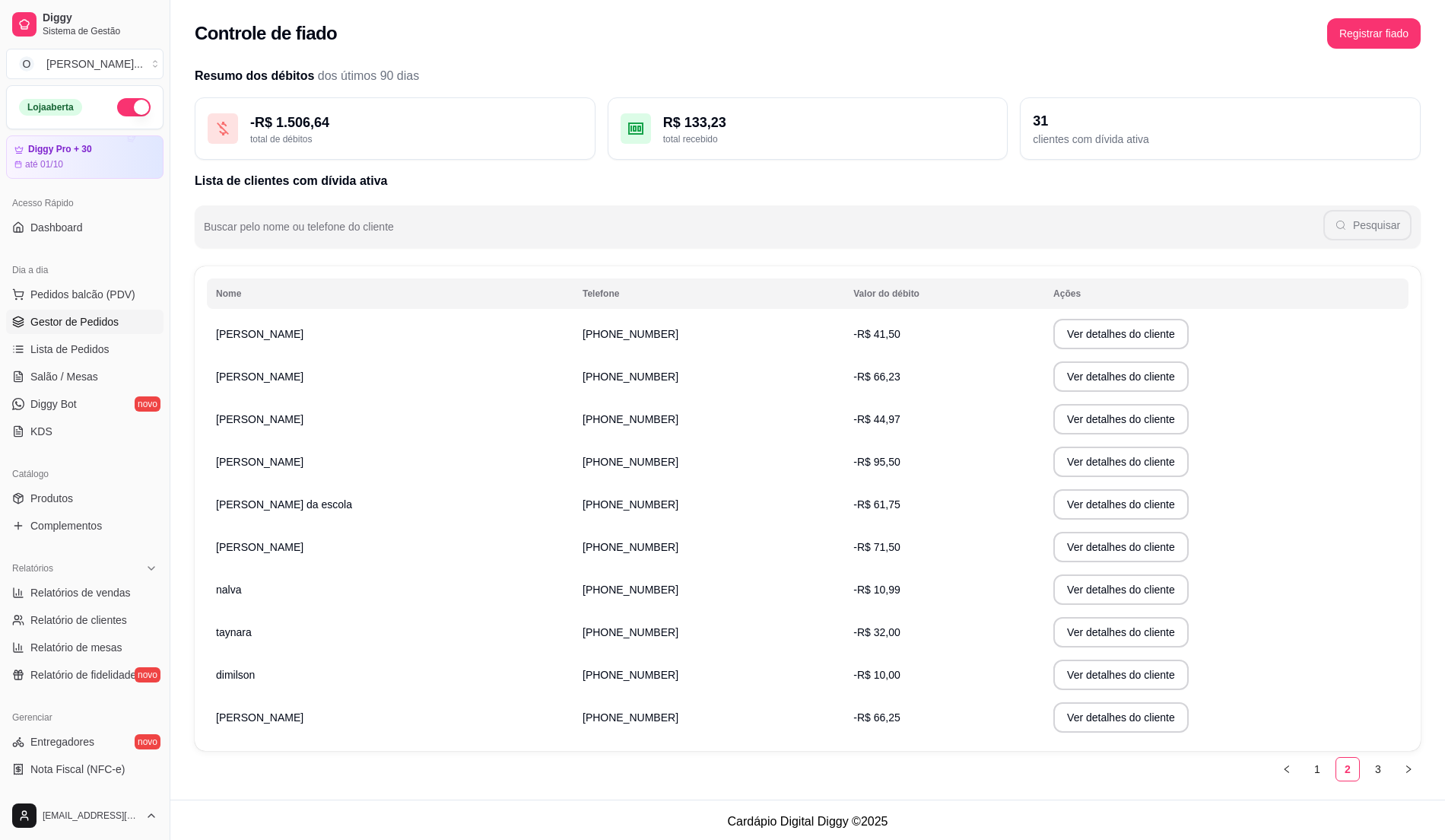
click at [112, 323] on span "Gestor de Pedidos" at bounding box center [74, 321] width 88 height 15
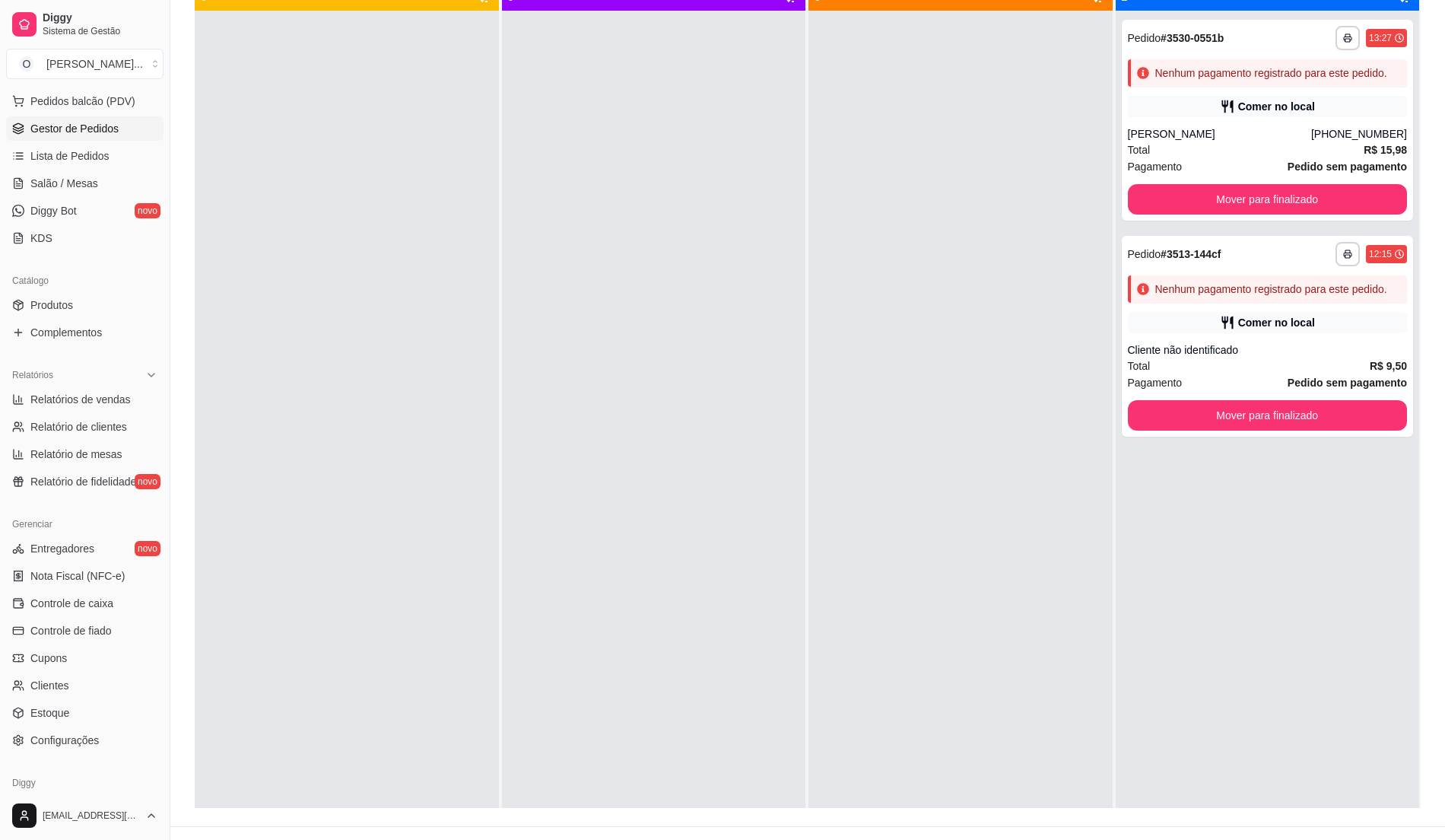
scroll to position [202, 0]
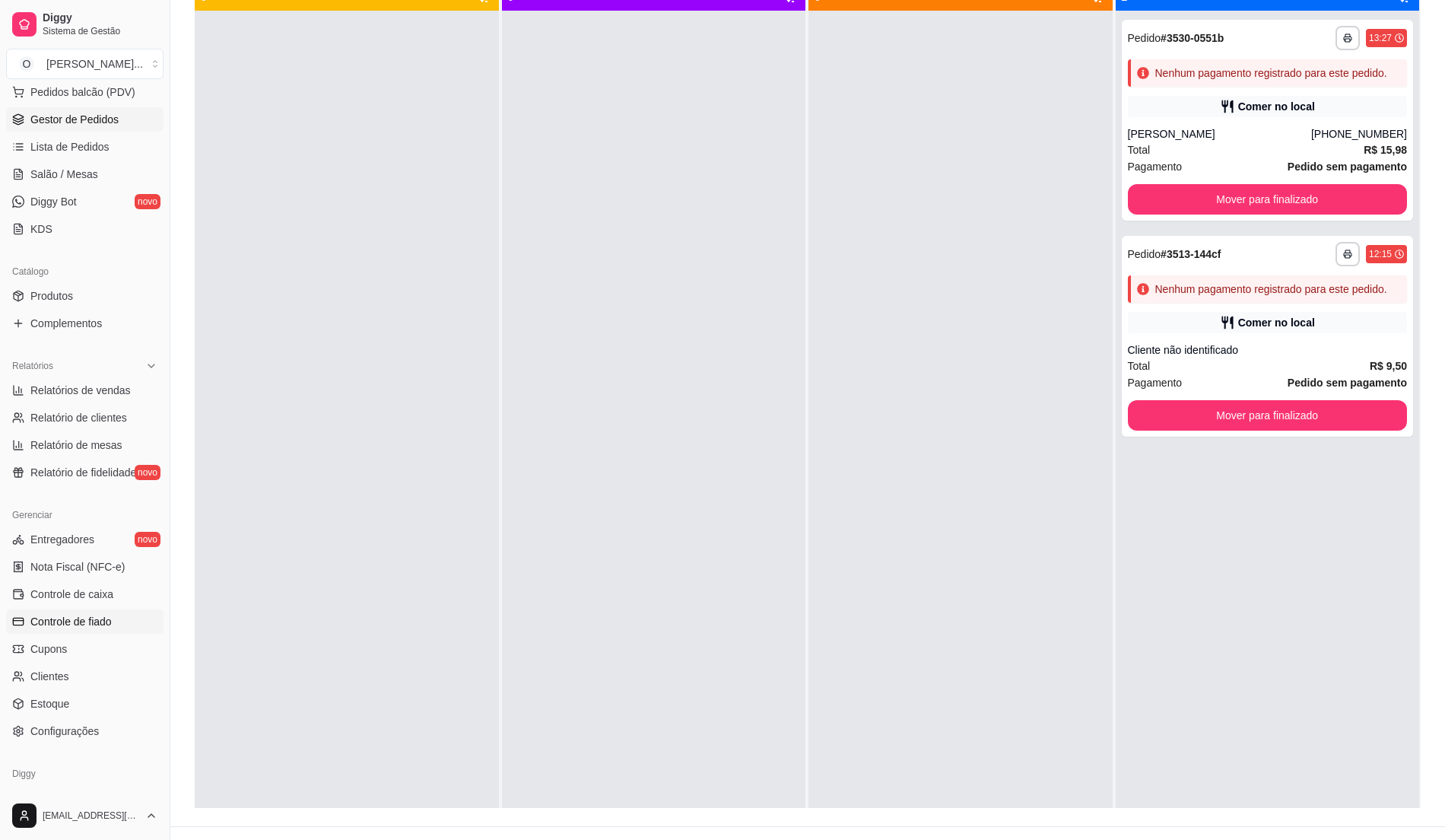
click at [68, 612] on link "Controle de fiado" at bounding box center [84, 622] width 158 height 25
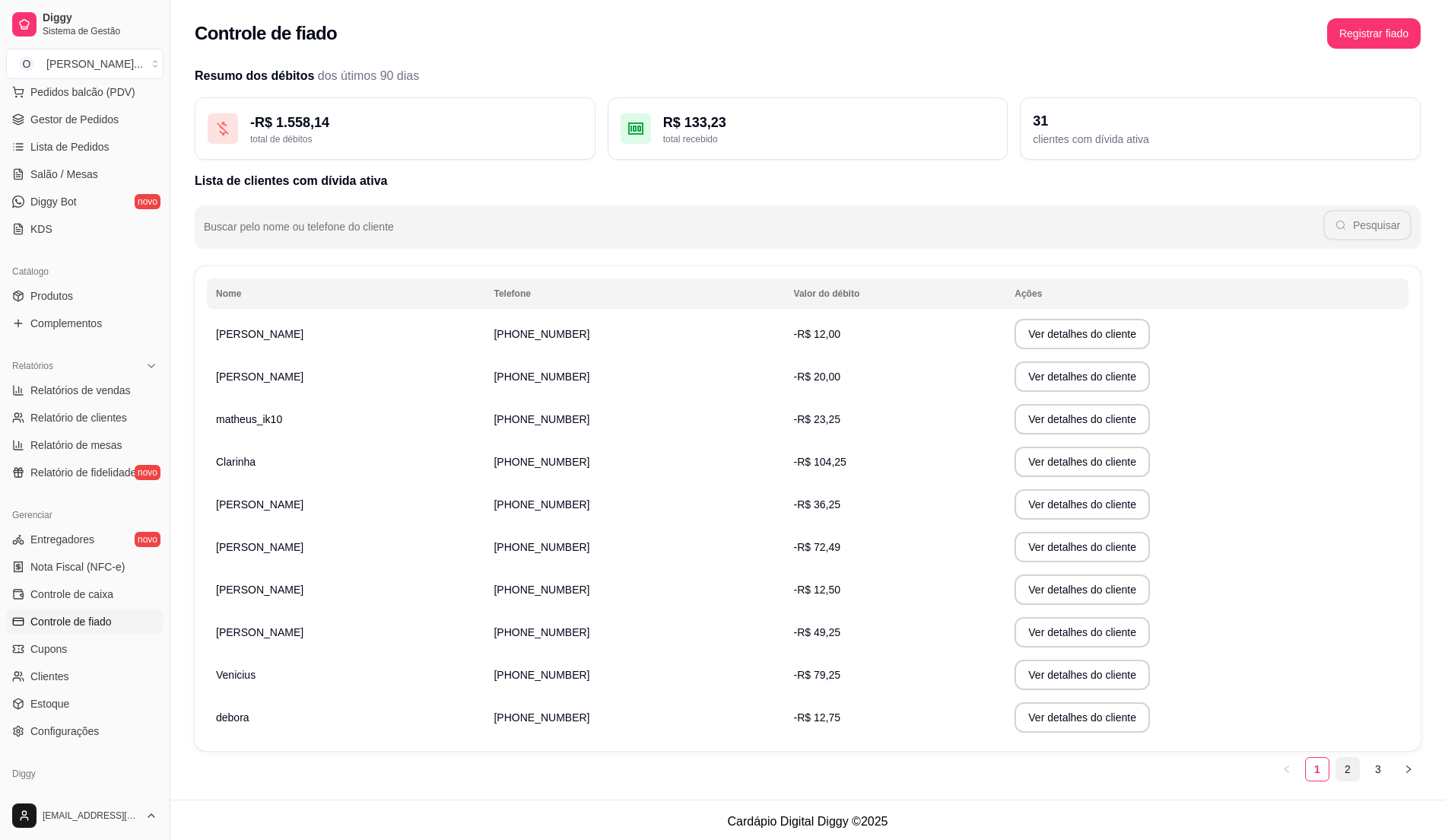
click at [1335, 766] on li "2" at bounding box center [1348, 769] width 25 height 25
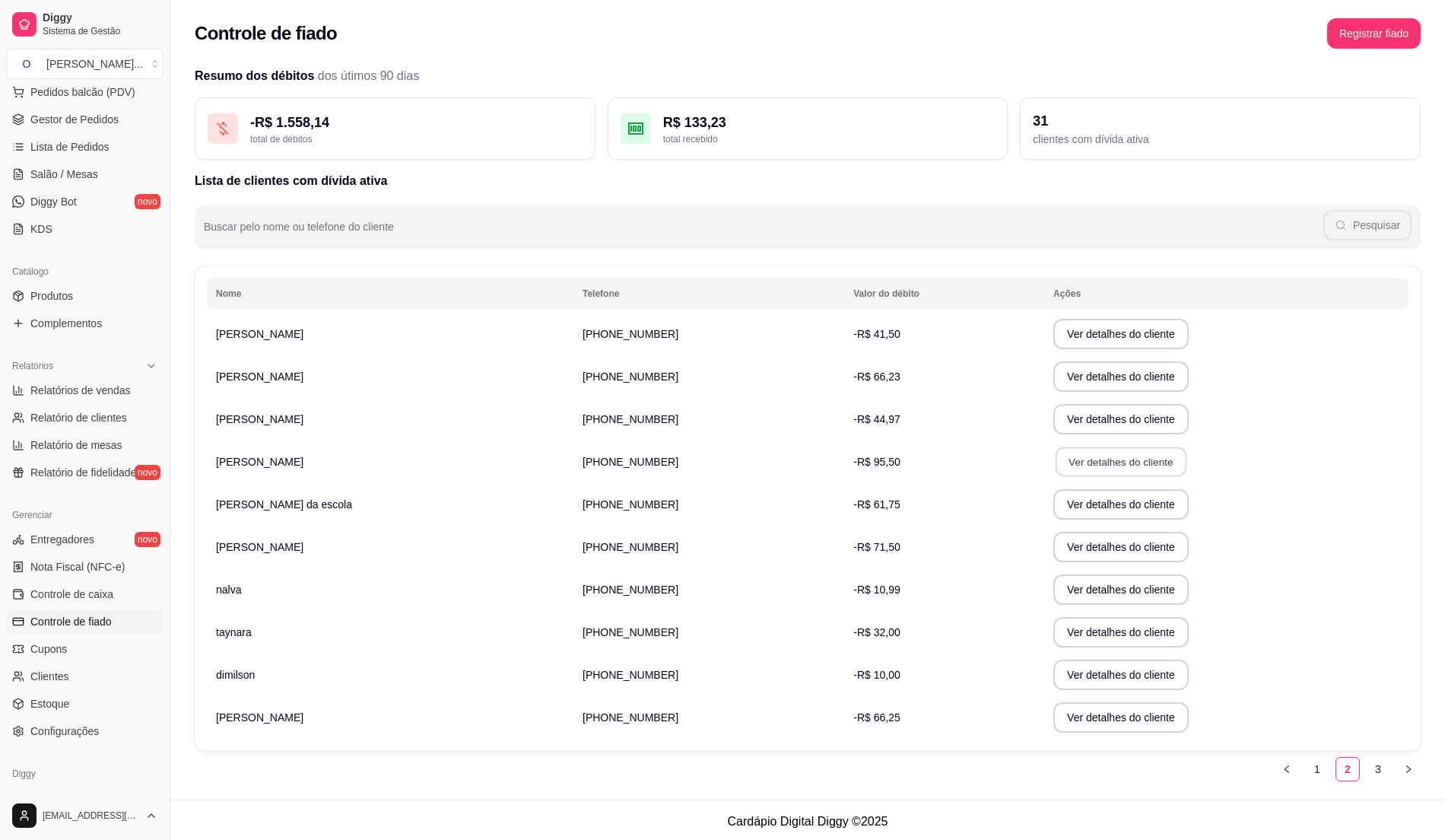
click at [1044, 459] on td "Ver detalhes do cliente" at bounding box center [1227, 461] width 365 height 43
click at [1054, 458] on button "Ver detalhes do cliente" at bounding box center [1121, 461] width 135 height 30
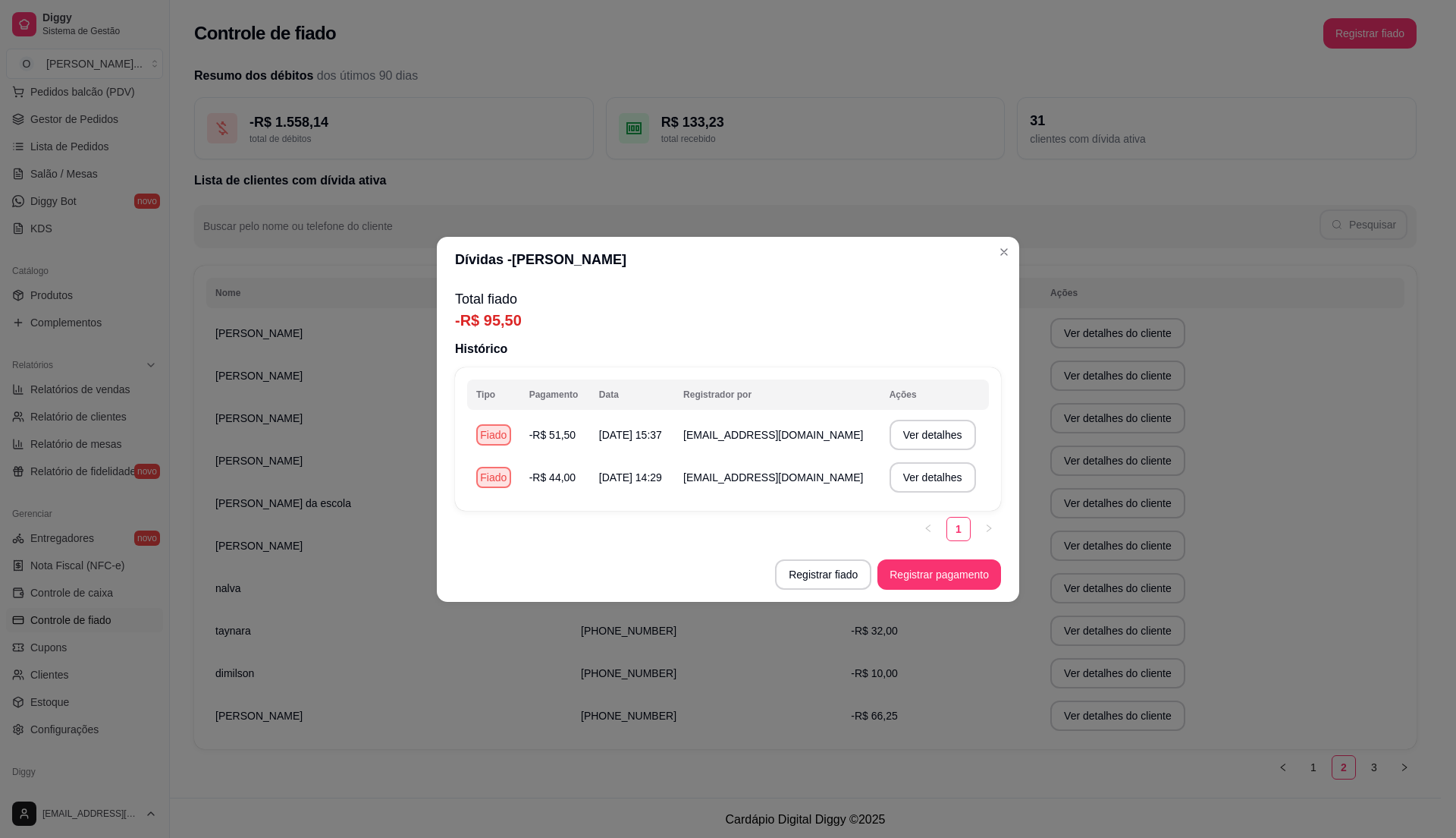
click at [616, 547] on footer "Registrar fiado Registrar pagamento" at bounding box center [728, 574] width 582 height 55
click at [924, 578] on button "Registrar pagamento" at bounding box center [939, 574] width 123 height 30
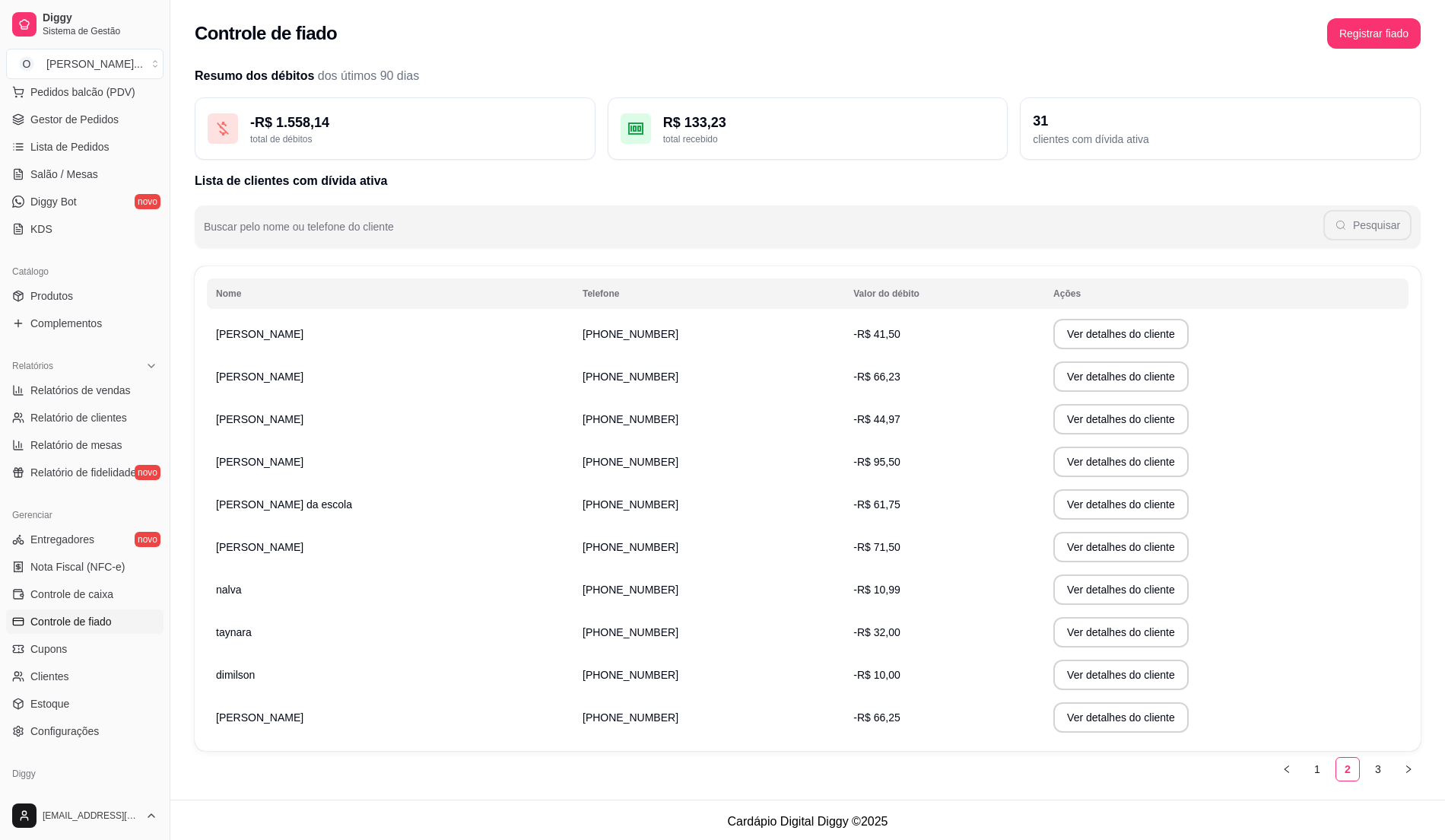
click at [926, 471] on td "-R$ 95,50" at bounding box center [944, 461] width 200 height 43
click at [1054, 456] on button "Ver detalhes do cliente" at bounding box center [1121, 461] width 135 height 30
